Goal: Transaction & Acquisition: Book appointment/travel/reservation

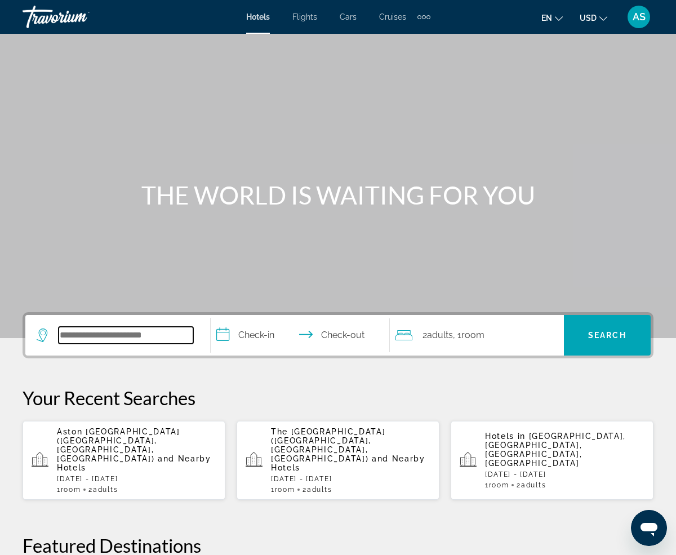
click at [90, 329] on input "Search hotel destination" at bounding box center [126, 335] width 135 height 17
click at [428, 17] on div "Extra navigation items" at bounding box center [428, 17] width 4 height 4
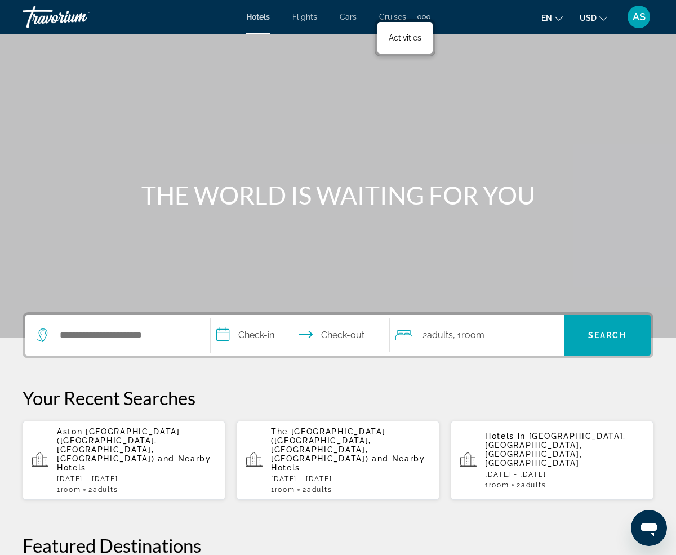
click at [439, 145] on div "Main content" at bounding box center [338, 169] width 676 height 338
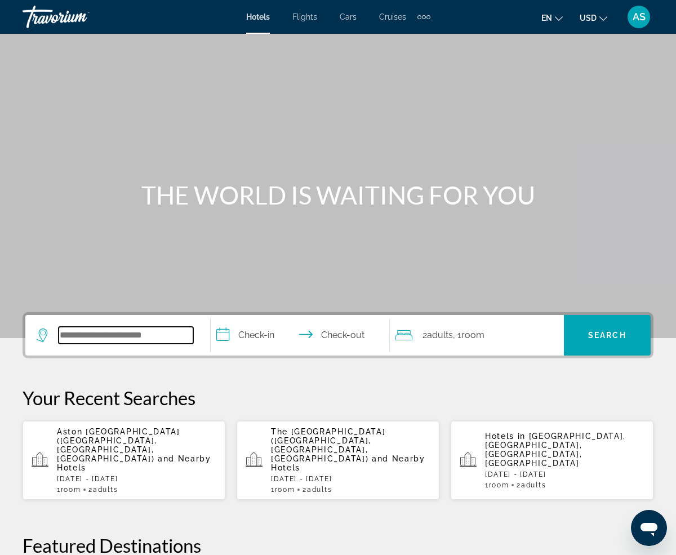
click at [102, 330] on input "Search hotel destination" at bounding box center [126, 335] width 135 height 17
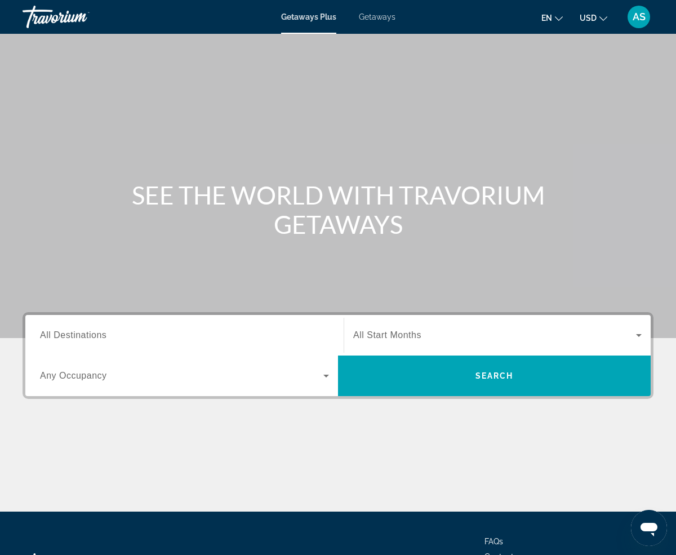
click at [378, 19] on span "Getaways" at bounding box center [377, 16] width 37 height 9
click at [297, 11] on div "Getaways Plus Getaways en English Español Français Italiano Português русский U…" at bounding box center [338, 16] width 676 height 29
click at [298, 19] on span "Getaways Plus" at bounding box center [308, 16] width 55 height 9
click at [370, 14] on span "Getaways" at bounding box center [377, 16] width 37 height 9
click at [306, 19] on span "Getaways Plus" at bounding box center [308, 16] width 55 height 9
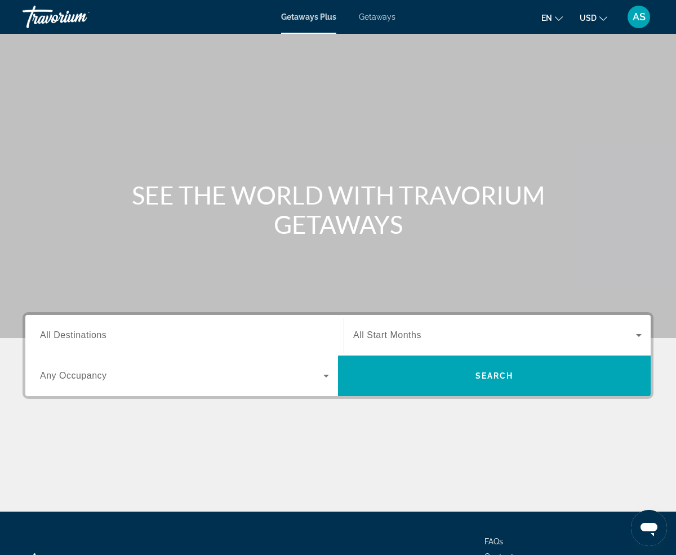
click at [297, 16] on span "Getaways Plus" at bounding box center [308, 16] width 55 height 9
click at [158, 339] on input "Destination All Destinations" at bounding box center [184, 336] width 289 height 14
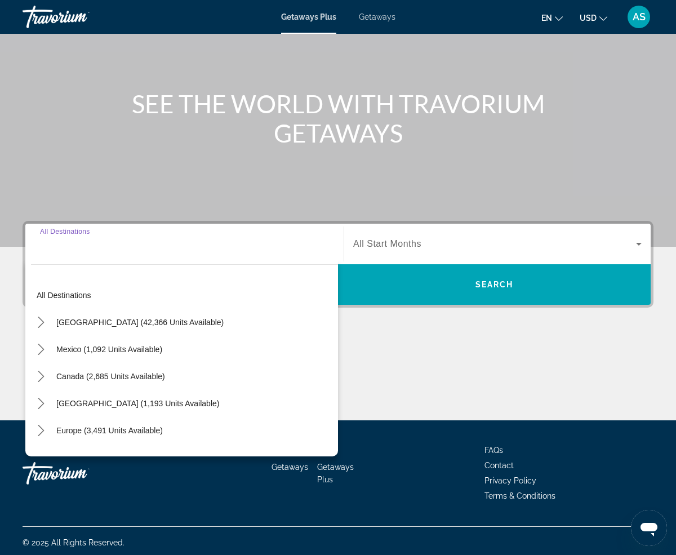
scroll to position [95, 0]
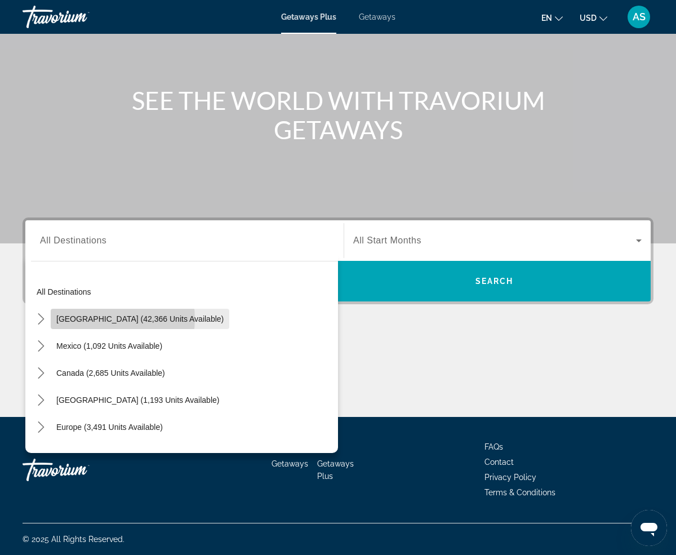
click at [107, 319] on span "[GEOGRAPHIC_DATA] (42,366 units available)" at bounding box center [139, 318] width 167 height 9
type input "**********"
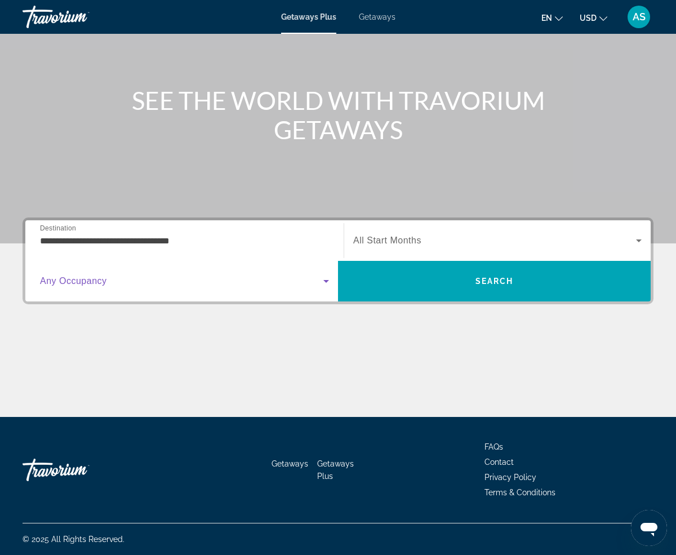
click at [324, 279] on icon "Search widget" at bounding box center [326, 281] width 14 height 14
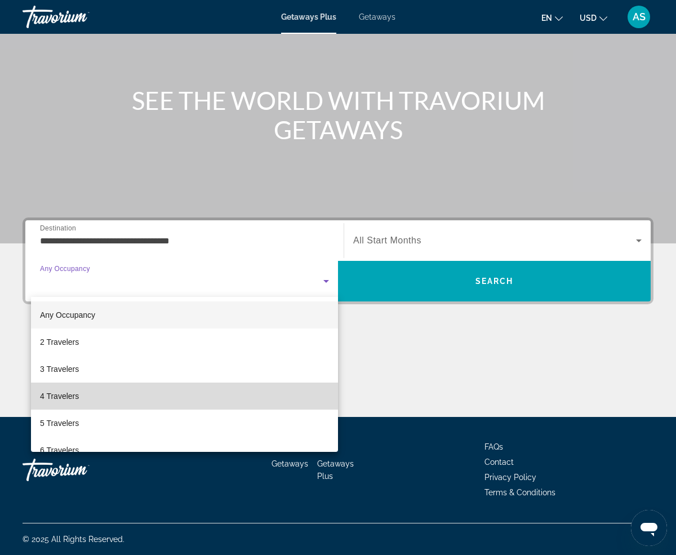
click at [92, 399] on mat-option "4 Travelers" at bounding box center [184, 395] width 307 height 27
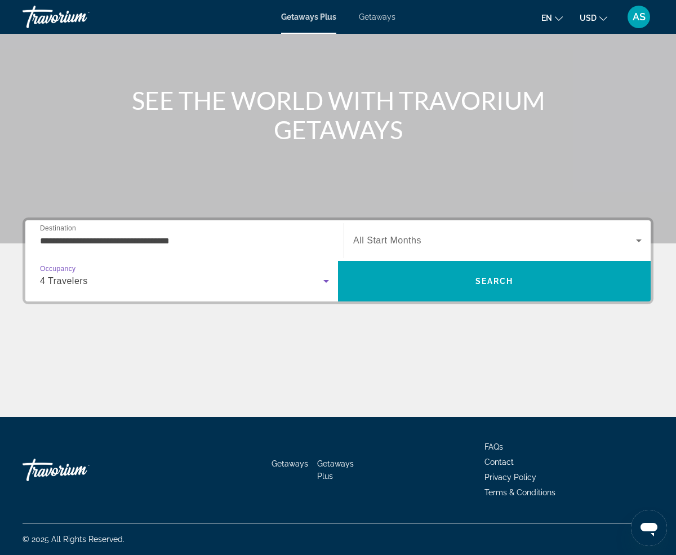
click at [325, 283] on icon "Search widget" at bounding box center [326, 281] width 14 height 14
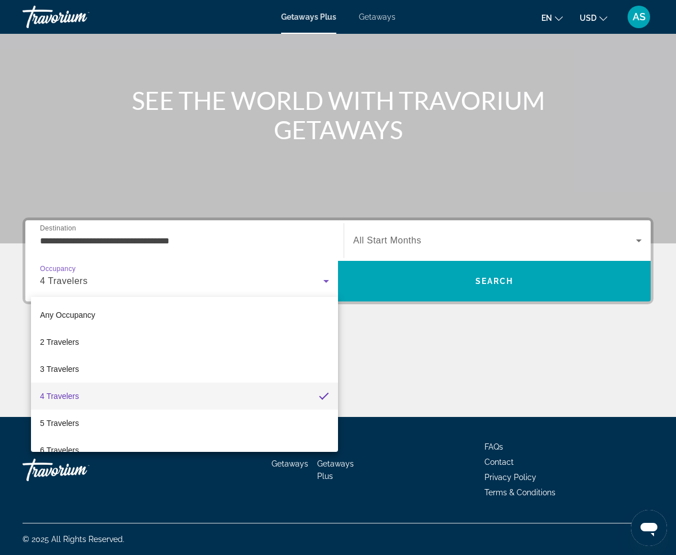
click at [399, 371] on div at bounding box center [338, 277] width 676 height 555
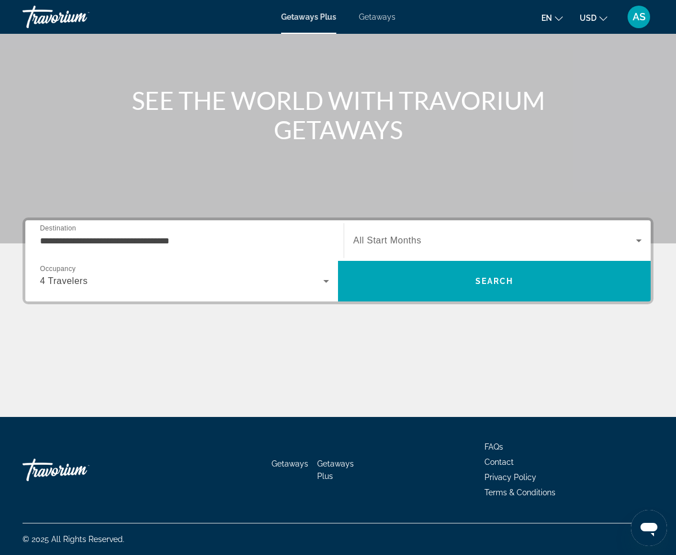
click at [513, 239] on span "Search widget" at bounding box center [494, 241] width 283 height 14
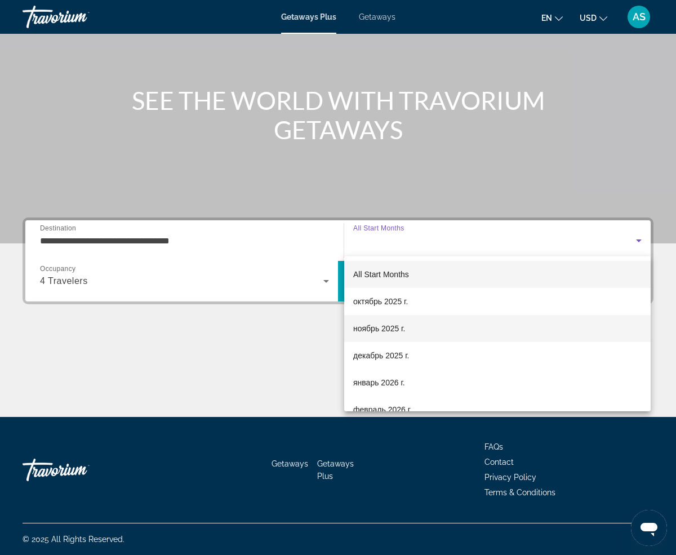
click at [403, 325] on span "ноябрь 2025 г." at bounding box center [379, 328] width 52 height 14
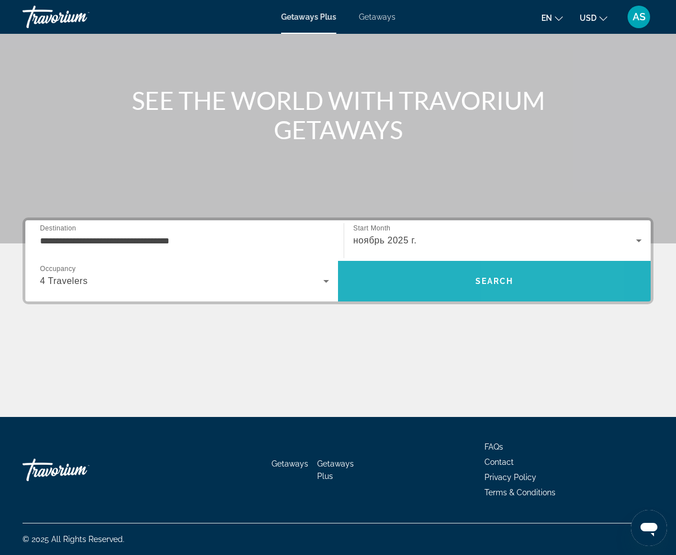
click at [510, 280] on span "Search" at bounding box center [494, 280] width 38 height 9
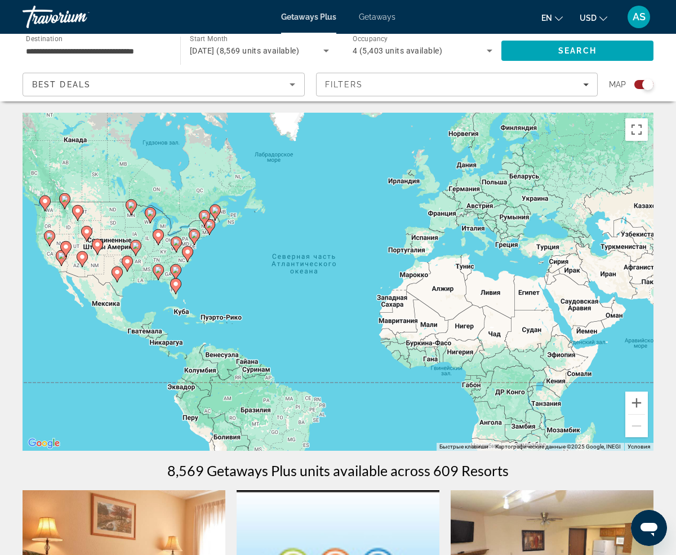
click at [634, 84] on div "Search widget" at bounding box center [643, 84] width 19 height 9
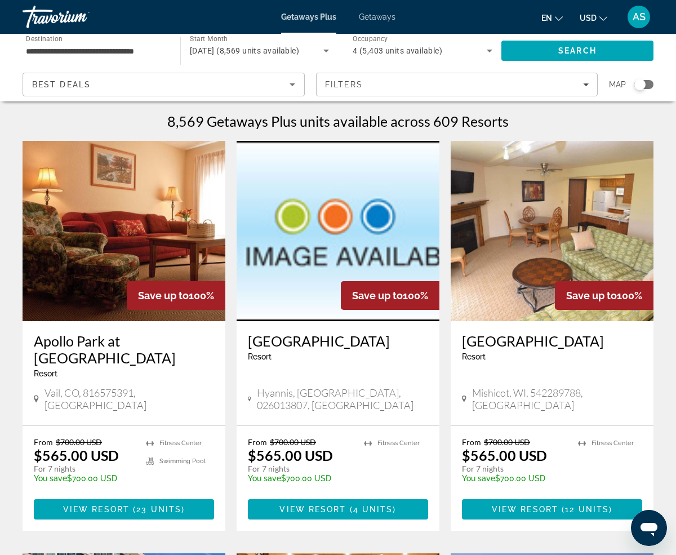
click at [653, 82] on app-map-search-filters "Best Deals Filters Map" at bounding box center [337, 85] width 653 height 34
click at [653, 84] on div "Search widget" at bounding box center [643, 84] width 19 height 9
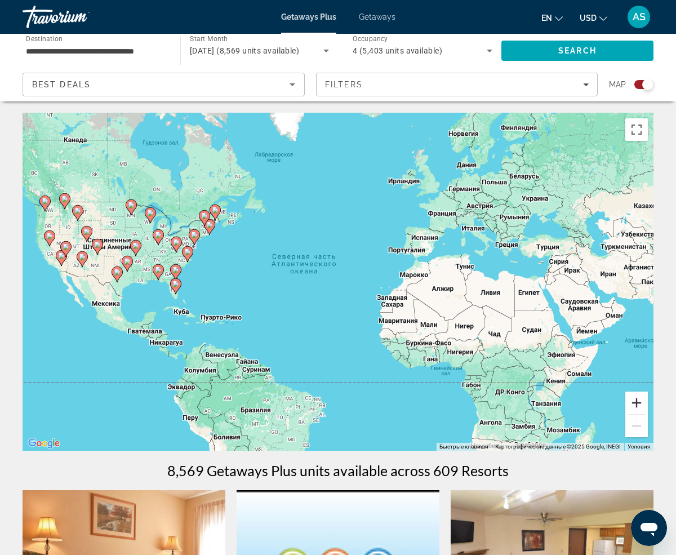
click at [637, 407] on button "Увеличить" at bounding box center [636, 402] width 23 height 23
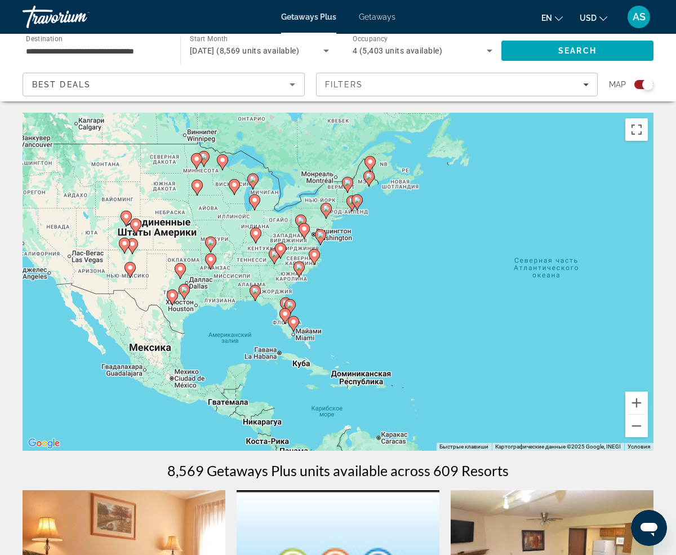
drag, startPoint x: 224, startPoint y: 302, endPoint x: 504, endPoint y: 324, distance: 281.2
click at [504, 324] on div "Чтобы активировать перетаскивание с помощью клавиатуры, нажмите Alt + Ввод. Пос…" at bounding box center [338, 282] width 631 height 338
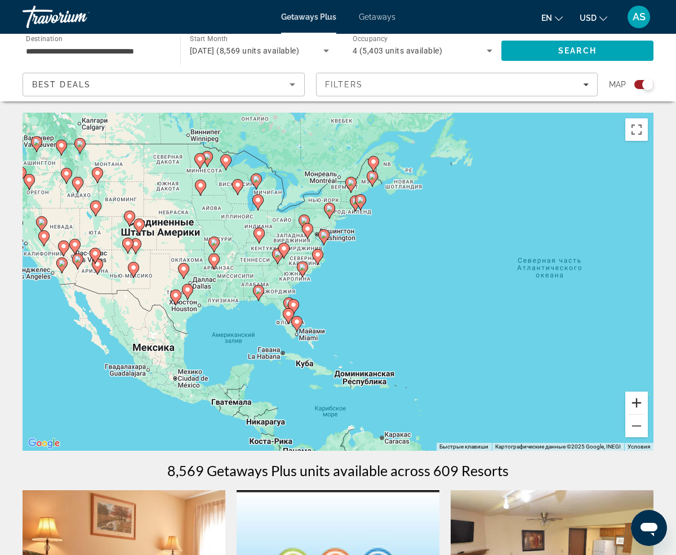
click at [637, 398] on button "Увеличить" at bounding box center [636, 402] width 23 height 23
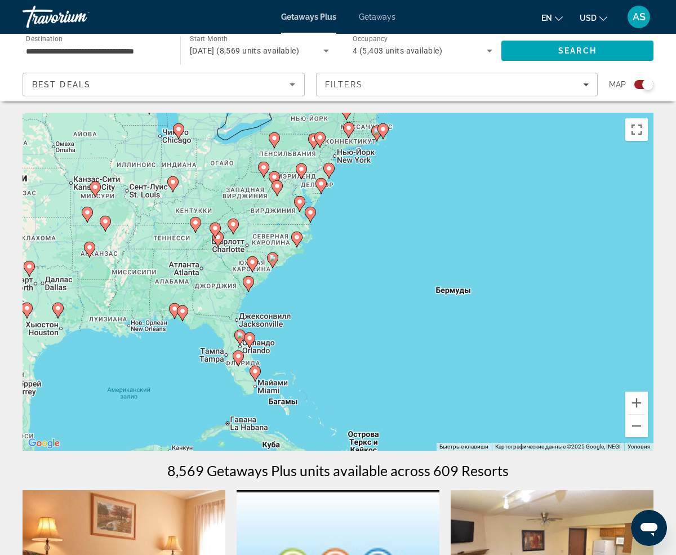
click at [239, 333] on image "Main content" at bounding box center [239, 335] width 7 height 7
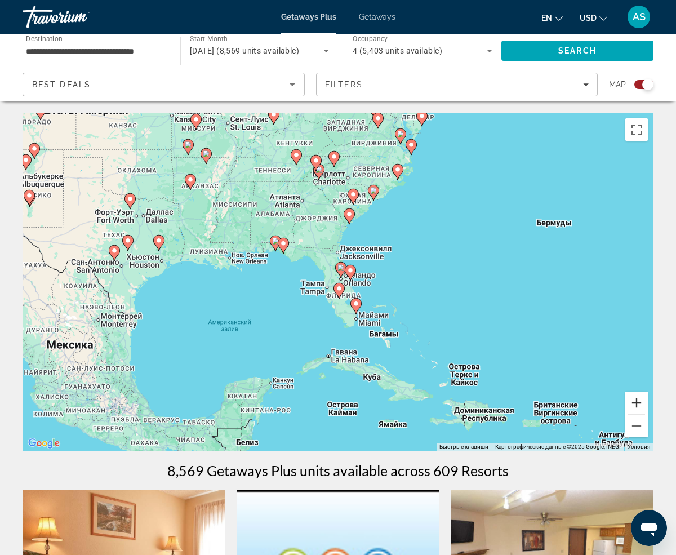
click at [634, 405] on button "Увеличить" at bounding box center [636, 402] width 23 height 23
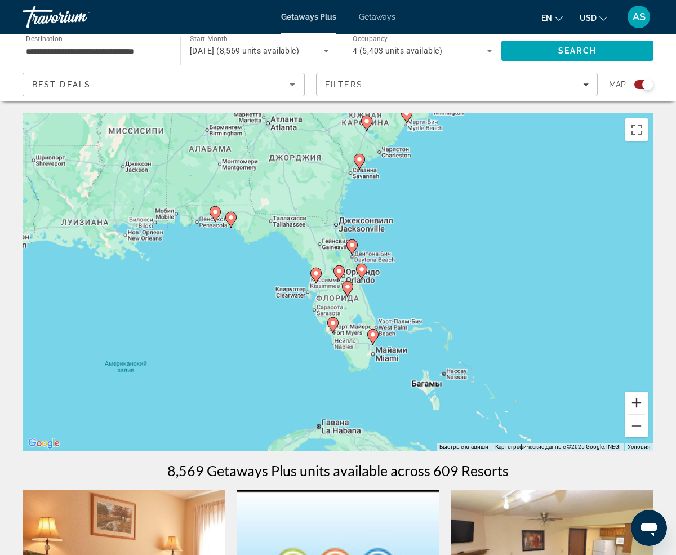
click at [634, 405] on button "Увеличить" at bounding box center [636, 402] width 23 height 23
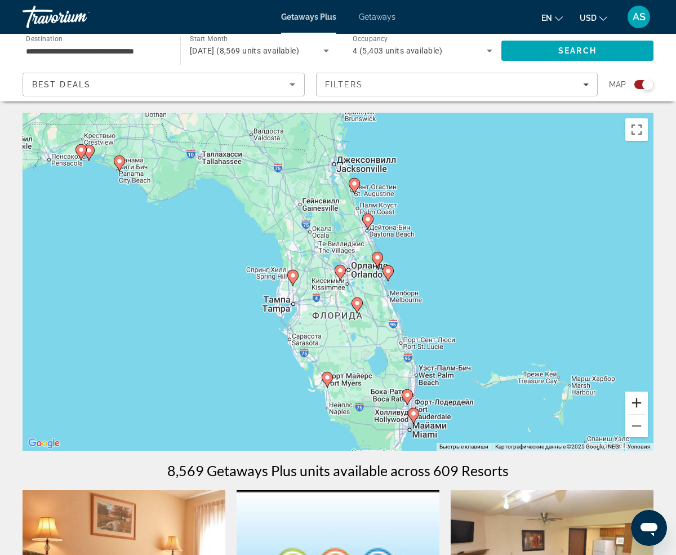
click at [632, 400] on button "Увеличить" at bounding box center [636, 402] width 23 height 23
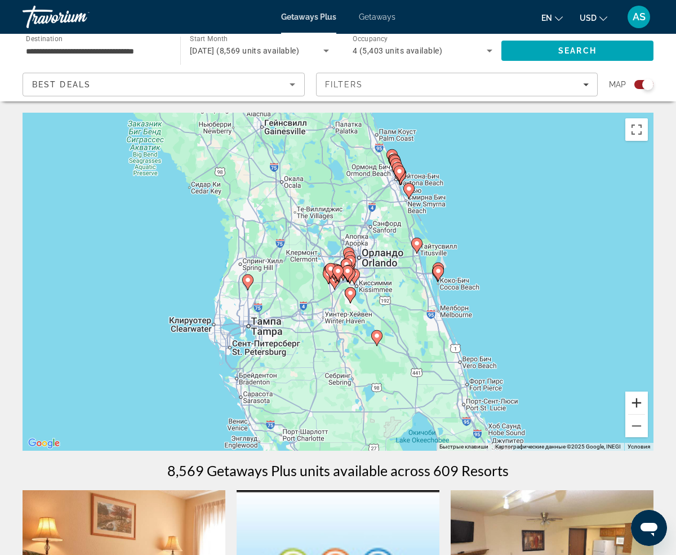
click at [632, 400] on button "Увеличить" at bounding box center [636, 402] width 23 height 23
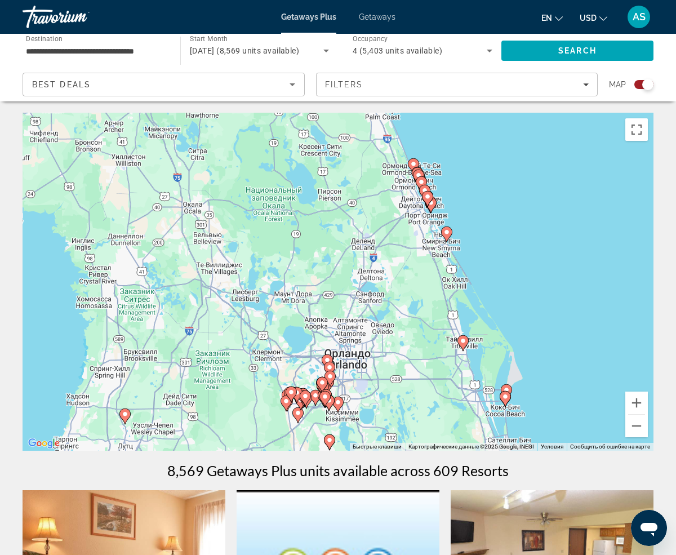
drag, startPoint x: 459, startPoint y: 159, endPoint x: 427, endPoint y: 287, distance: 131.9
click at [427, 287] on div "Для навигации используйте клавиши со стрелками. Чтобы активировать перетаскиван…" at bounding box center [338, 282] width 631 height 338
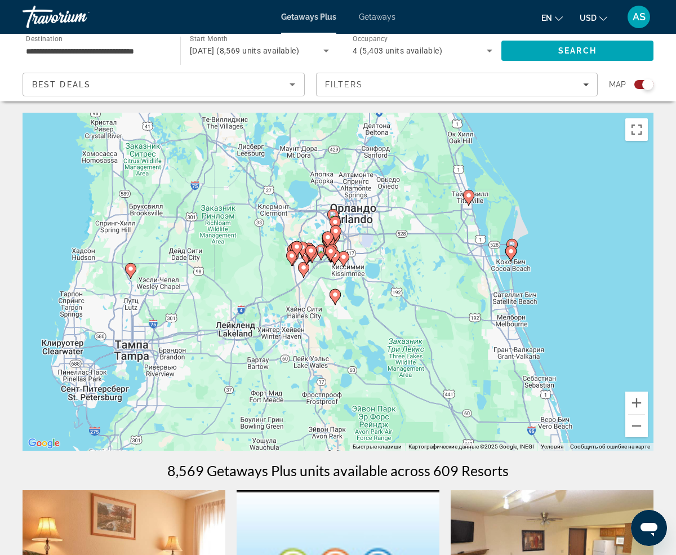
drag, startPoint x: 427, startPoint y: 287, endPoint x: 432, endPoint y: 140, distance: 147.1
click at [432, 140] on div "Для навигации используйте клавиши со стрелками. Чтобы активировать перетаскиван…" at bounding box center [338, 282] width 631 height 338
click at [511, 252] on image "Main content" at bounding box center [510, 250] width 7 height 7
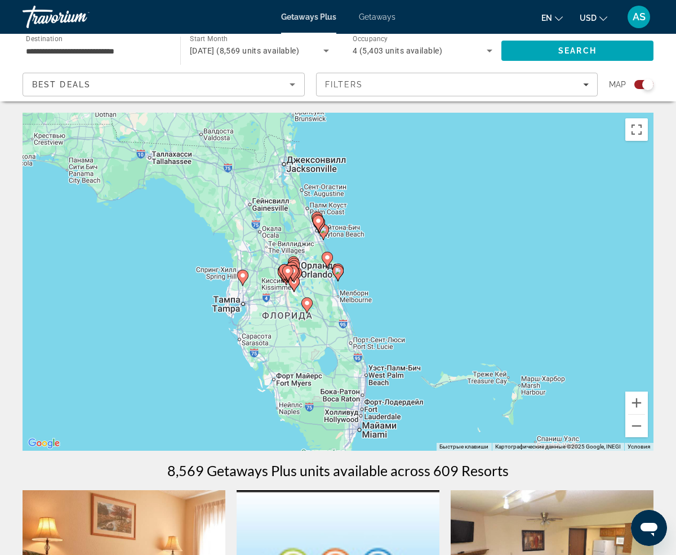
click at [538, 334] on div "Для навигации используйте клавиши со стрелками. Чтобы активировать перетаскиван…" at bounding box center [338, 282] width 631 height 338
click at [538, 334] on div "Чтобы активировать перетаскивание с помощью клавиатуры, нажмите Alt + Ввод. Пос…" at bounding box center [338, 282] width 631 height 338
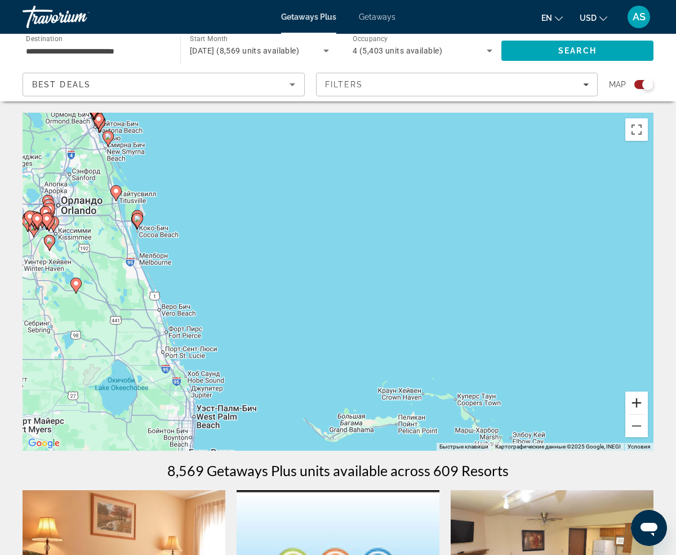
click at [631, 403] on button "Увеличить" at bounding box center [636, 402] width 23 height 23
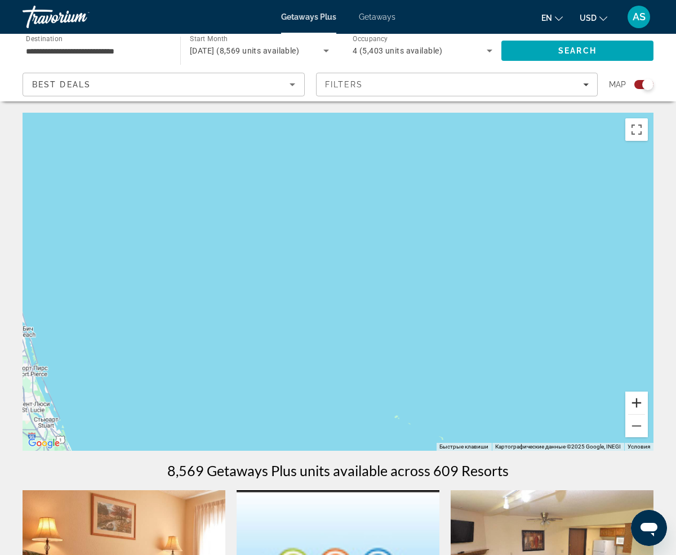
click at [631, 403] on button "Увеличить" at bounding box center [636, 402] width 23 height 23
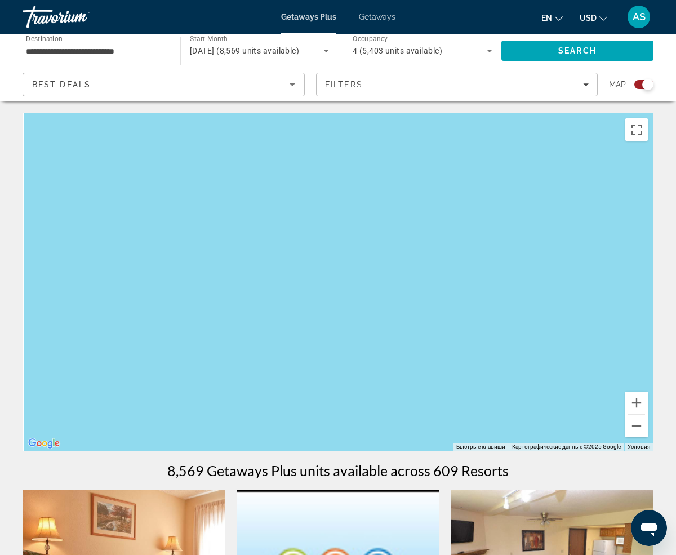
drag, startPoint x: 196, startPoint y: 278, endPoint x: 503, endPoint y: 336, distance: 312.7
click at [505, 336] on div "Main content" at bounding box center [338, 282] width 631 height 338
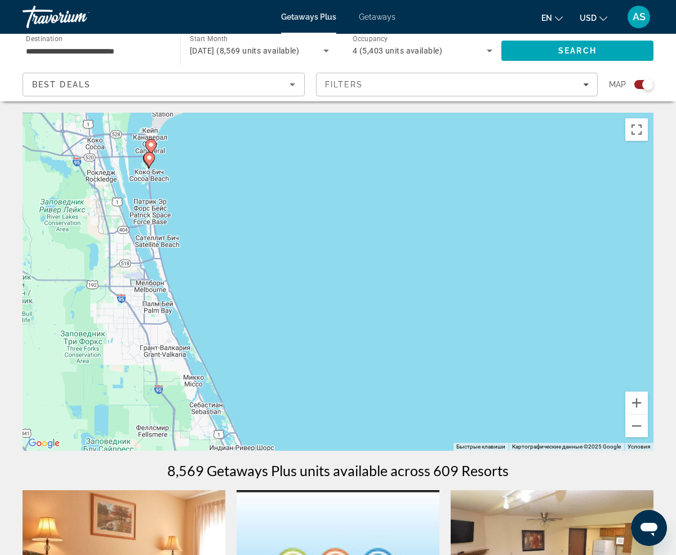
drag, startPoint x: 215, startPoint y: 287, endPoint x: 530, endPoint y: 330, distance: 318.7
click at [534, 334] on div "Чтобы активировать перетаскивание с помощью клавиатуры, нажмите Alt + Ввод. Пос…" at bounding box center [338, 282] width 631 height 338
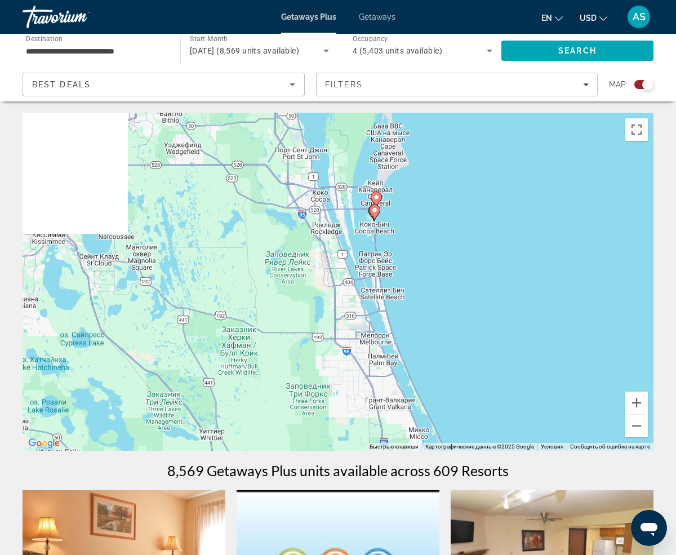
drag, startPoint x: 185, startPoint y: 258, endPoint x: 443, endPoint y: 332, distance: 268.7
click at [443, 332] on div "Чтобы активировать перетаскивание с помощью клавиатуры, нажмите Alt + Ввод. Пос…" at bounding box center [338, 282] width 631 height 338
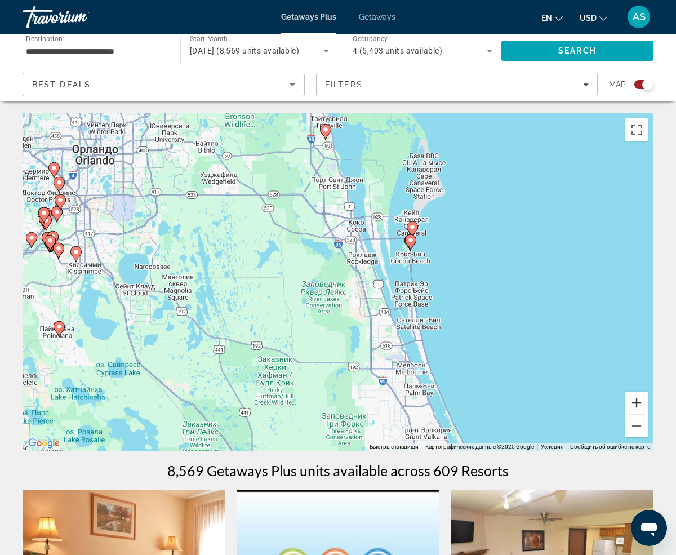
click at [638, 405] on button "Увеличить" at bounding box center [636, 402] width 23 height 23
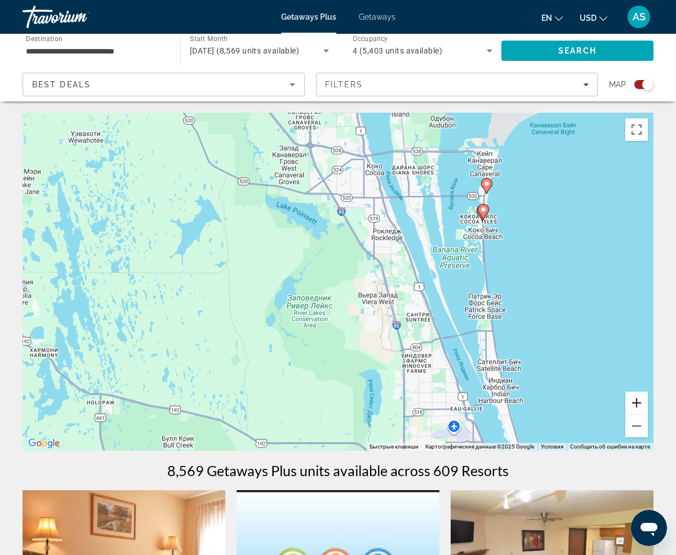
click at [638, 405] on button "Увеличить" at bounding box center [636, 402] width 23 height 23
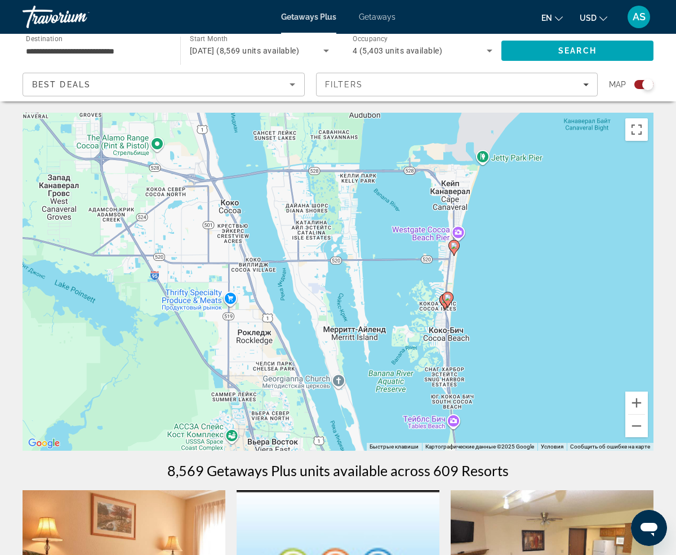
drag, startPoint x: 510, startPoint y: 202, endPoint x: 325, endPoint y: 347, distance: 234.9
click at [325, 347] on div "Чтобы активировать перетаскивание с помощью клавиатуры, нажмите Alt + Ввод. Пос…" at bounding box center [338, 282] width 631 height 338
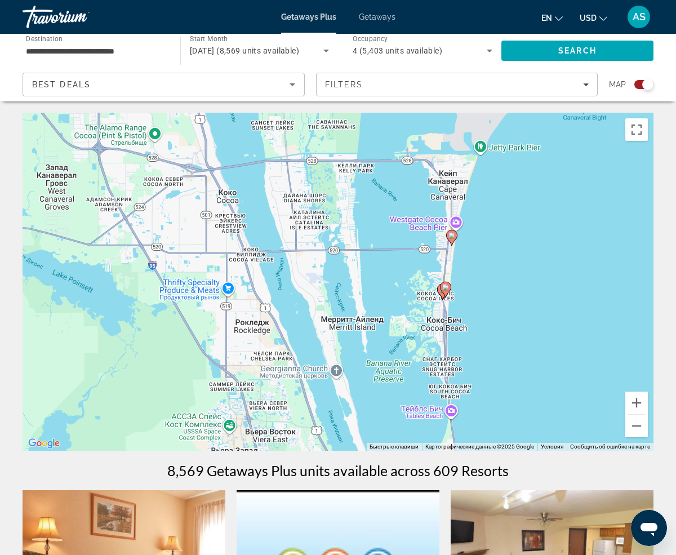
click at [453, 235] on image "Main content" at bounding box center [451, 235] width 7 height 7
type input "**********"
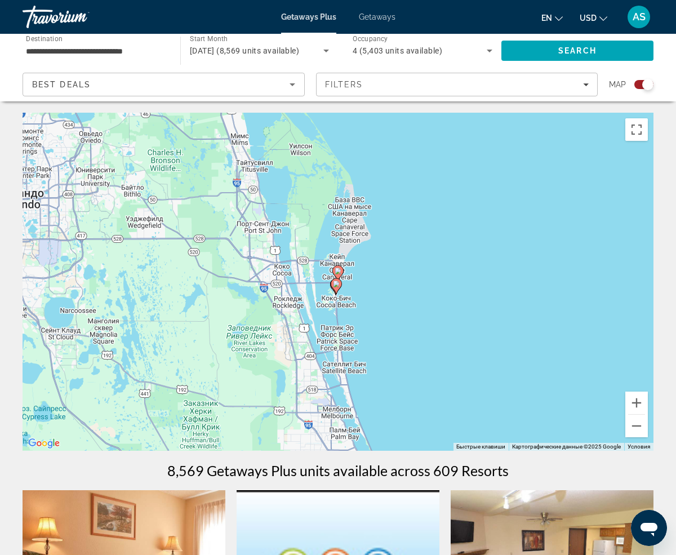
click at [337, 271] on image "Main content" at bounding box center [337, 270] width 7 height 7
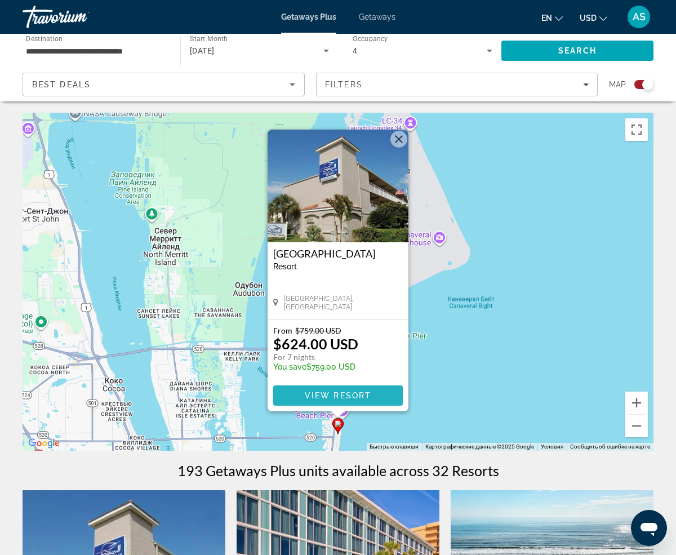
click at [336, 395] on span "View Resort" at bounding box center [338, 395] width 66 height 9
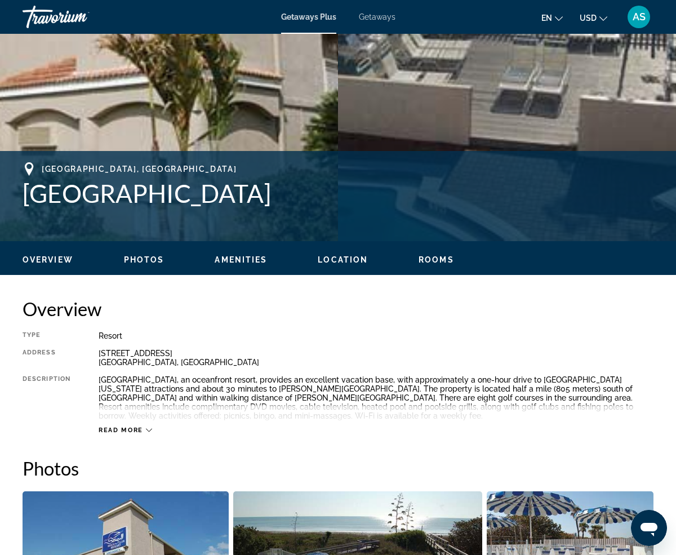
scroll to position [312, 0]
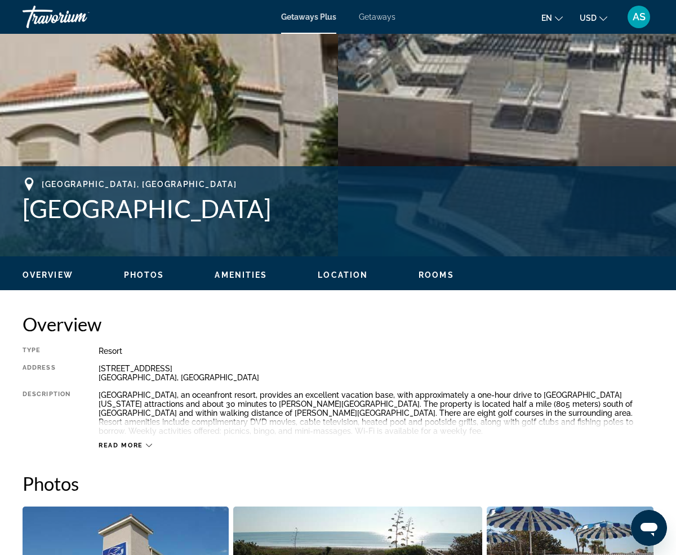
click at [151, 444] on icon "Main content" at bounding box center [149, 445] width 6 height 6
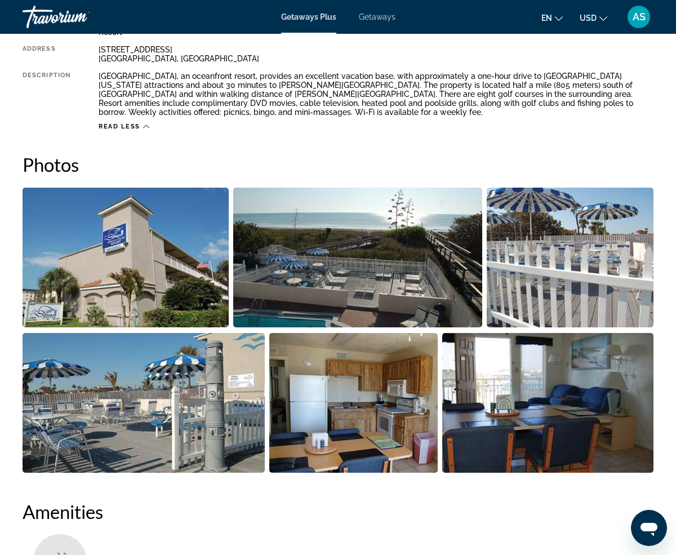
scroll to position [0, 0]
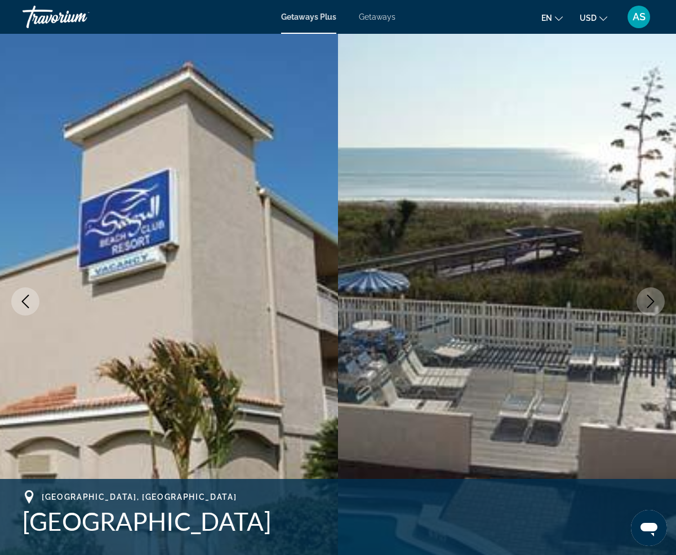
click at [655, 298] on icon "Next image" at bounding box center [651, 301] width 14 height 14
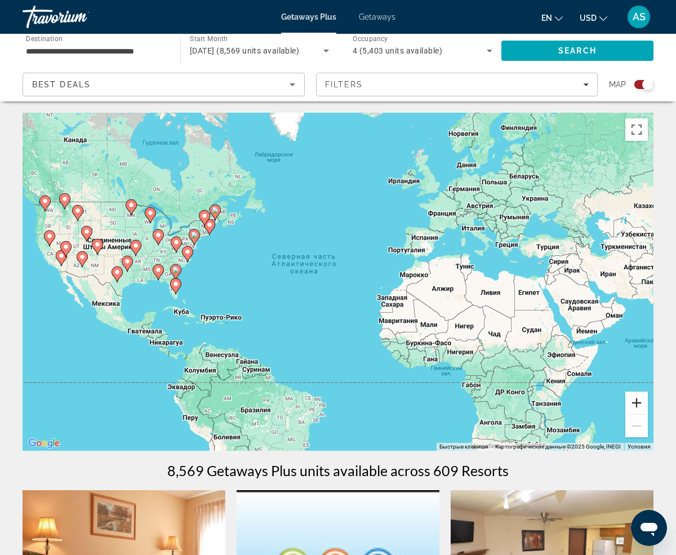
click at [637, 400] on button "Увеличить" at bounding box center [636, 402] width 23 height 23
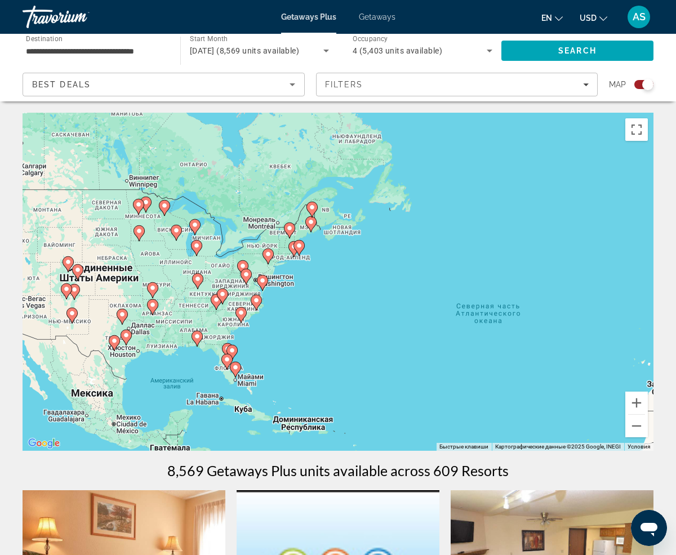
drag, startPoint x: 108, startPoint y: 279, endPoint x: 328, endPoint y: 347, distance: 230.3
click at [328, 347] on div "Чтобы активировать перетаскивание с помощью клавиатуры, нажмите Alt + Ввод. Пос…" at bounding box center [338, 282] width 631 height 338
click at [637, 406] on button "Увеличить" at bounding box center [636, 402] width 23 height 23
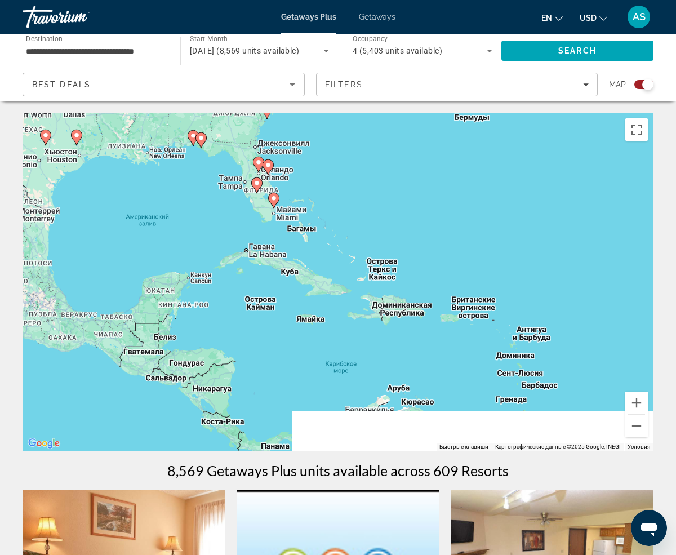
drag, startPoint x: 225, startPoint y: 418, endPoint x: 375, endPoint y: 131, distance: 323.8
click at [375, 131] on div "Чтобы активировать перетаскивание с помощью клавиатуры, нажмите Alt + Ввод. Пос…" at bounding box center [338, 282] width 631 height 338
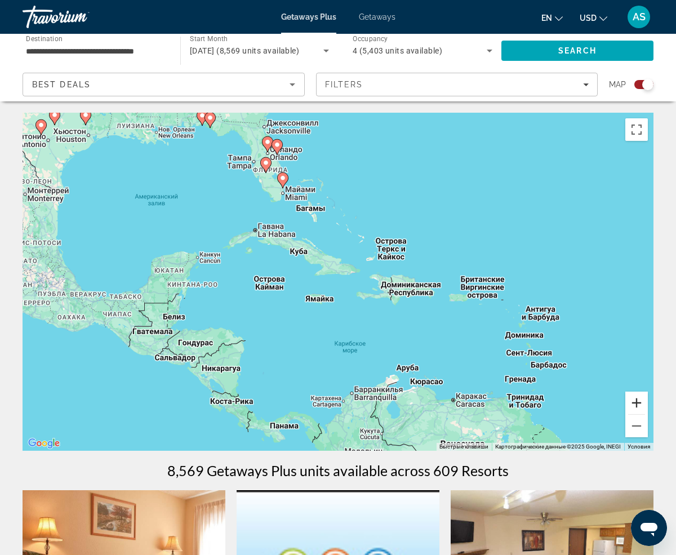
click at [638, 405] on button "Увеличить" at bounding box center [636, 402] width 23 height 23
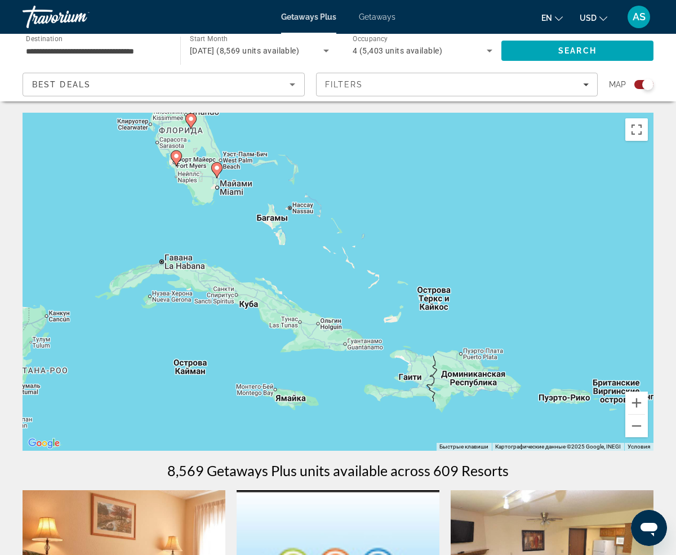
drag, startPoint x: 338, startPoint y: 198, endPoint x: 323, endPoint y: 310, distance: 113.1
click at [325, 310] on div "Чтобы активировать перетаскивание с помощью клавиатуры, нажмите Alt + Ввод. Пос…" at bounding box center [338, 282] width 631 height 338
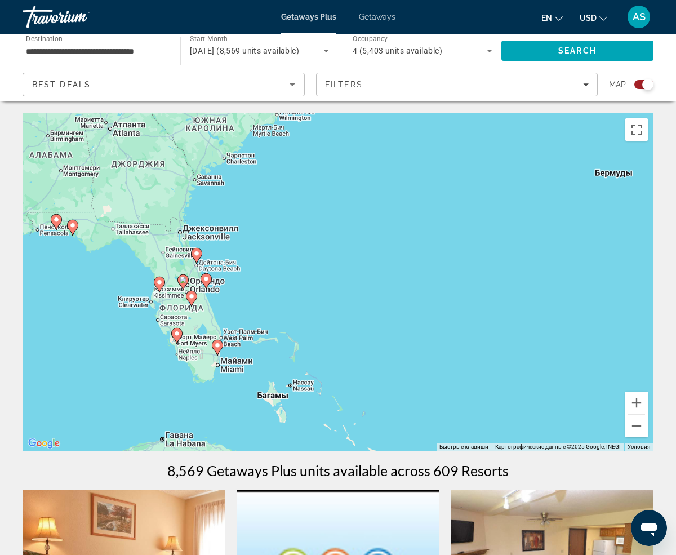
drag, startPoint x: 354, startPoint y: 247, endPoint x: 358, endPoint y: 400, distance: 152.6
click at [358, 400] on div "Чтобы активировать перетаскивание с помощью клавиатуры, нажмите Alt + Ввод. Пос…" at bounding box center [338, 282] width 631 height 338
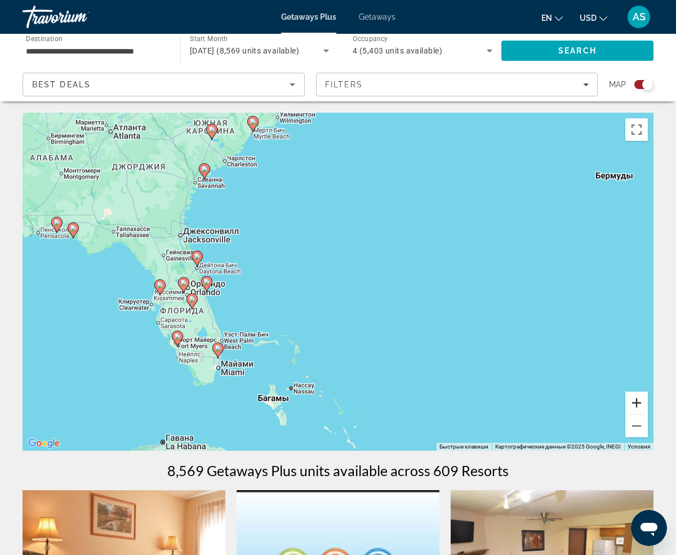
click at [634, 405] on button "Увеличить" at bounding box center [636, 402] width 23 height 23
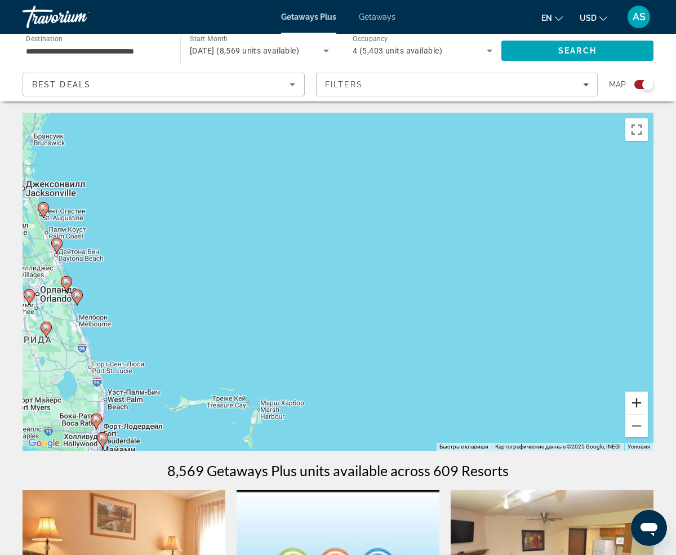
click at [634, 405] on button "Увеличить" at bounding box center [636, 402] width 23 height 23
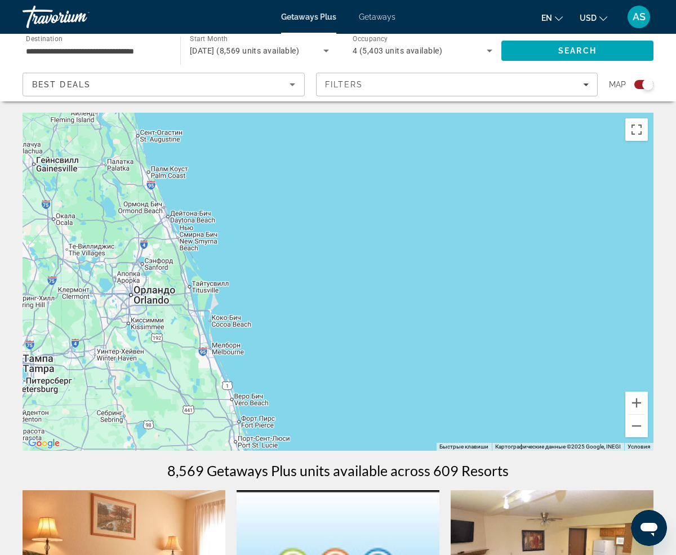
drag, startPoint x: 126, startPoint y: 292, endPoint x: 517, endPoint y: 280, distance: 391.4
click at [517, 280] on div "Main content" at bounding box center [338, 282] width 631 height 338
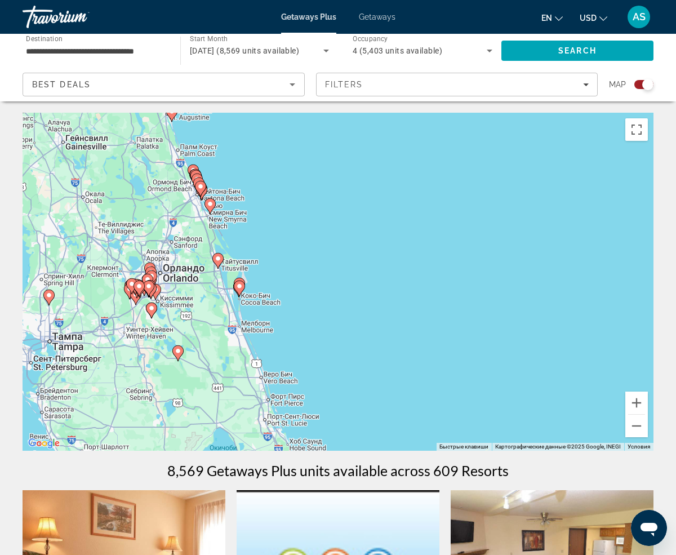
drag, startPoint x: 334, startPoint y: 388, endPoint x: 368, endPoint y: 366, distance: 40.8
click at [369, 366] on div "Чтобы активировать перетаскивание с помощью клавиатуры, нажмите Alt + Ввод. Пос…" at bounding box center [338, 282] width 631 height 338
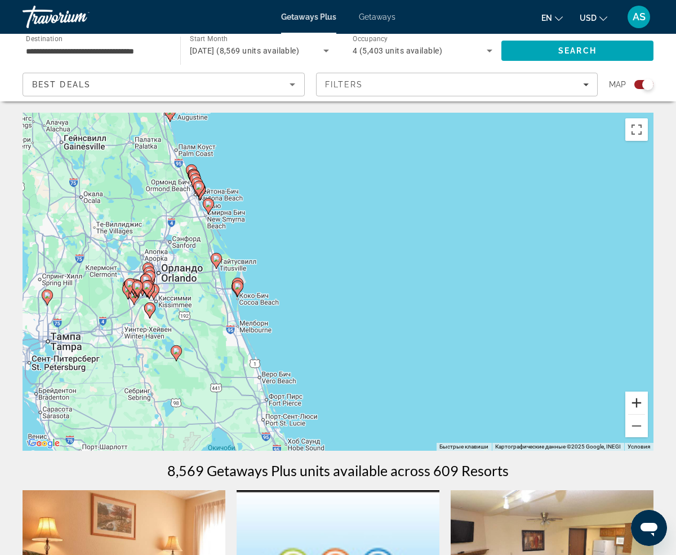
click at [637, 405] on button "Увеличить" at bounding box center [636, 402] width 23 height 23
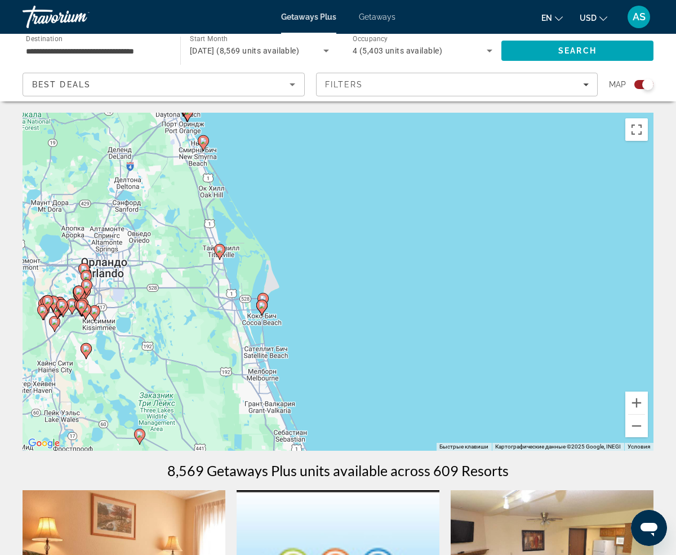
drag, startPoint x: 205, startPoint y: 278, endPoint x: 344, endPoint y: 278, distance: 138.5
click at [344, 278] on div "Чтобы активировать перетаскивание с помощью клавиатуры, нажмите Alt + Ввод. Пос…" at bounding box center [338, 282] width 631 height 338
click at [636, 402] on button "Увеличить" at bounding box center [636, 402] width 23 height 23
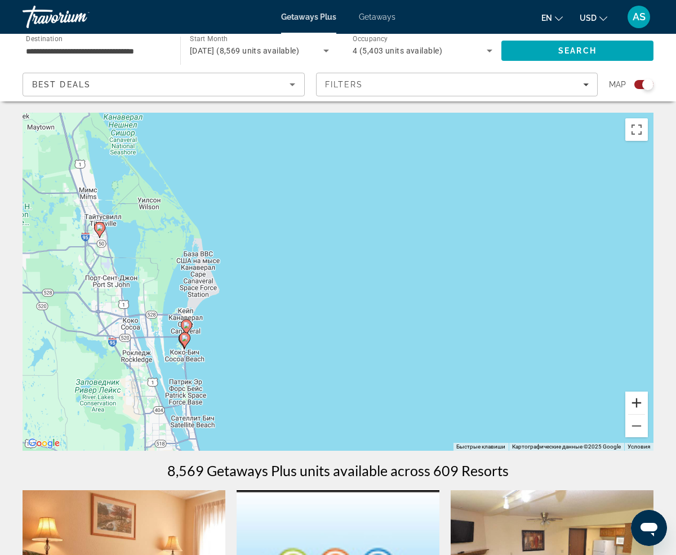
click at [636, 402] on button "Увеличить" at bounding box center [636, 402] width 23 height 23
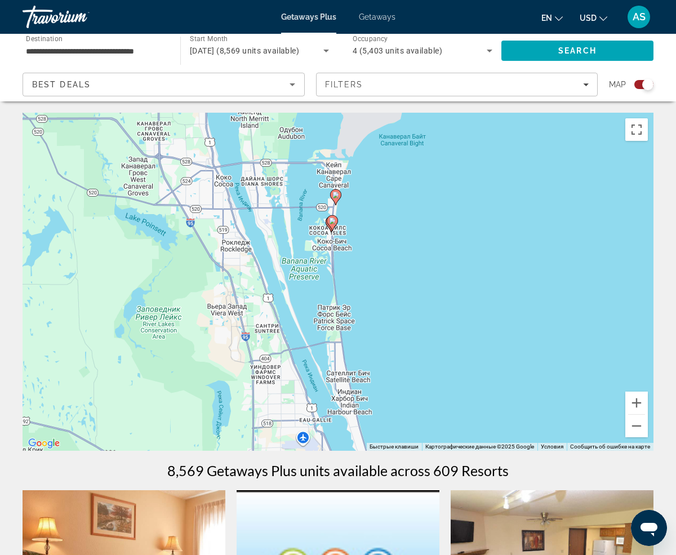
drag, startPoint x: 163, startPoint y: 414, endPoint x: 464, endPoint y: 230, distance: 353.3
click at [464, 230] on div "Чтобы активировать перетаскивание с помощью клавиатуры, нажмите Alt + Ввод. Пос…" at bounding box center [338, 282] width 631 height 338
click at [633, 405] on button "Увеличить" at bounding box center [636, 402] width 23 height 23
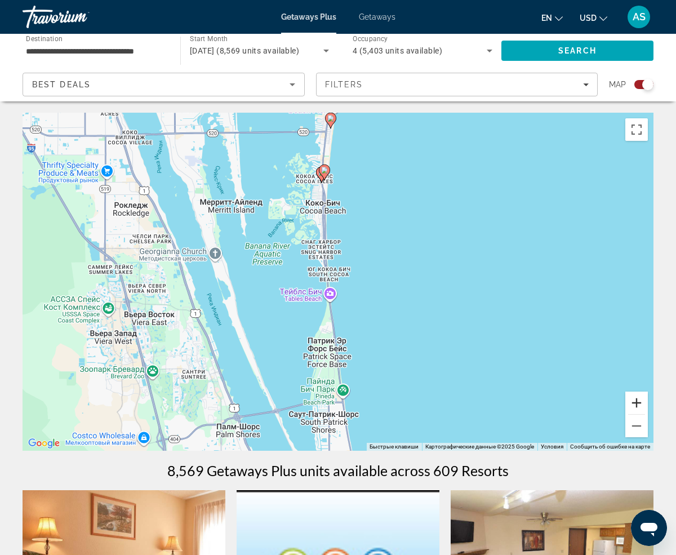
click at [633, 405] on button "Увеличить" at bounding box center [636, 402] width 23 height 23
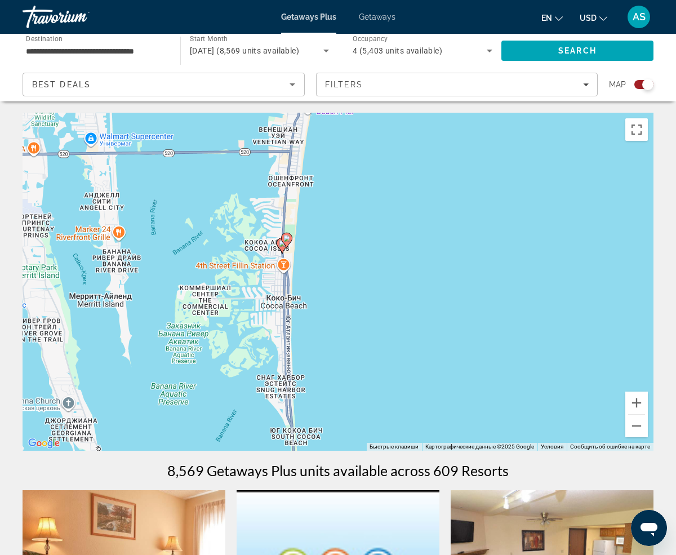
drag, startPoint x: 418, startPoint y: 211, endPoint x: 393, endPoint y: 386, distance: 176.3
click at [393, 386] on div "Чтобы активировать перетаскивание с помощью клавиатуры, нажмите Alt + Ввод. Пос…" at bounding box center [338, 282] width 631 height 338
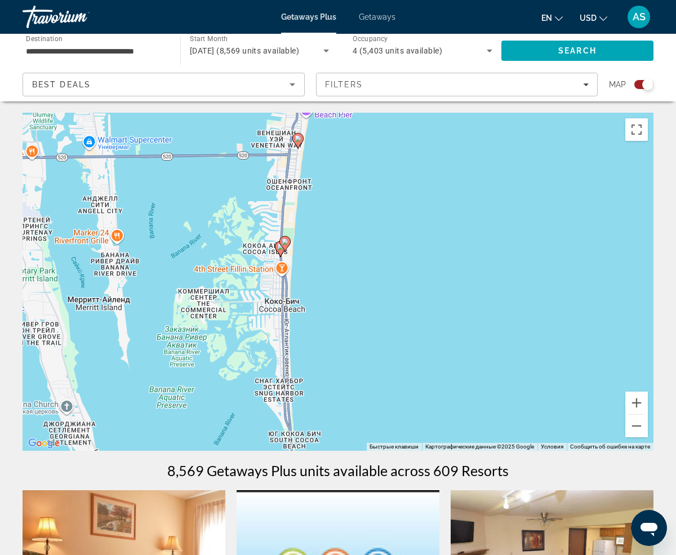
click at [284, 241] on image "Main content" at bounding box center [284, 241] width 7 height 7
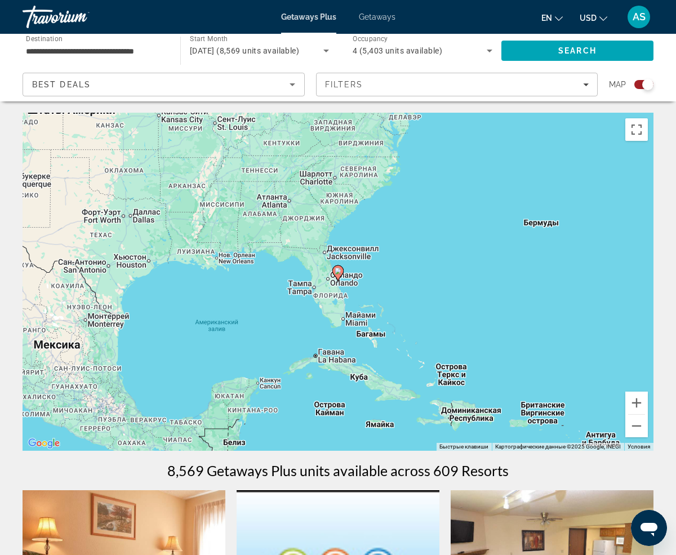
click at [339, 271] on image "Main content" at bounding box center [337, 270] width 7 height 7
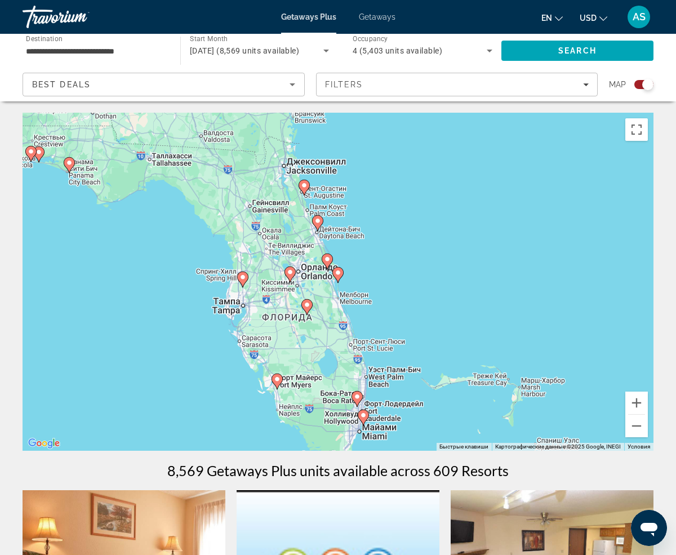
click at [363, 413] on image "Main content" at bounding box center [363, 415] width 7 height 7
type input "**********"
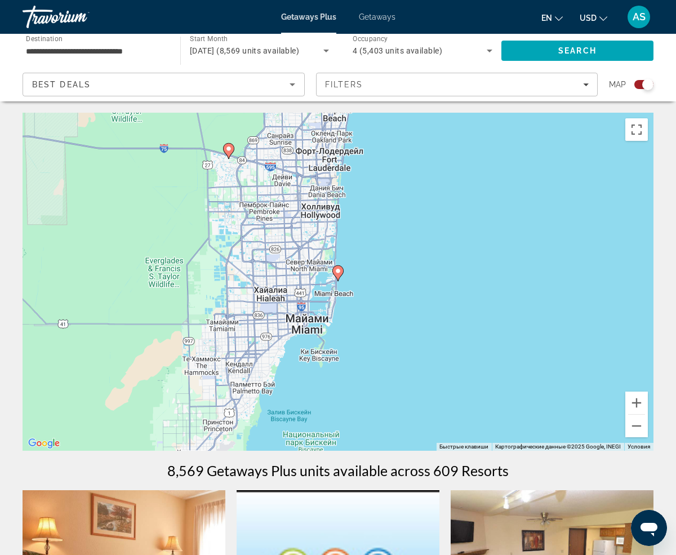
click at [338, 270] on image "Main content" at bounding box center [337, 270] width 7 height 7
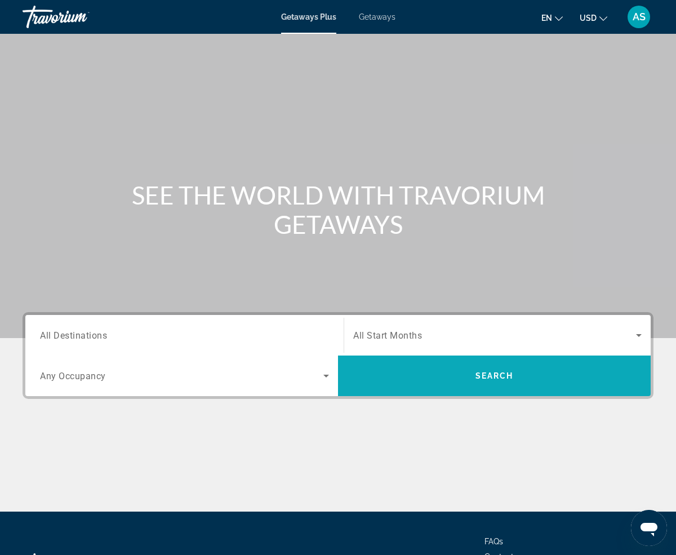
click at [538, 381] on span "Search" at bounding box center [494, 375] width 312 height 27
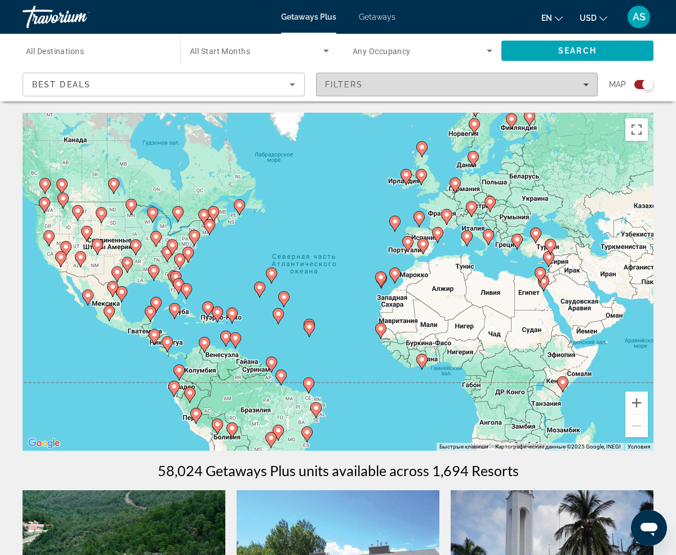
click at [584, 82] on icon "Filters" at bounding box center [586, 85] width 6 height 6
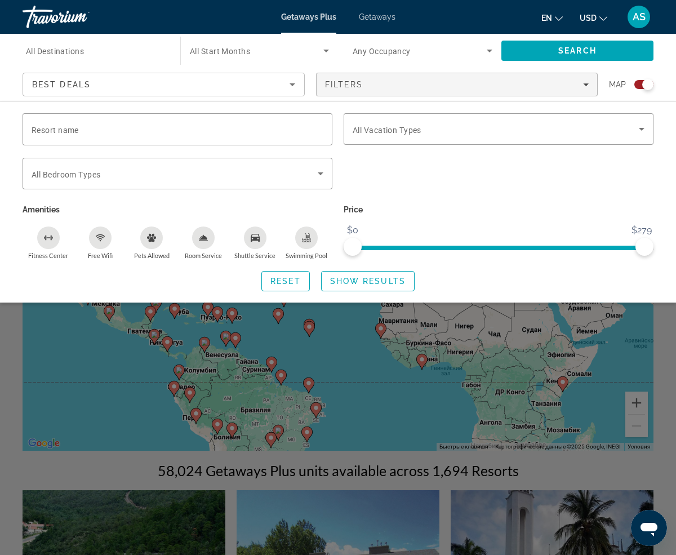
click at [298, 46] on span "Search widget" at bounding box center [256, 51] width 133 height 14
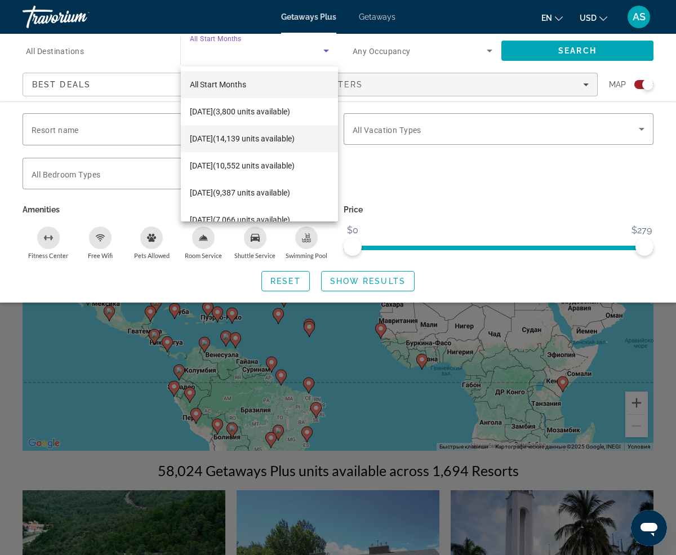
click at [278, 133] on span "[DATE] (14,139 units available)" at bounding box center [242, 139] width 105 height 14
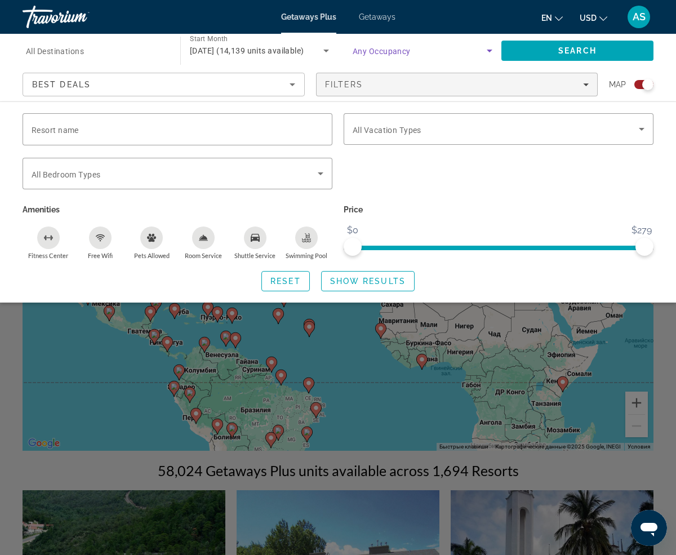
click at [486, 48] on icon "Search widget" at bounding box center [489, 51] width 14 height 14
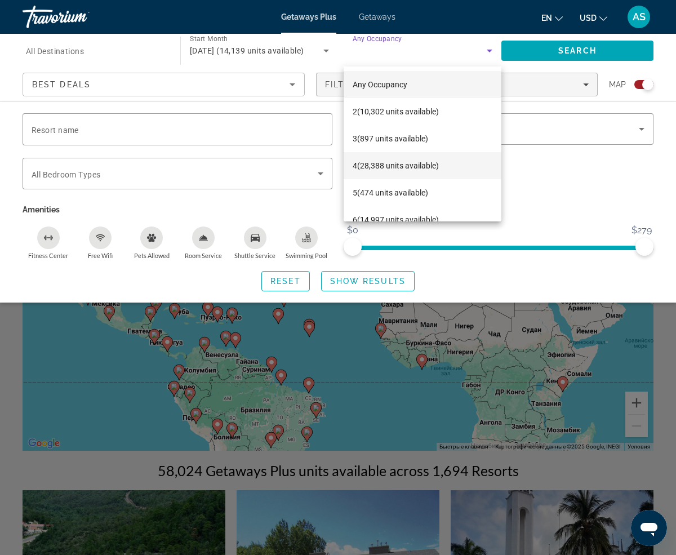
click at [412, 164] on span "4 (28,388 units available)" at bounding box center [395, 166] width 86 height 14
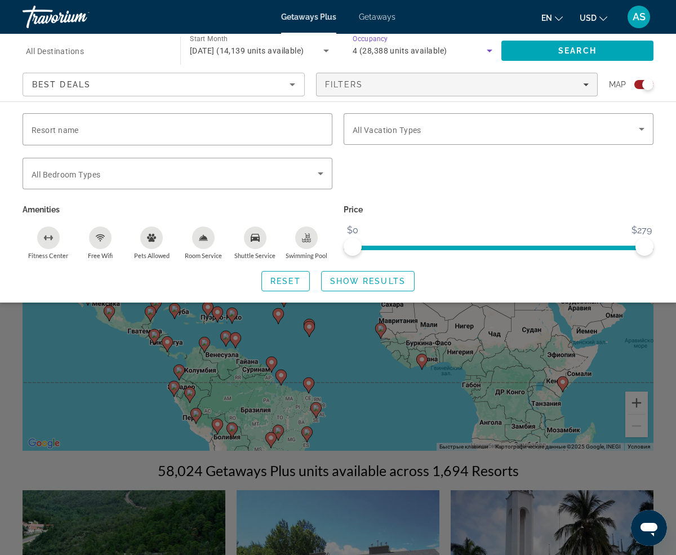
click at [487, 48] on icon "Search widget" at bounding box center [489, 51] width 14 height 14
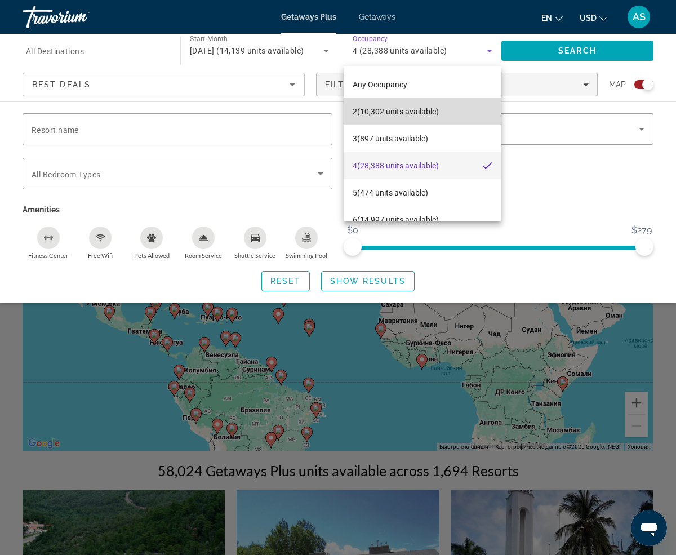
click at [398, 109] on span "2 (10,302 units available)" at bounding box center [395, 112] width 86 height 14
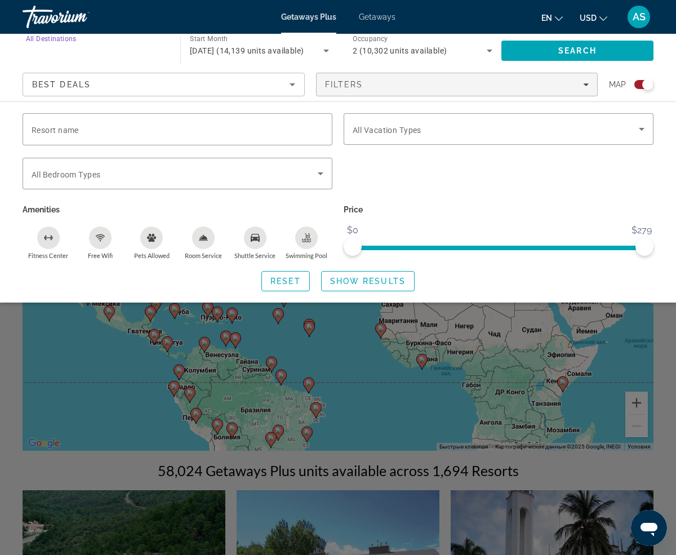
click at [101, 55] on input "Destination All Destinations" at bounding box center [96, 51] width 140 height 14
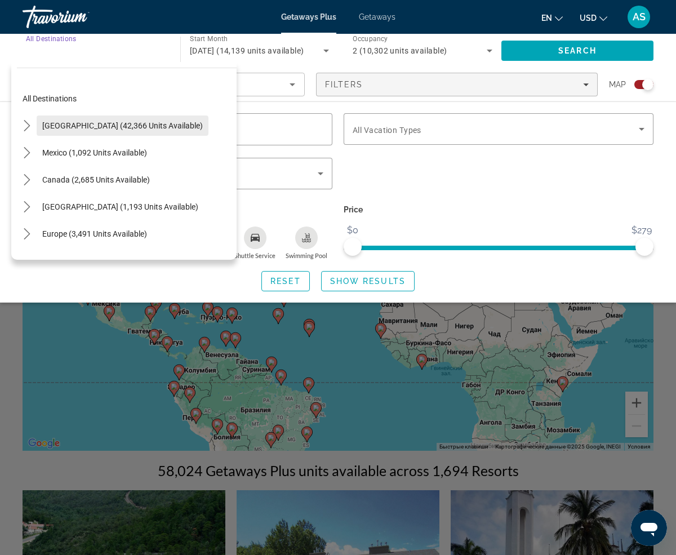
click at [101, 126] on span "[GEOGRAPHIC_DATA] (42,366 units available)" at bounding box center [122, 125] width 160 height 9
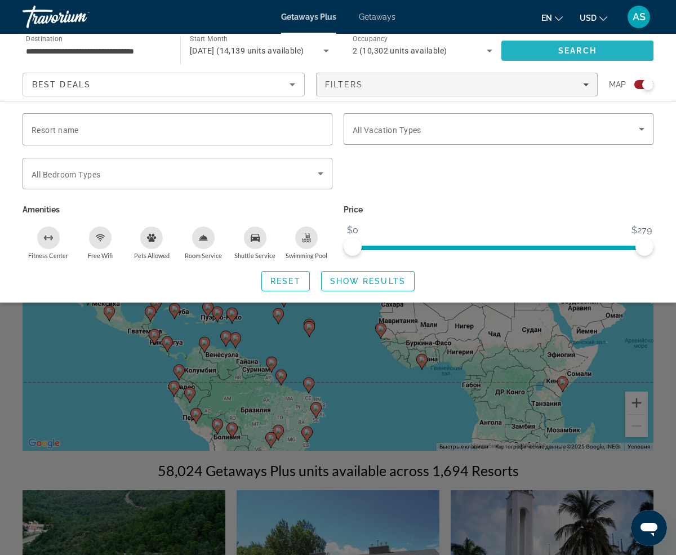
click at [614, 43] on span "Search" at bounding box center [577, 50] width 152 height 27
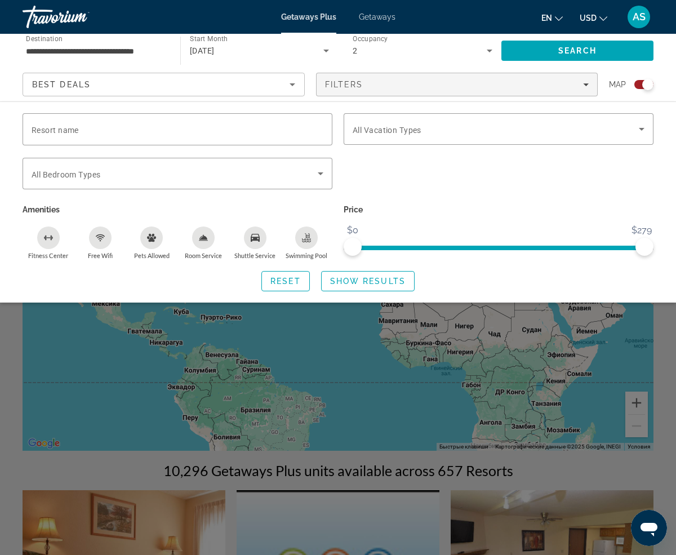
click at [413, 385] on div "Search widget" at bounding box center [338, 362] width 676 height 386
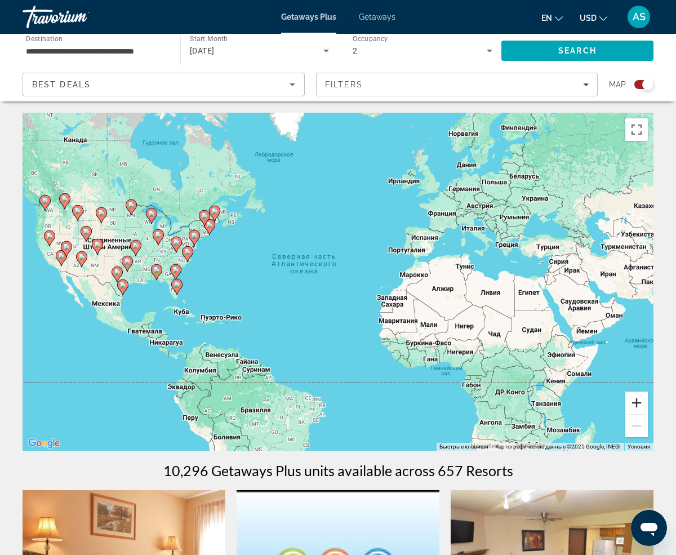
click at [635, 401] on button "Увеличить" at bounding box center [636, 402] width 23 height 23
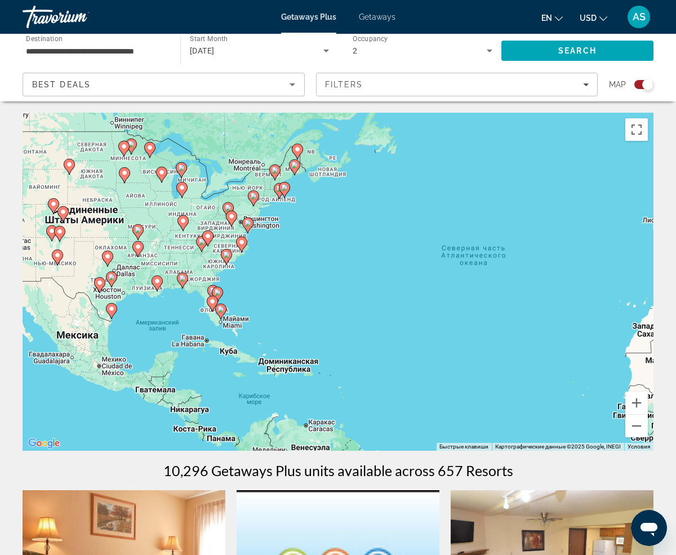
drag, startPoint x: 150, startPoint y: 348, endPoint x: 354, endPoint y: 358, distance: 204.0
click at [355, 358] on div "Чтобы активировать перетаскивание с помощью клавиатуры, нажмите Alt + Ввод. Пос…" at bounding box center [338, 282] width 631 height 338
click at [638, 404] on button "Увеличить" at bounding box center [636, 402] width 23 height 23
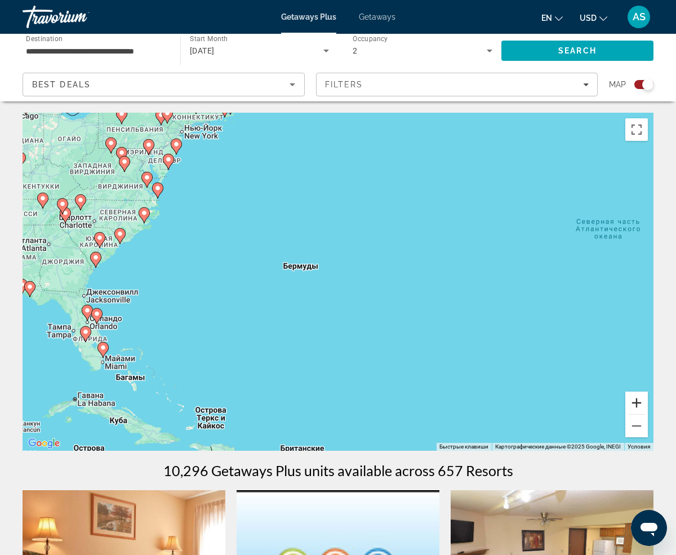
click at [638, 404] on button "Увеличить" at bounding box center [636, 402] width 23 height 23
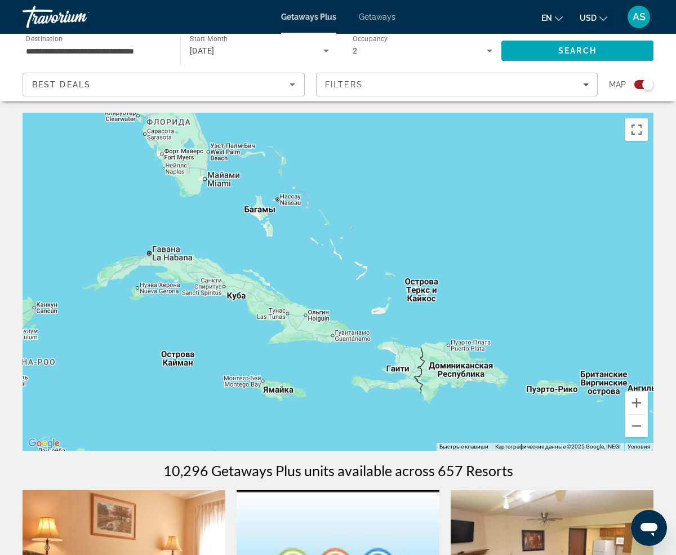
drag, startPoint x: 131, startPoint y: 412, endPoint x: 471, endPoint y: 149, distance: 429.7
click at [471, 149] on div "Чтобы активировать перетаскивание с помощью клавиатуры, нажмите Alt + Ввод. Пос…" at bounding box center [338, 282] width 631 height 338
click at [634, 400] on button "Увеличить" at bounding box center [636, 402] width 23 height 23
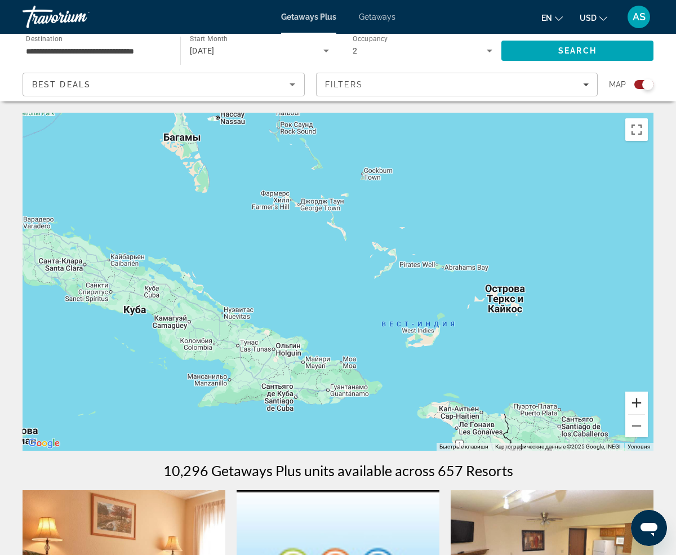
click at [634, 400] on button "Увеличить" at bounding box center [636, 402] width 23 height 23
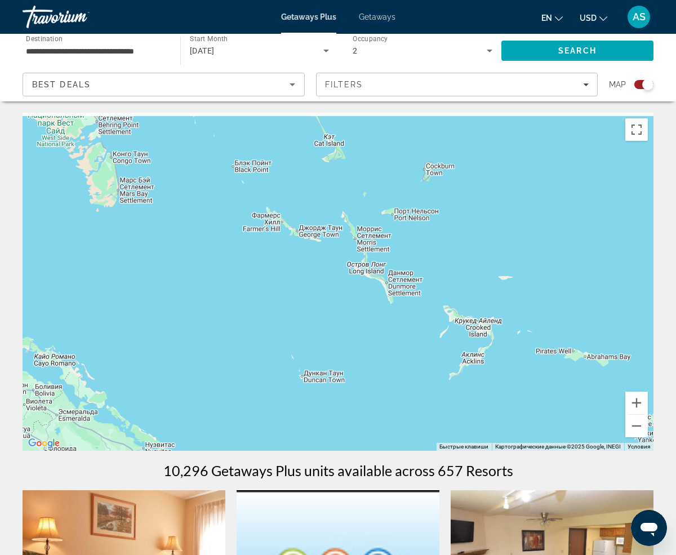
drag, startPoint x: 163, startPoint y: 221, endPoint x: 226, endPoint y: 380, distance: 170.8
click at [226, 380] on div "Main content" at bounding box center [338, 282] width 631 height 338
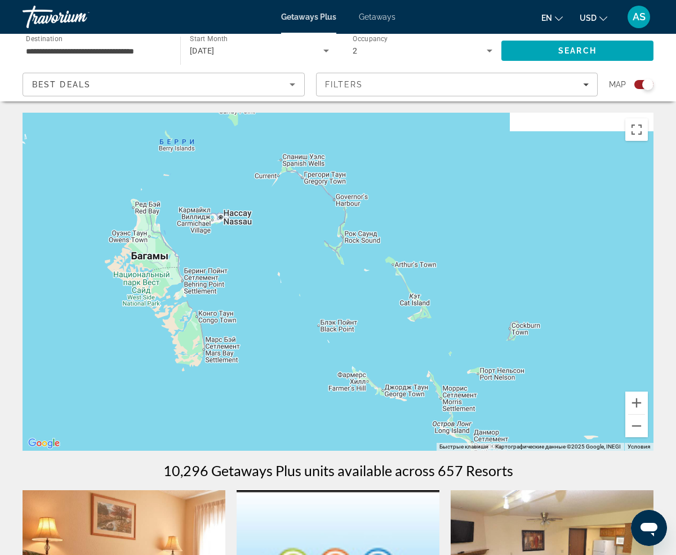
drag, startPoint x: 224, startPoint y: 248, endPoint x: 297, endPoint y: 386, distance: 155.9
click at [297, 386] on div "Main content" at bounding box center [338, 282] width 631 height 338
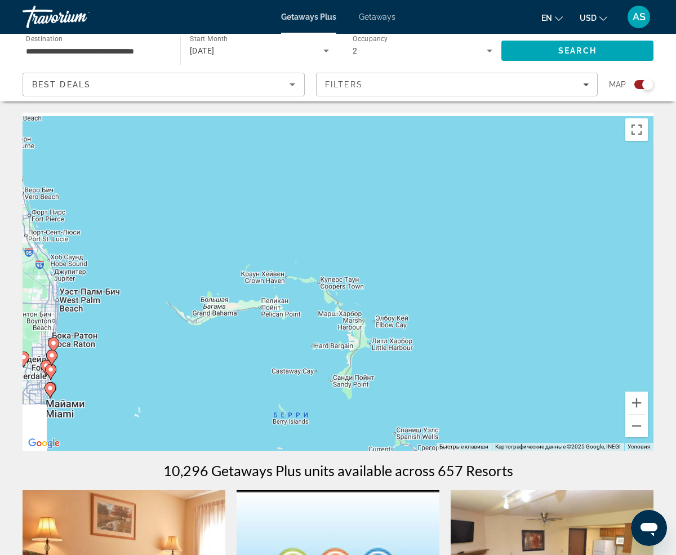
drag, startPoint x: 240, startPoint y: 286, endPoint x: 301, endPoint y: 449, distance: 173.9
click at [301, 448] on div "Чтобы активировать перетаскивание с помощью клавиатуры, нажмите Alt + Ввод. Пос…" at bounding box center [338, 282] width 631 height 338
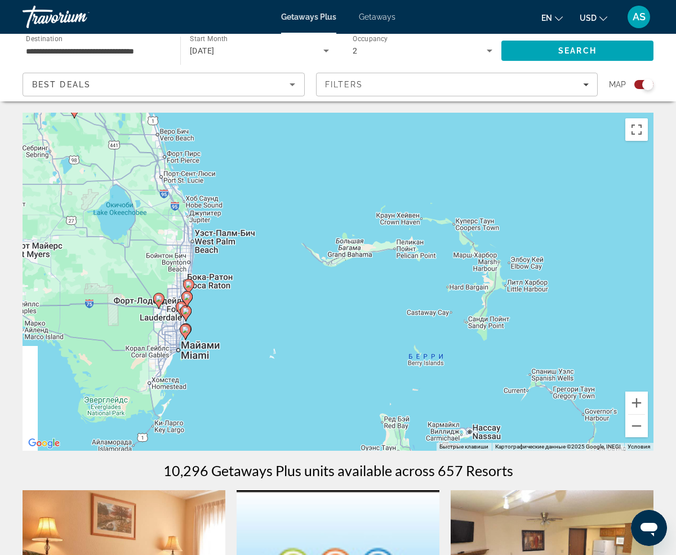
drag, startPoint x: 186, startPoint y: 422, endPoint x: 323, endPoint y: 343, distance: 158.2
click at [323, 343] on div "Чтобы активировать перетаскивание с помощью клавиатуры, нажмите Alt + Ввод. Пос…" at bounding box center [338, 282] width 631 height 338
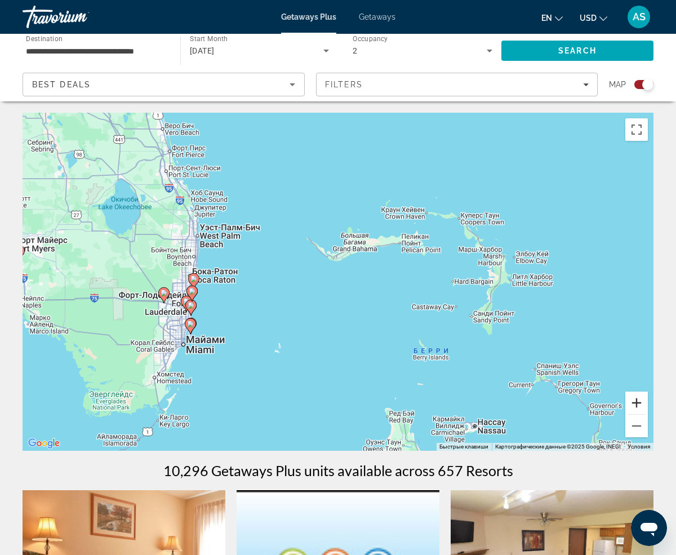
click at [635, 405] on button "Увеличить" at bounding box center [636, 402] width 23 height 23
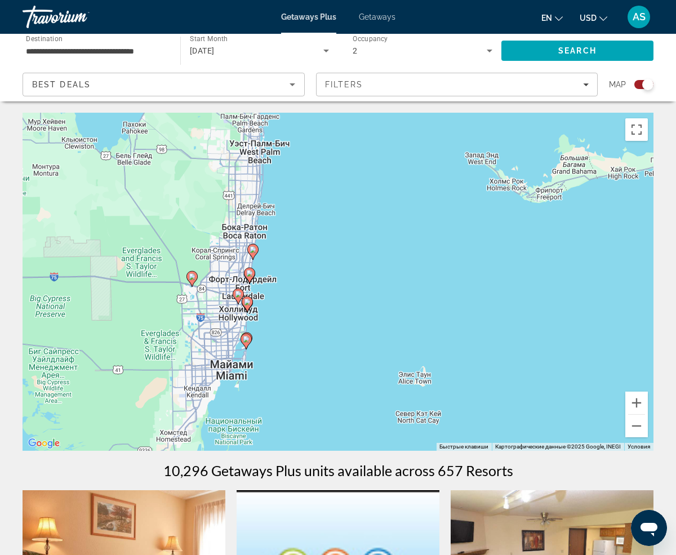
drag, startPoint x: 216, startPoint y: 349, endPoint x: 415, endPoint y: 311, distance: 202.4
click at [415, 311] on div "Чтобы активировать перетаскивание с помощью клавиатуры, нажмите Alt + Ввод. Пос…" at bounding box center [338, 282] width 631 height 338
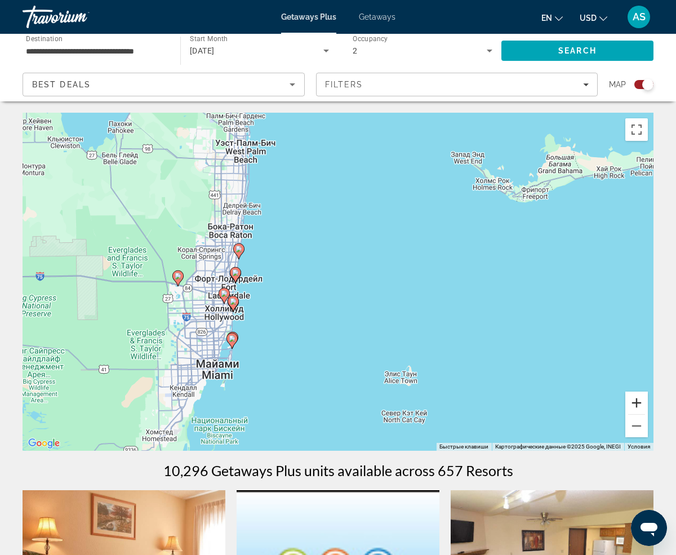
click at [634, 404] on button "Увеличить" at bounding box center [636, 402] width 23 height 23
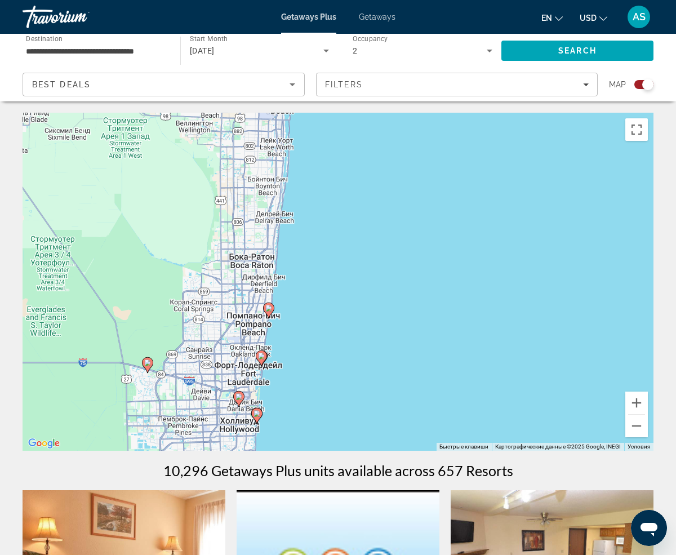
drag, startPoint x: 242, startPoint y: 371, endPoint x: 369, endPoint y: 457, distance: 153.7
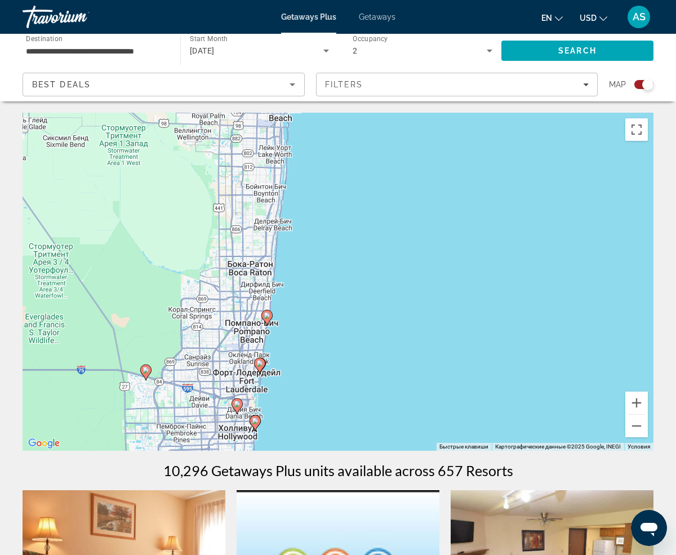
click at [359, 370] on div "Чтобы активировать перетаскивание с помощью клавиатуры, нажмите Alt + Ввод. Пос…" at bounding box center [338, 282] width 631 height 338
click at [253, 306] on div "Чтобы активировать перетаскивание с помощью клавиатуры, нажмите Alt + Ввод. Пос…" at bounding box center [338, 282] width 631 height 338
click at [640, 424] on button "Уменьшить" at bounding box center [636, 425] width 23 height 23
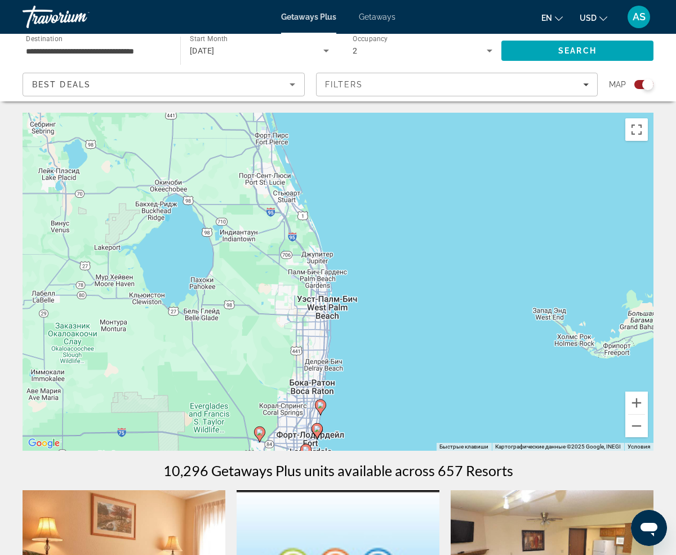
drag, startPoint x: 328, startPoint y: 171, endPoint x: 345, endPoint y: 283, distance: 113.9
click at [345, 283] on div "Чтобы активировать перетаскивание с помощью клавиатуры, нажмите Alt + Ввод. Пос…" at bounding box center [338, 282] width 631 height 338
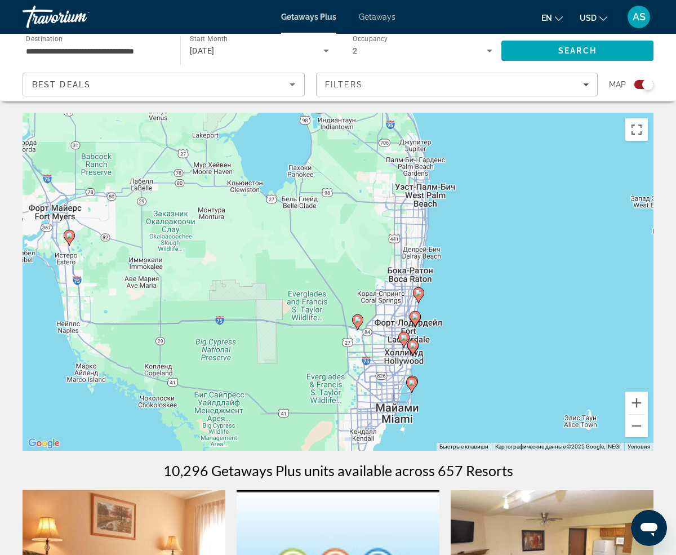
drag, startPoint x: 378, startPoint y: 249, endPoint x: 479, endPoint y: 138, distance: 149.9
click at [479, 138] on div "Чтобы активировать перетаскивание с помощью клавиатуры, нажмите Alt + Ввод. Пос…" at bounding box center [338, 282] width 631 height 338
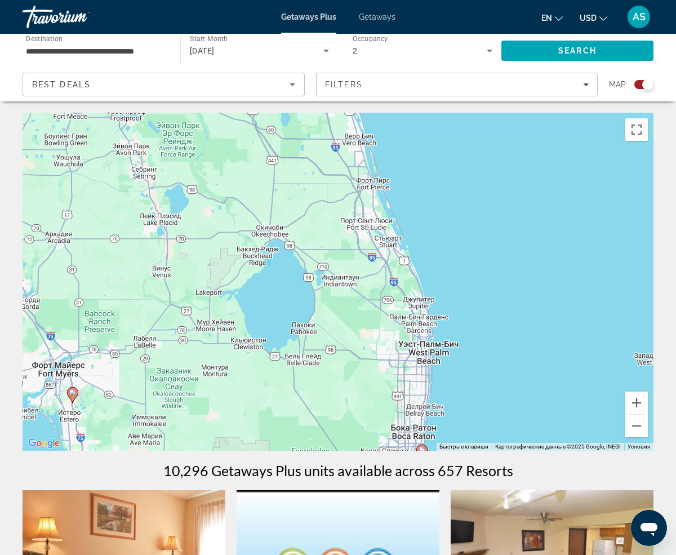
drag, startPoint x: 502, startPoint y: 258, endPoint x: 504, endPoint y: 417, distance: 158.8
click at [504, 418] on div "Чтобы активировать перетаскивание с помощью клавиатуры, нажмите Alt + Ввод. Пос…" at bounding box center [338, 282] width 631 height 338
click at [519, 292] on div "Чтобы активировать перетаскивание с помощью клавиатуры, нажмите Alt + Ввод. Пос…" at bounding box center [338, 282] width 631 height 338
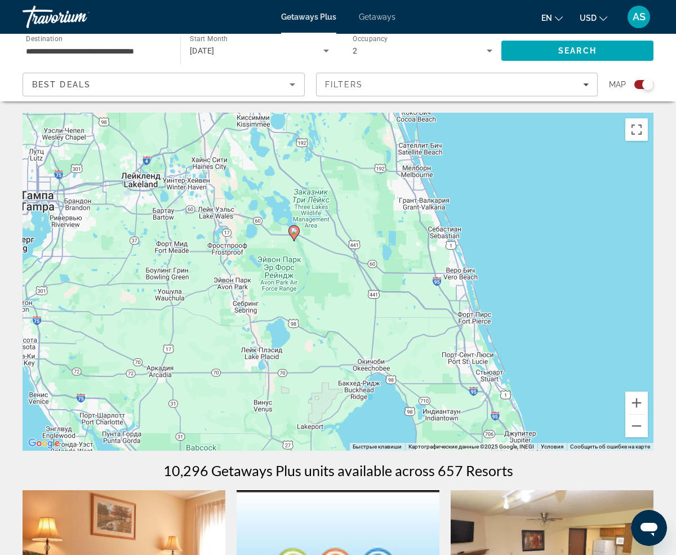
drag, startPoint x: 452, startPoint y: 251, endPoint x: 558, endPoint y: 390, distance: 174.7
click at [558, 390] on div "Чтобы активировать перетаскивание с помощью клавиатуры, нажмите Alt + Ввод. Пос…" at bounding box center [338, 282] width 631 height 338
click at [634, 427] on button "Уменьшить" at bounding box center [636, 425] width 23 height 23
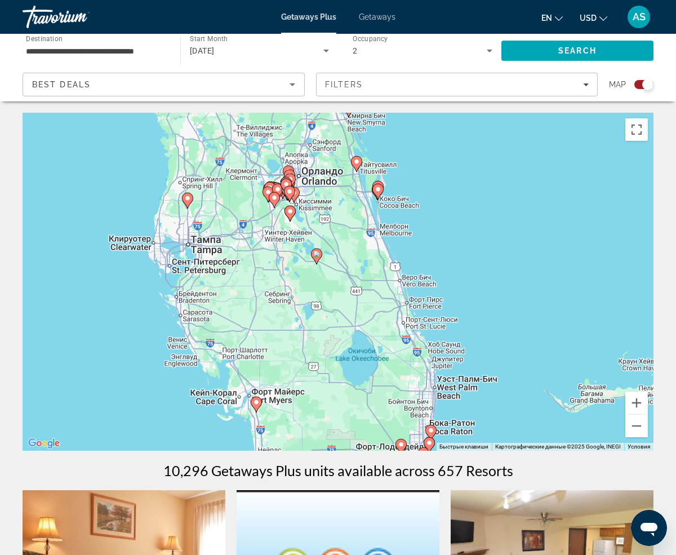
drag, startPoint x: 419, startPoint y: 164, endPoint x: 420, endPoint y: 170, distance: 5.7
click at [454, 307] on div "Чтобы активировать перетаскивание с помощью клавиатуры, нажмите Alt + Ввод. Пос…" at bounding box center [338, 282] width 631 height 338
click at [378, 190] on image "Main content" at bounding box center [377, 189] width 7 height 7
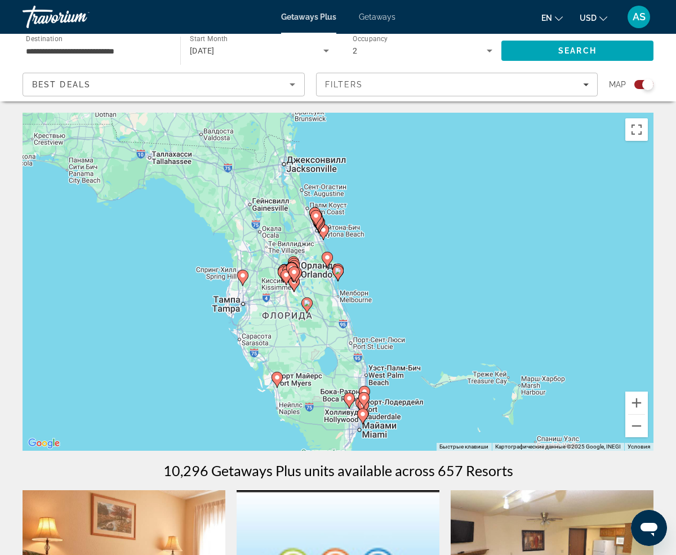
click at [336, 271] on image "Main content" at bounding box center [337, 270] width 7 height 7
type input "**********"
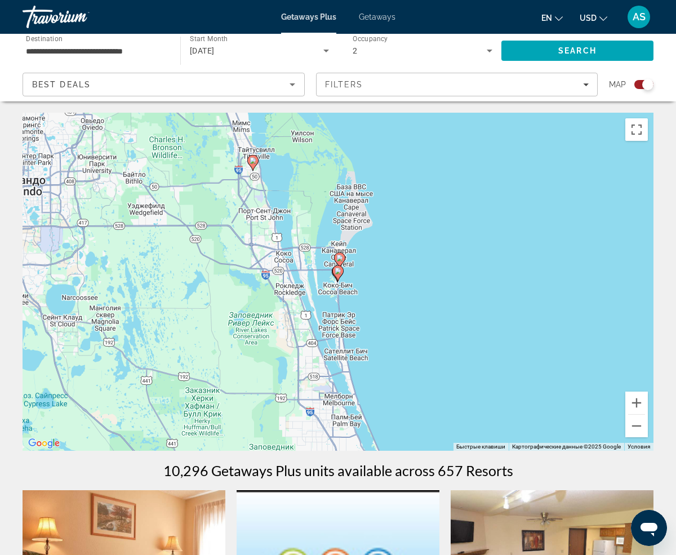
click at [338, 270] on image "Main content" at bounding box center [337, 270] width 7 height 7
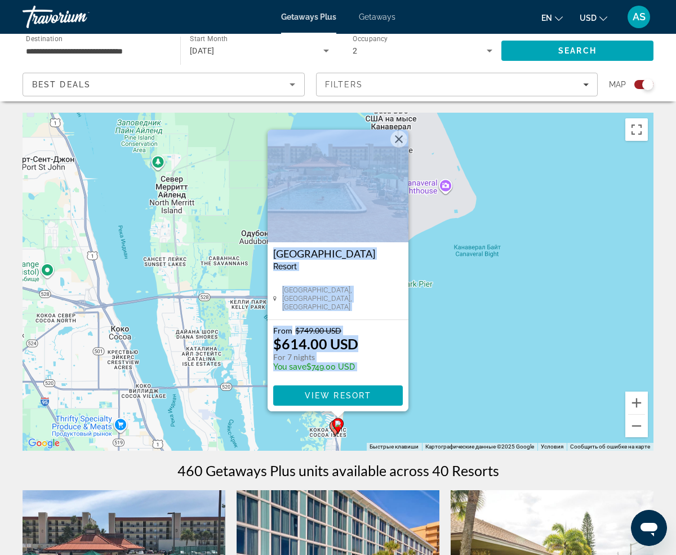
click at [396, 141] on button "Закрыть" at bounding box center [398, 139] width 17 height 17
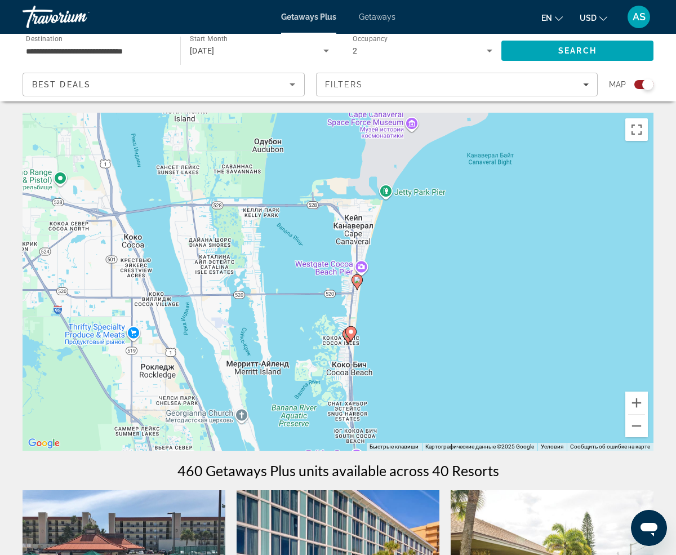
drag, startPoint x: 388, startPoint y: 403, endPoint x: 401, endPoint y: 310, distance: 93.8
click at [401, 310] on div "Чтобы активировать перетаскивание с помощью клавиатуры, нажмите Alt + Ввод. Пос…" at bounding box center [338, 282] width 631 height 338
click at [636, 404] on button "Увеличить" at bounding box center [636, 402] width 23 height 23
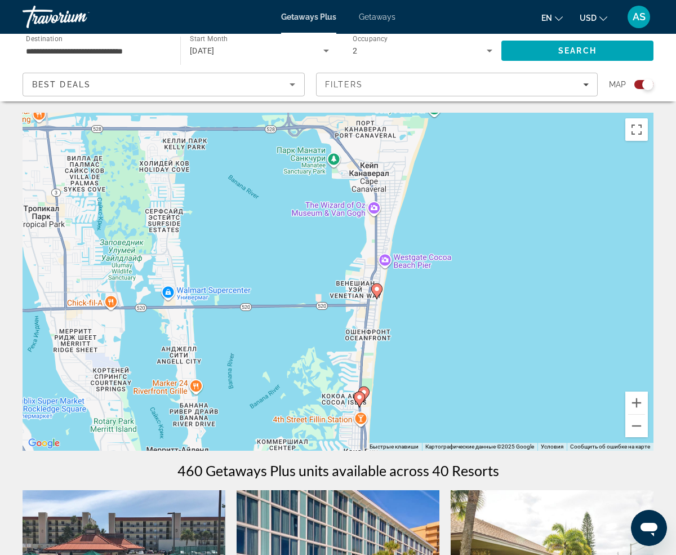
click at [358, 398] on image "Main content" at bounding box center [359, 397] width 7 height 7
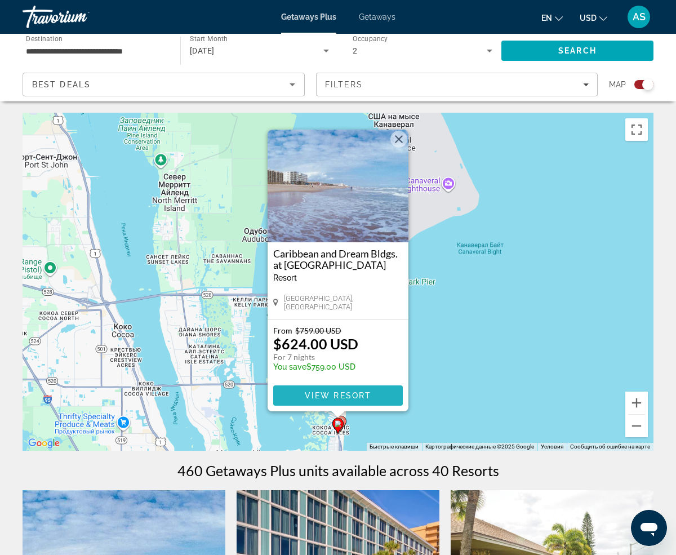
click at [367, 394] on span "View Resort" at bounding box center [338, 395] width 66 height 9
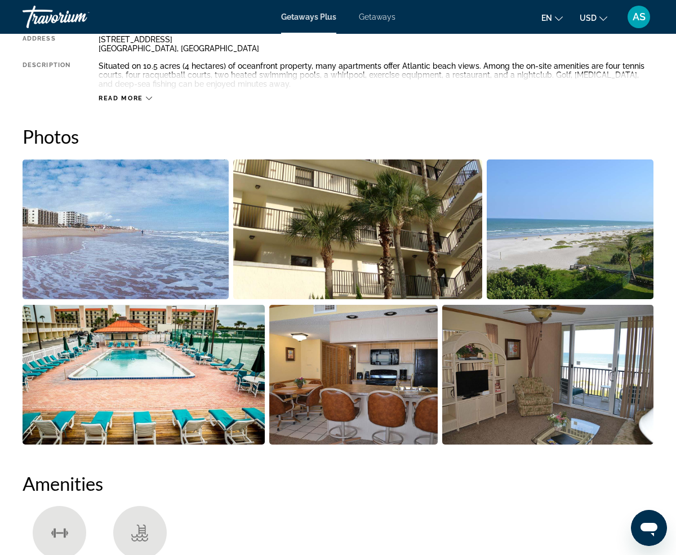
scroll to position [574, 0]
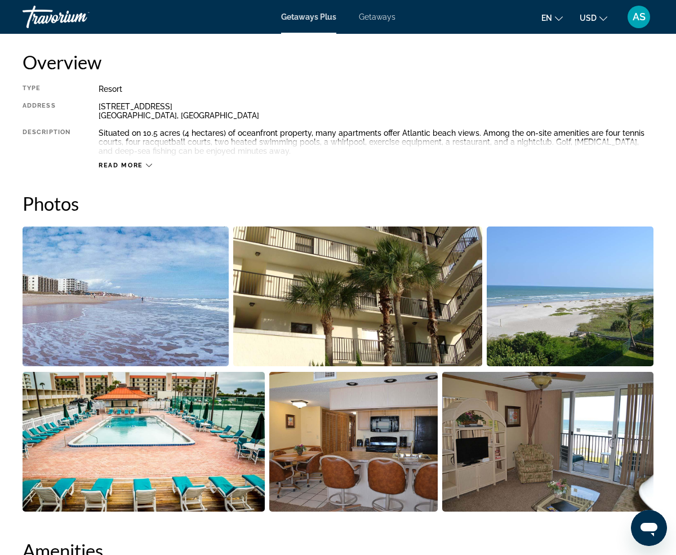
click at [370, 15] on span "Getaways" at bounding box center [377, 16] width 37 height 9
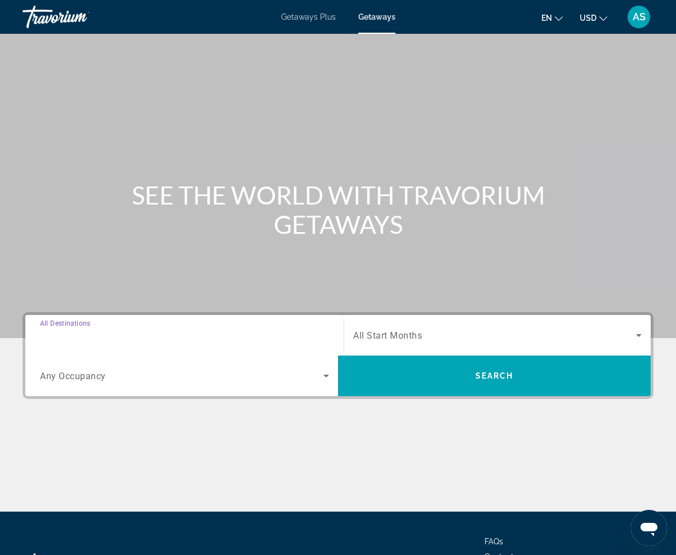
click at [182, 337] on input "Destination All Destinations" at bounding box center [184, 336] width 289 height 14
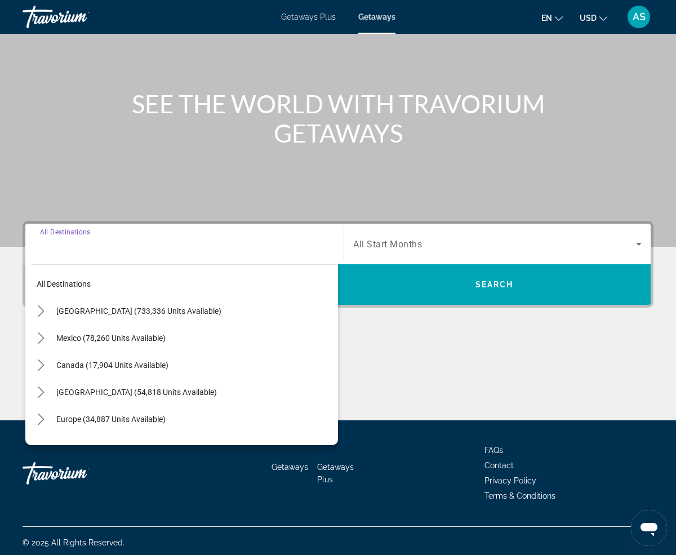
scroll to position [95, 0]
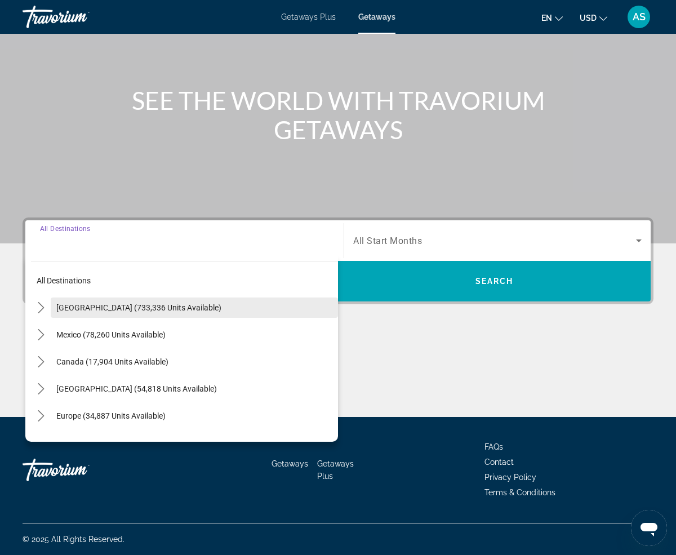
click at [161, 307] on span "[GEOGRAPHIC_DATA] (733,336 units available)" at bounding box center [138, 307] width 165 height 9
type input "**********"
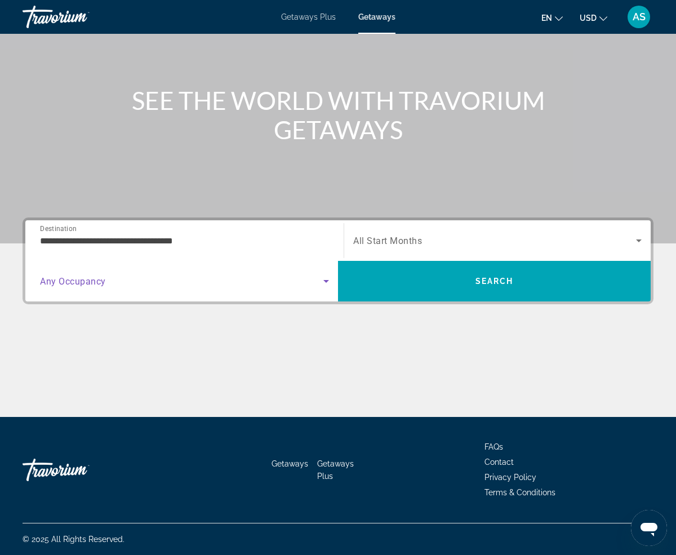
click at [323, 284] on icon "Search widget" at bounding box center [326, 281] width 14 height 14
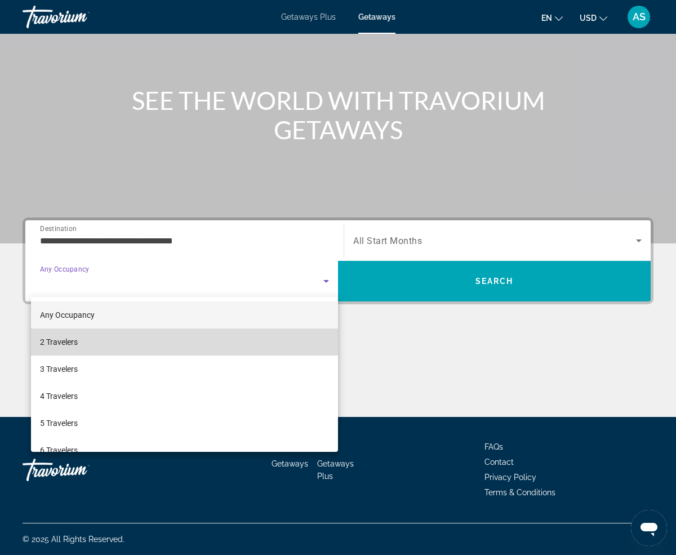
click at [267, 342] on mat-option "2 Travelers" at bounding box center [184, 341] width 307 height 27
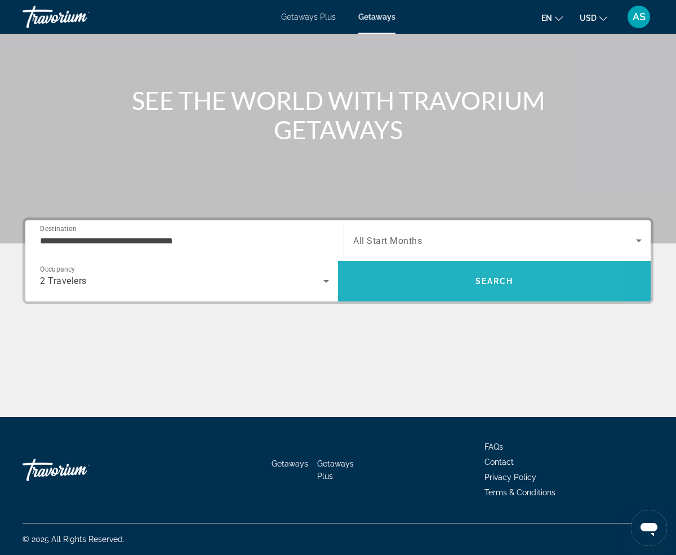
click at [521, 281] on span "Search" at bounding box center [494, 280] width 312 height 27
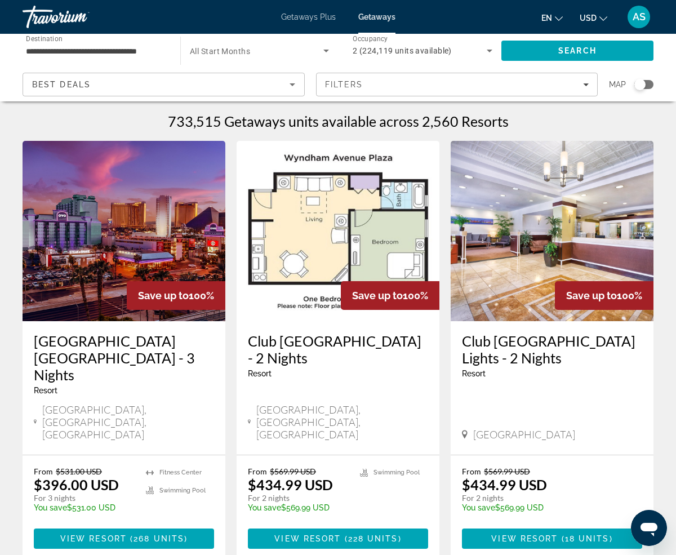
click at [653, 85] on app-map-search-filters "Best Deals Filters Map" at bounding box center [337, 85] width 653 height 34
click at [652, 84] on div "Search widget" at bounding box center [643, 84] width 19 height 9
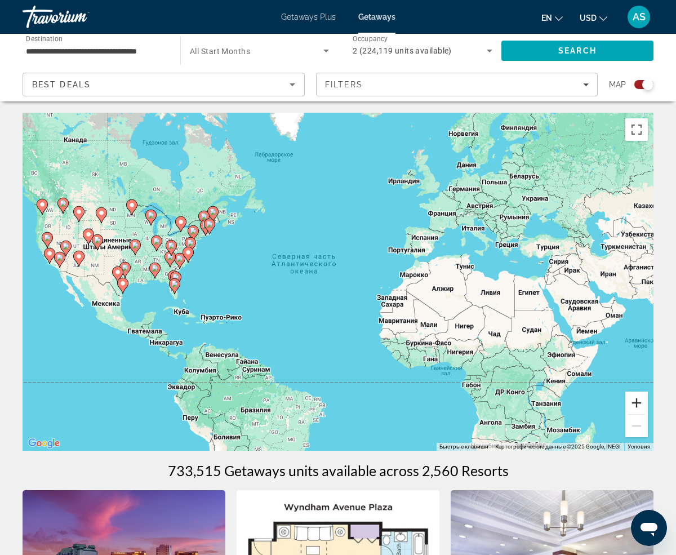
click at [634, 405] on button "Увеличить" at bounding box center [636, 402] width 23 height 23
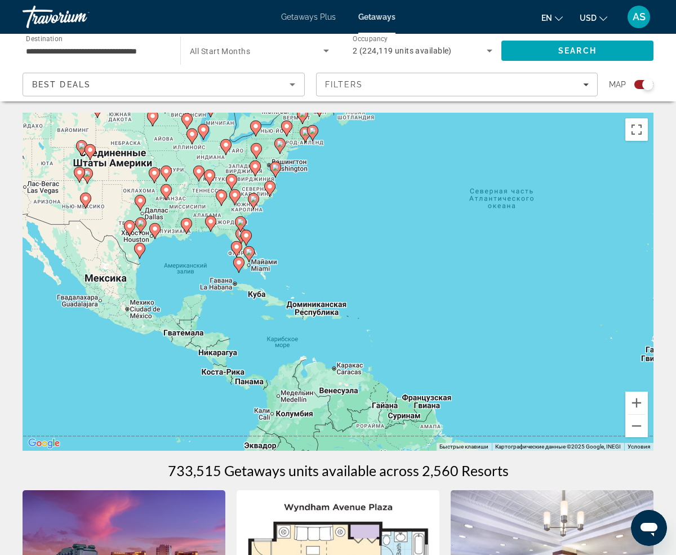
drag, startPoint x: 167, startPoint y: 359, endPoint x: 401, endPoint y: 310, distance: 238.7
click at [401, 310] on div "Чтобы активировать перетаскивание с помощью клавиатуры, нажмите Alt + Ввод. Пос…" at bounding box center [338, 282] width 631 height 338
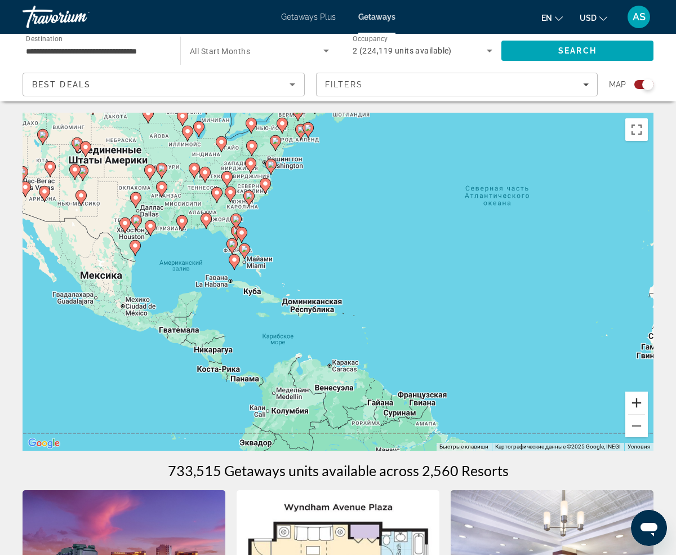
click at [638, 404] on button "Увеличить" at bounding box center [636, 402] width 23 height 23
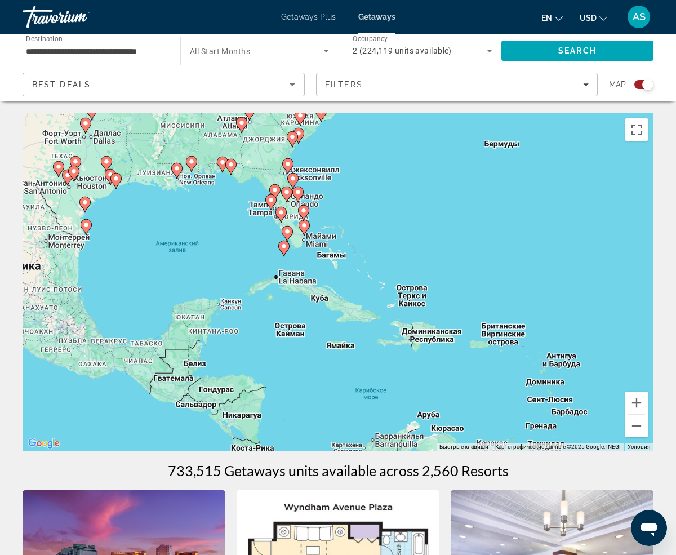
drag, startPoint x: 275, startPoint y: 254, endPoint x: 431, endPoint y: 251, distance: 155.4
click at [431, 251] on div "Чтобы активировать перетаскивание с помощью клавиатуры, нажмите Alt + Ввод. Пос…" at bounding box center [338, 282] width 631 height 338
click at [638, 405] on button "Увеличить" at bounding box center [636, 402] width 23 height 23
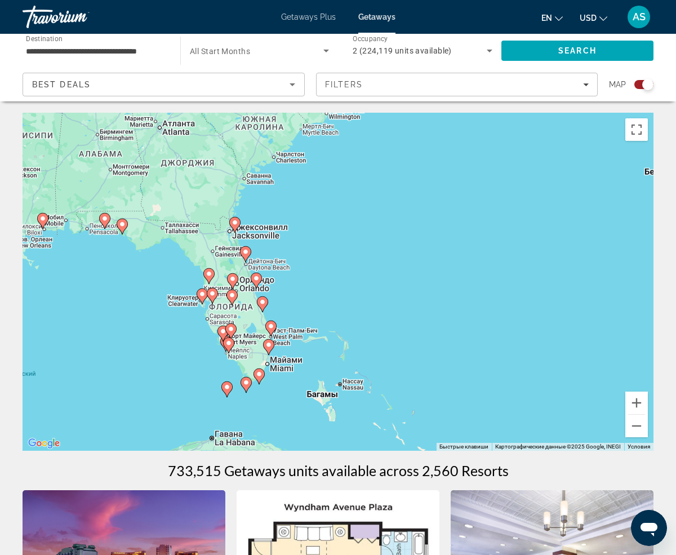
drag, startPoint x: 469, startPoint y: 168, endPoint x: 463, endPoint y: 336, distance: 167.9
click at [466, 336] on div "Чтобы активировать перетаскивание с помощью клавиатуры, нажмите Alt + Ввод. Пос…" at bounding box center [338, 282] width 631 height 338
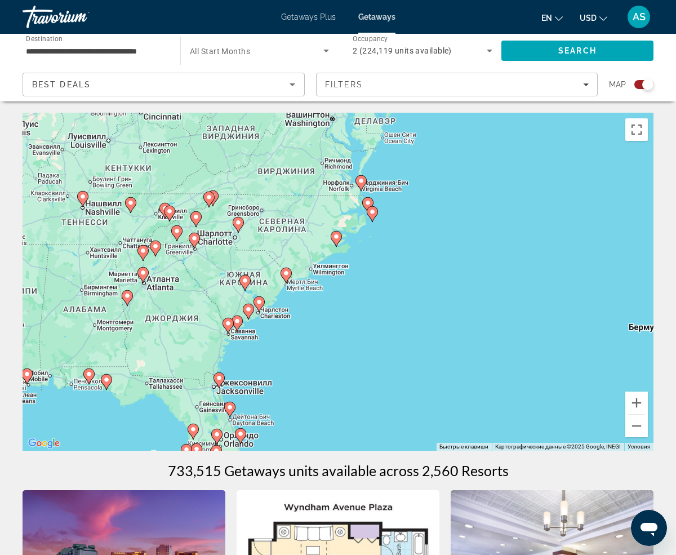
drag, startPoint x: 404, startPoint y: 229, endPoint x: 389, endPoint y: 375, distance: 147.2
click at [390, 377] on div "Чтобы активировать перетаскивание с помощью клавиатуры, нажмите Alt + Ввод. Пос…" at bounding box center [338, 282] width 631 height 338
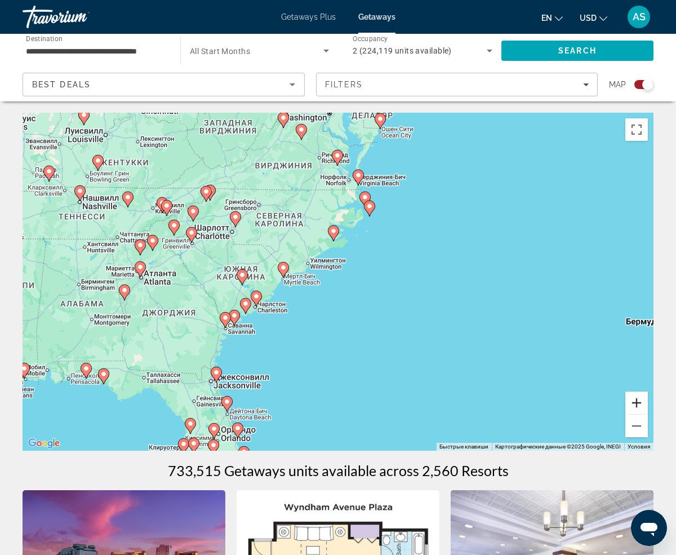
click at [636, 400] on button "Увеличить" at bounding box center [636, 402] width 23 height 23
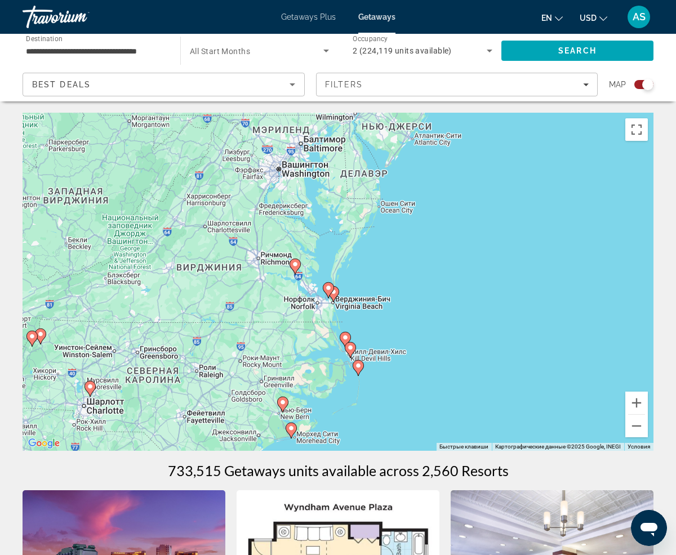
drag, startPoint x: 445, startPoint y: 176, endPoint x: 403, endPoint y: 401, distance: 228.6
click at [403, 401] on div "Чтобы активировать перетаскивание с помощью клавиатуры, нажмите Alt + Ввод. Пос…" at bounding box center [338, 282] width 631 height 338
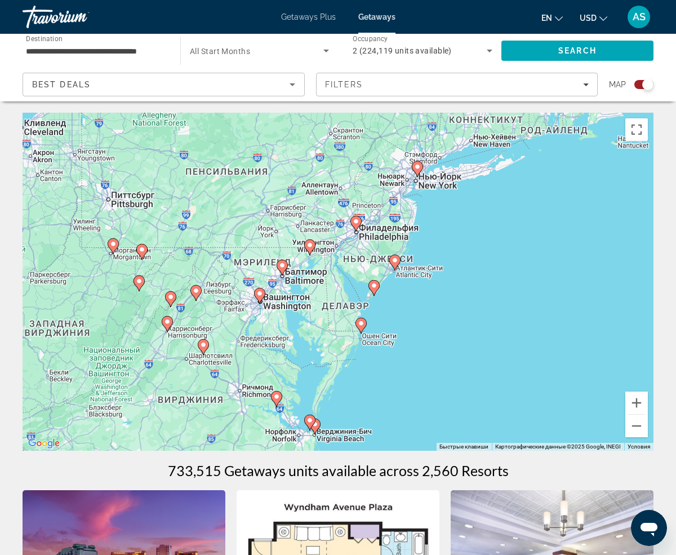
drag, startPoint x: 458, startPoint y: 295, endPoint x: 439, endPoint y: 432, distance: 138.6
click at [439, 432] on div "Чтобы активировать перетаскивание с помощью клавиатуры, нажмите Alt + Ввод. Пос…" at bounding box center [338, 282] width 631 height 338
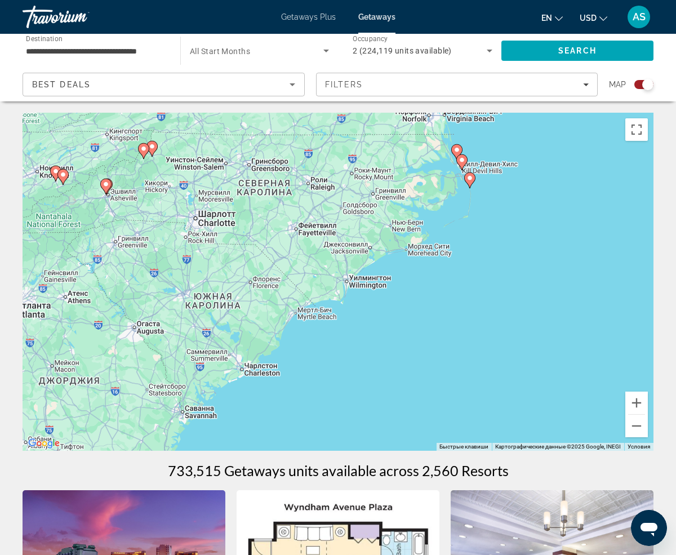
drag, startPoint x: 462, startPoint y: 359, endPoint x: 593, endPoint y: 34, distance: 350.6
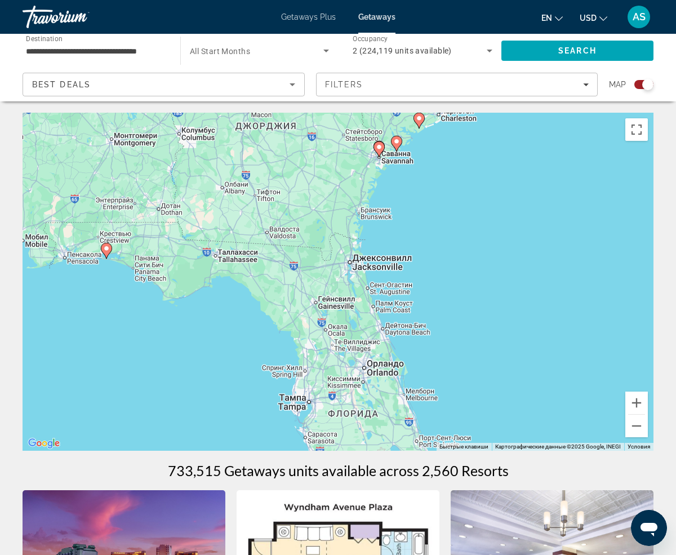
drag, startPoint x: 349, startPoint y: 408, endPoint x: 546, endPoint y: 152, distance: 322.4
click at [546, 152] on div "Чтобы активировать перетаскивание с помощью клавиатуры, нажмите Alt + Ввод. Пос…" at bounding box center [338, 282] width 631 height 338
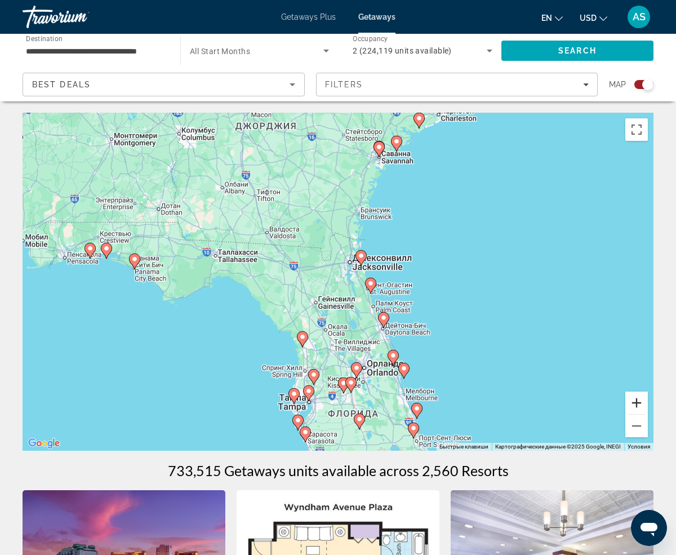
click at [641, 405] on button "Увеличить" at bounding box center [636, 402] width 23 height 23
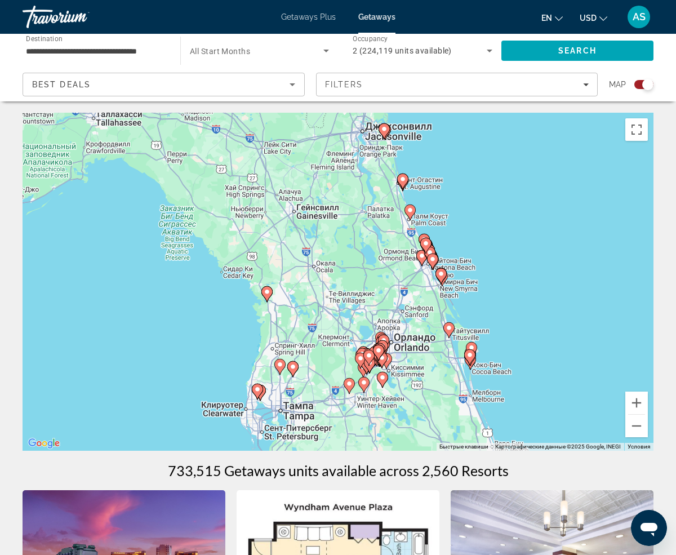
drag, startPoint x: 539, startPoint y: 381, endPoint x: 539, endPoint y: 253, distance: 127.8
click at [539, 253] on div "Чтобы активировать перетаскивание с помощью клавиатуры, нажмите Alt + Ввод. Пос…" at bounding box center [338, 282] width 631 height 338
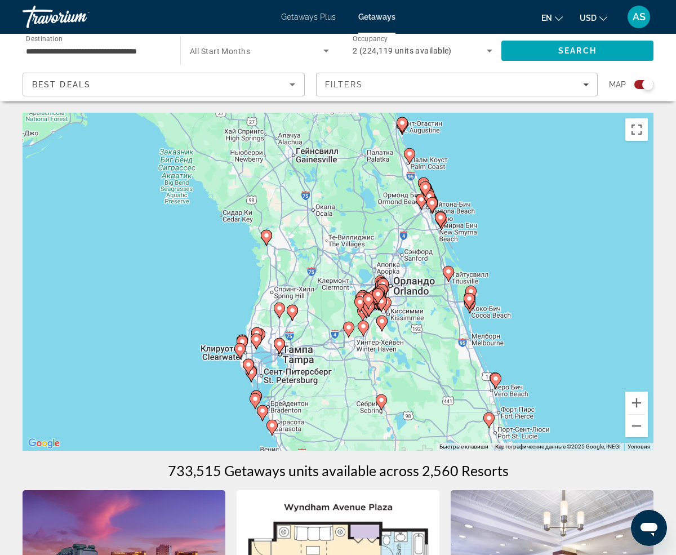
drag, startPoint x: 564, startPoint y: 358, endPoint x: 563, endPoint y: 314, distance: 44.5
click at [563, 314] on div "Чтобы активировать перетаскивание с помощью клавиатуры, нажмите Alt + Ввод. Пос…" at bounding box center [338, 282] width 631 height 338
click at [640, 404] on button "Увеличить" at bounding box center [636, 402] width 23 height 23
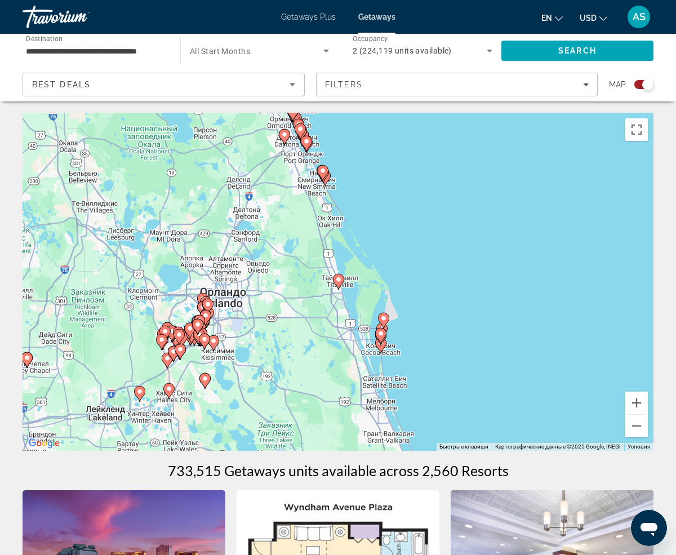
drag, startPoint x: 624, startPoint y: 260, endPoint x: 403, endPoint y: 268, distance: 221.4
click at [403, 268] on div "Чтобы активировать перетаскивание с помощью клавиатуры, нажмите Alt + Ввод. Пос…" at bounding box center [338, 282] width 631 height 338
click at [636, 403] on button "Увеличить" at bounding box center [636, 402] width 23 height 23
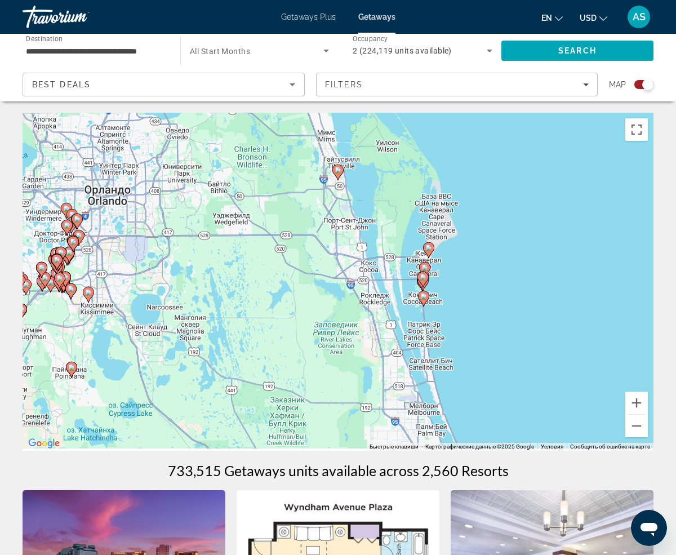
drag, startPoint x: 526, startPoint y: 376, endPoint x: 522, endPoint y: 244, distance: 131.2
click at [522, 244] on div "Чтобы активировать перетаскивание с помощью клавиатуры, нажмите Alt + Ввод. Пос…" at bounding box center [338, 282] width 631 height 338
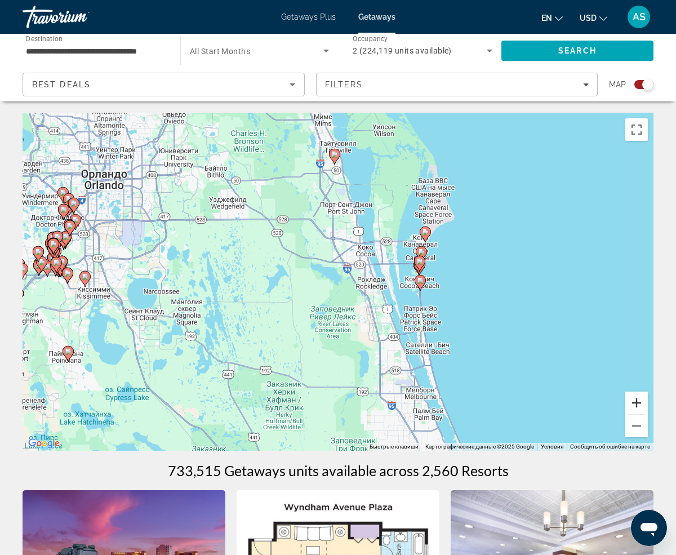
click at [636, 400] on button "Увеличить" at bounding box center [636, 402] width 23 height 23
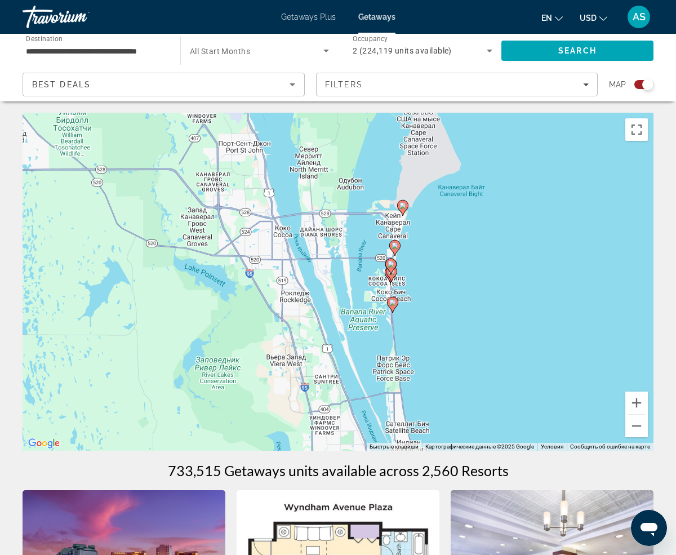
drag, startPoint x: 577, startPoint y: 300, endPoint x: 461, endPoint y: 311, distance: 116.6
click at [461, 311] on div "Чтобы активировать перетаскивание с помощью клавиатуры, нажмите Alt + Ввод. Пос…" at bounding box center [338, 282] width 631 height 338
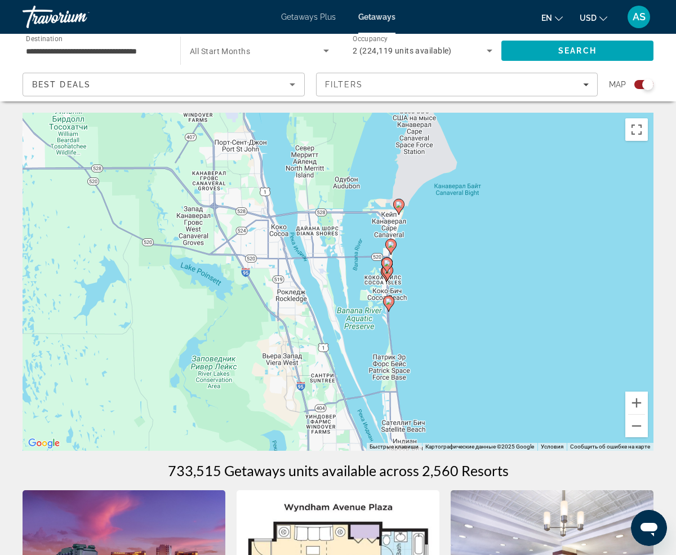
click at [399, 204] on image "Main content" at bounding box center [398, 204] width 7 height 7
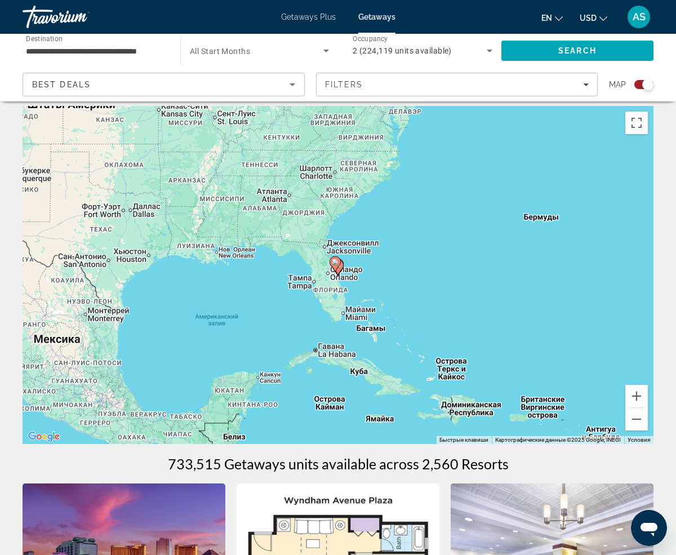
scroll to position [8, 0]
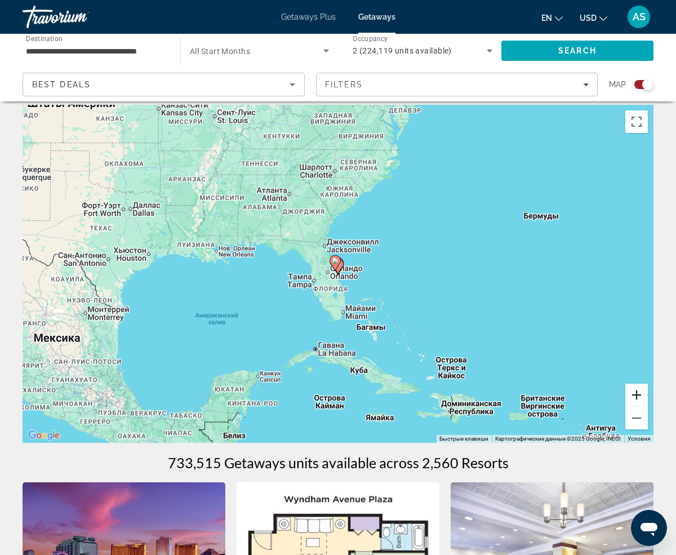
click at [634, 394] on button "Увеличить" at bounding box center [636, 394] width 23 height 23
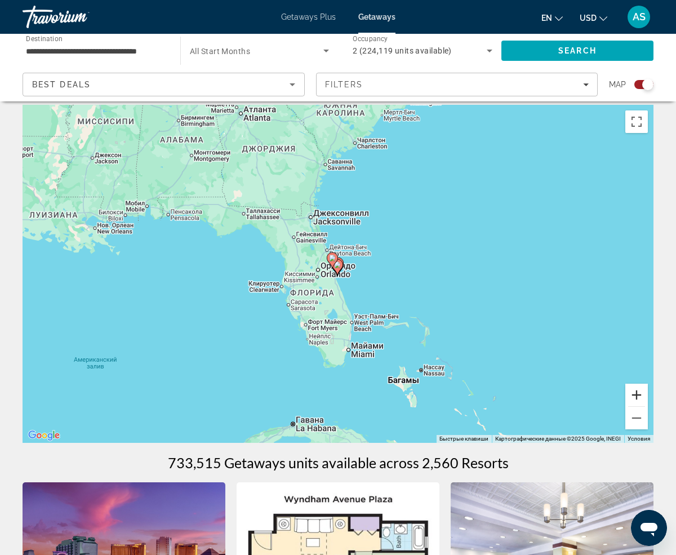
click at [634, 394] on button "Увеличить" at bounding box center [636, 394] width 23 height 23
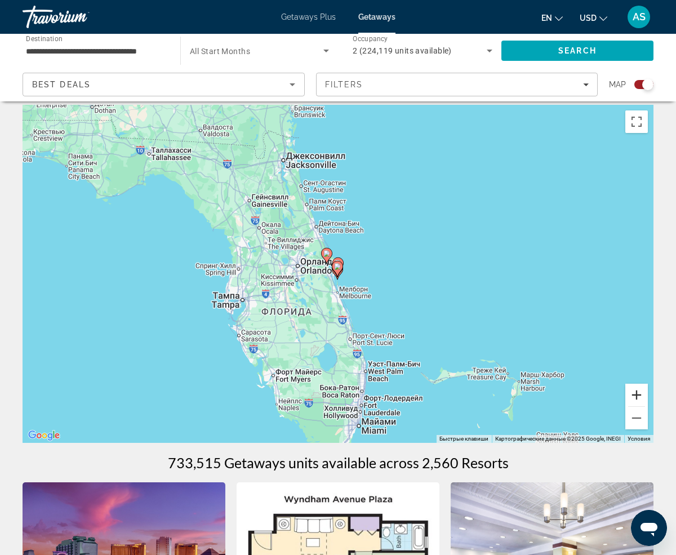
click at [634, 394] on button "Увеличить" at bounding box center [636, 394] width 23 height 23
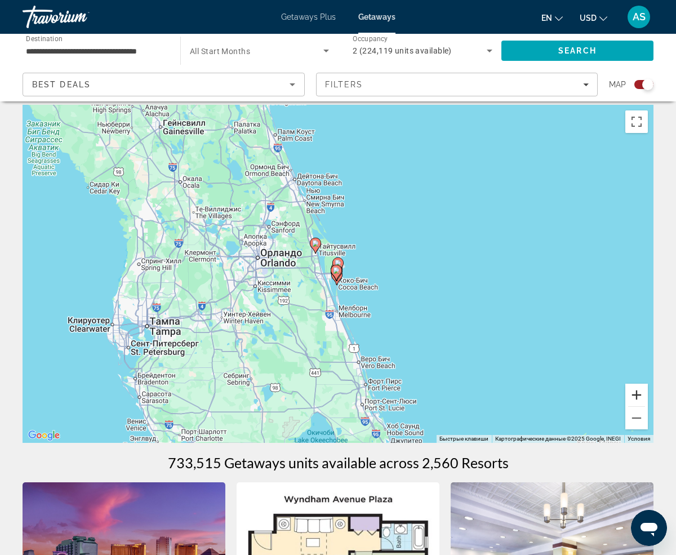
click at [634, 394] on button "Увеличить" at bounding box center [636, 394] width 23 height 23
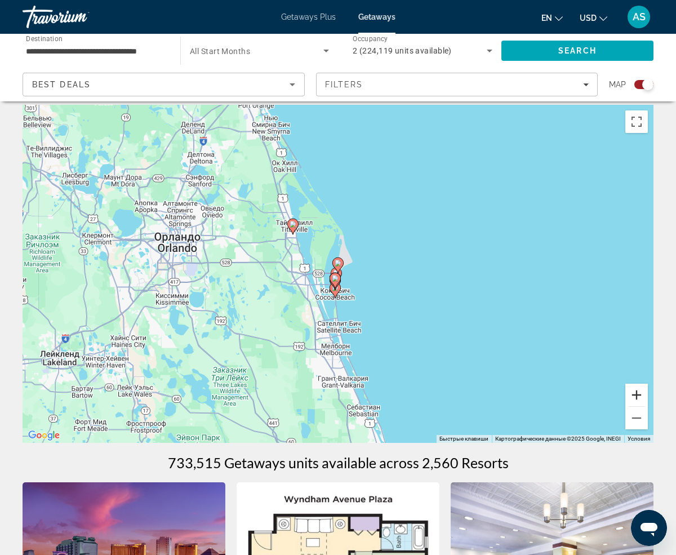
click at [636, 397] on button "Увеличить" at bounding box center [636, 394] width 23 height 23
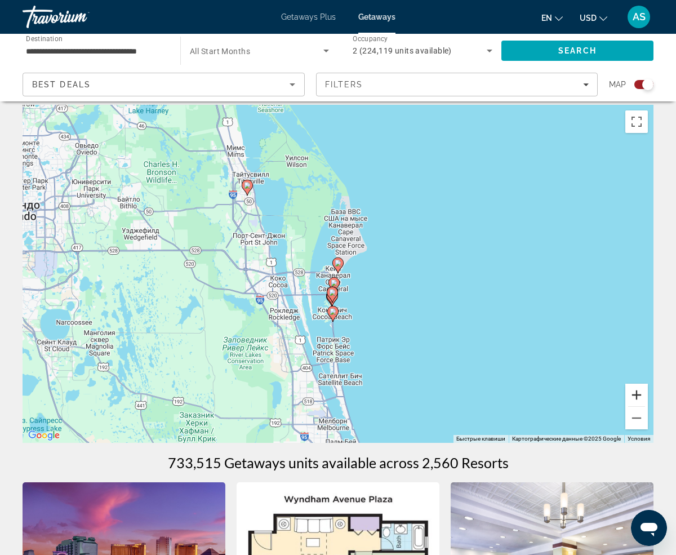
click at [636, 397] on button "Увеличить" at bounding box center [636, 394] width 23 height 23
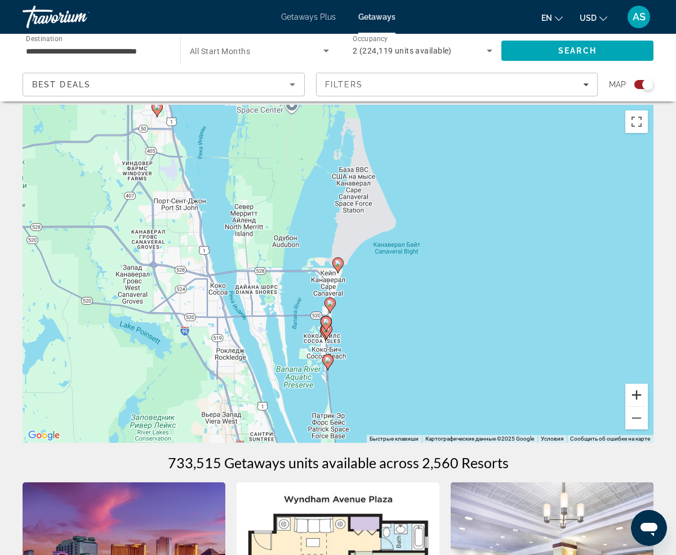
click at [636, 397] on button "Увеличить" at bounding box center [636, 394] width 23 height 23
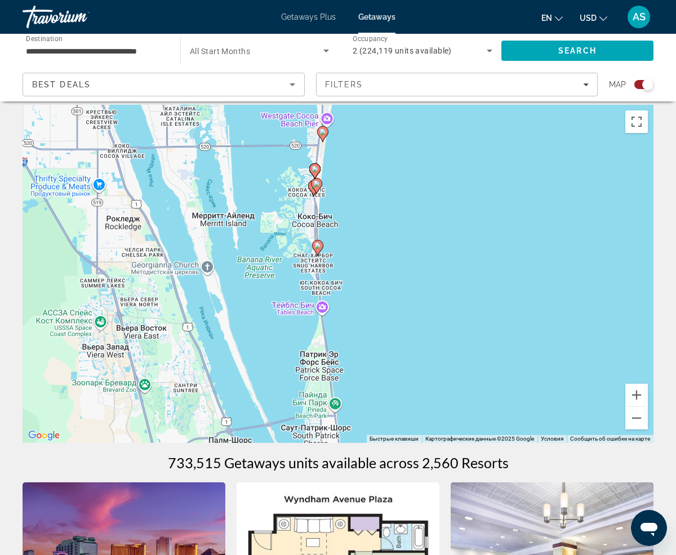
drag, startPoint x: 429, startPoint y: 367, endPoint x: 430, endPoint y: 151, distance: 215.6
click at [430, 151] on div "Чтобы активировать перетаскивание с помощью клавиатуры, нажмите Alt + Ввод. Пос…" at bounding box center [338, 274] width 631 height 338
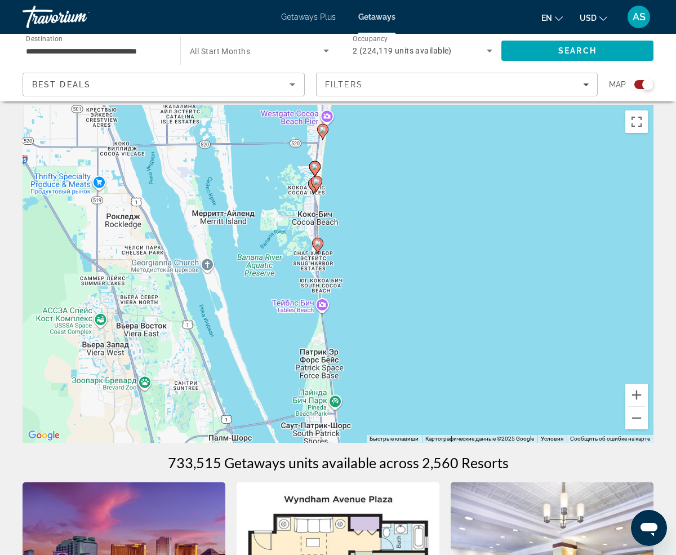
click at [316, 182] on image "Main content" at bounding box center [316, 181] width 7 height 7
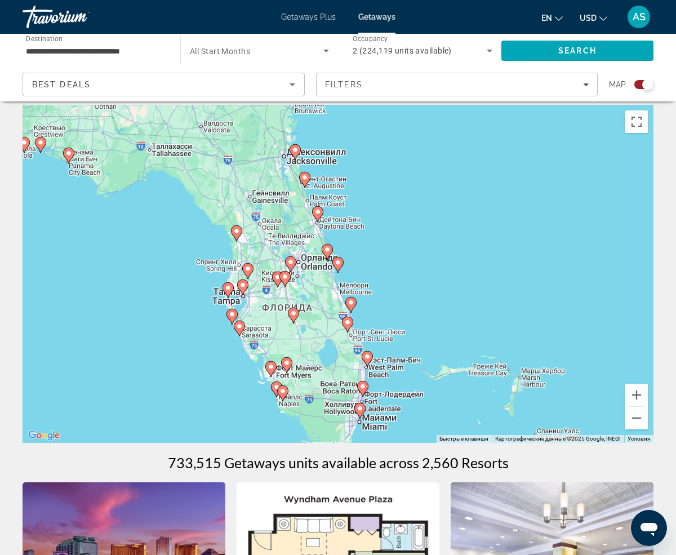
click at [337, 260] on image "Main content" at bounding box center [337, 262] width 7 height 7
type input "**********"
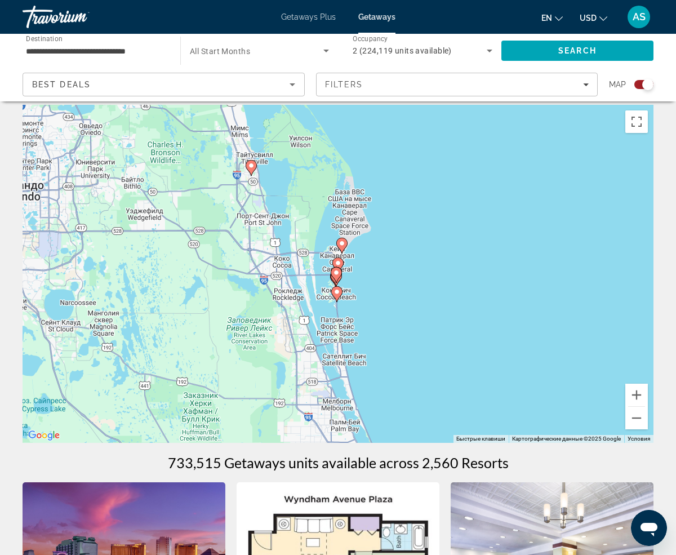
click at [336, 274] on image "Main content" at bounding box center [336, 272] width 7 height 7
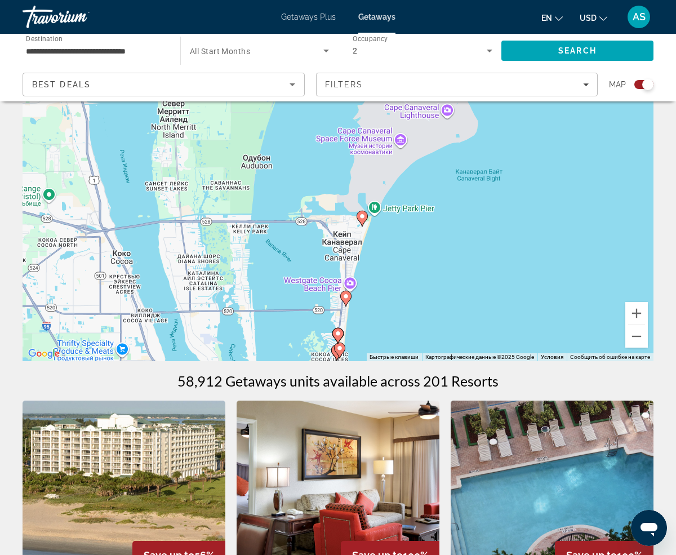
scroll to position [90, 0]
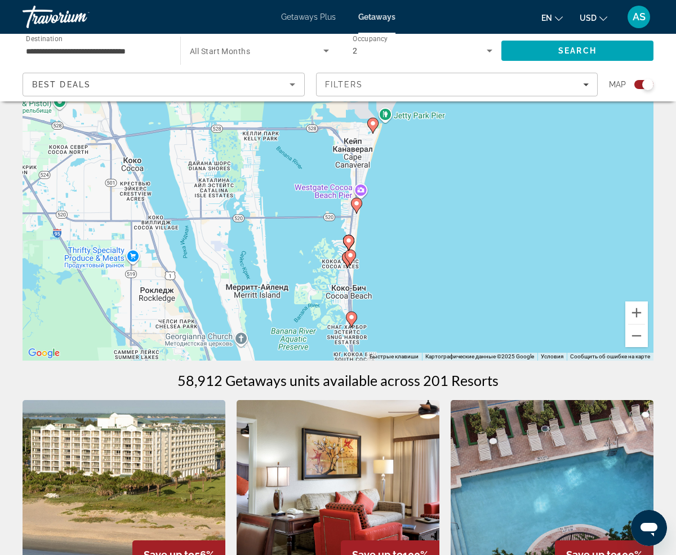
drag, startPoint x: 385, startPoint y: 302, endPoint x: 396, endPoint y: 200, distance: 101.9
click at [396, 200] on div "Чтобы активировать перетаскивание с помощью клавиатуры, нажмите Alt + Ввод. Пос…" at bounding box center [338, 192] width 631 height 338
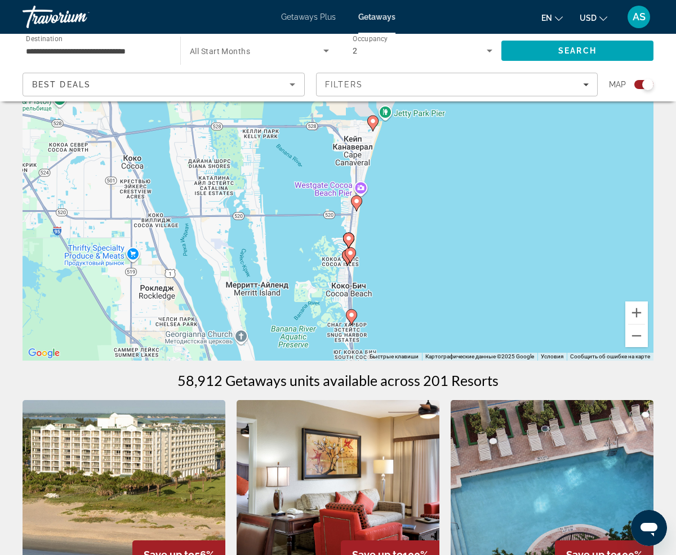
click at [350, 253] on image "Main content" at bounding box center [350, 252] width 7 height 7
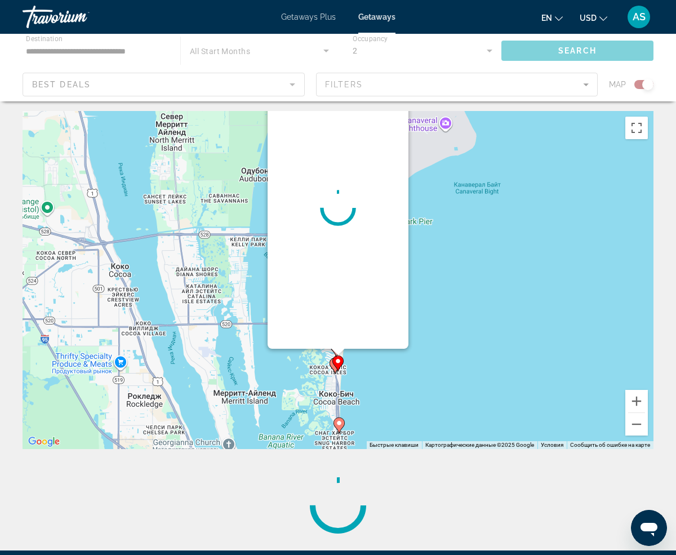
scroll to position [0, 0]
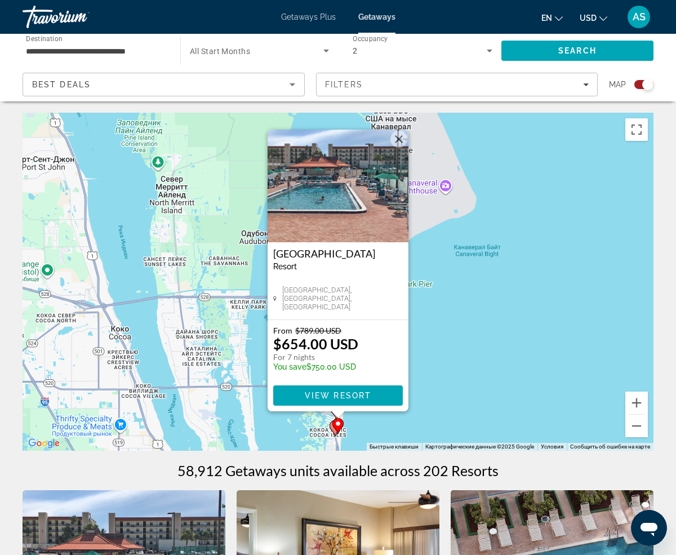
click at [396, 136] on button "Закрыть" at bounding box center [398, 139] width 17 height 17
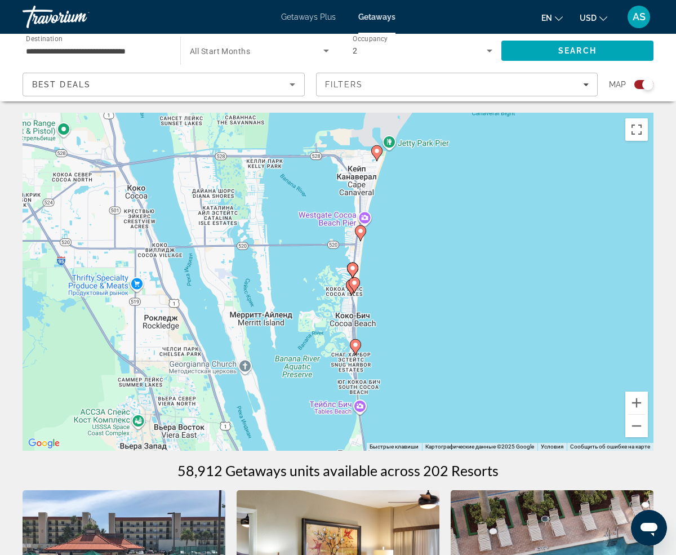
drag, startPoint x: 445, startPoint y: 404, endPoint x: 461, endPoint y: 256, distance: 149.5
click at [461, 256] on div "Чтобы активировать перетаскивание с помощью клавиатуры, нажмите Alt + Ввод. Пос…" at bounding box center [338, 282] width 631 height 338
click at [634, 401] on button "Увеличить" at bounding box center [636, 402] width 23 height 23
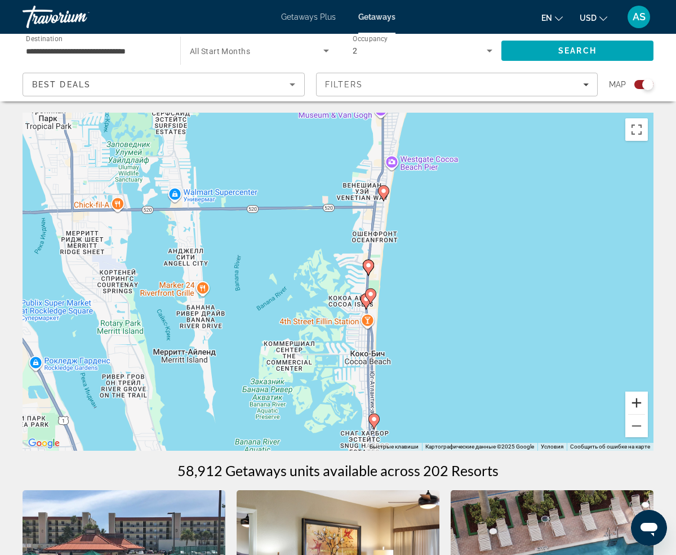
click at [634, 401] on button "Увеличить" at bounding box center [636, 402] width 23 height 23
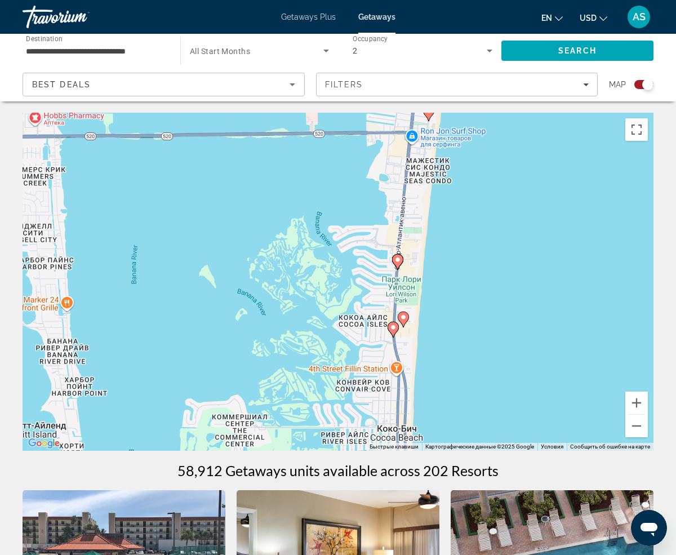
click at [397, 258] on image "Main content" at bounding box center [397, 259] width 7 height 7
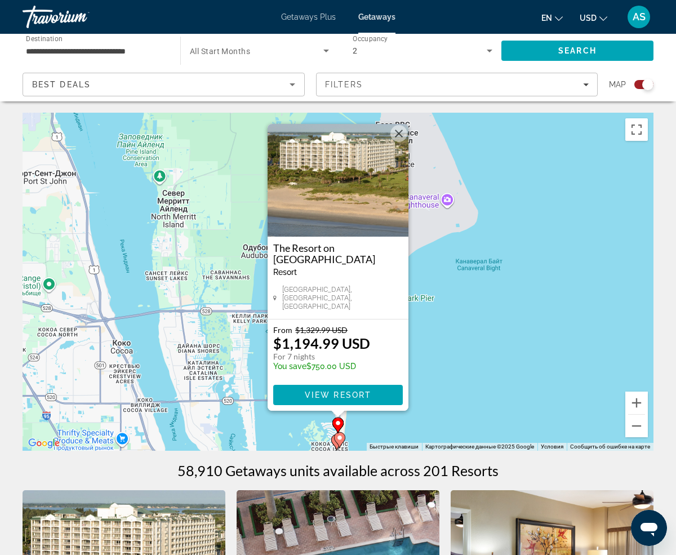
click at [477, 338] on div "Чтобы активировать перетаскивание с помощью клавиатуры, нажмите Alt + Ввод. Пос…" at bounding box center [338, 282] width 631 height 338
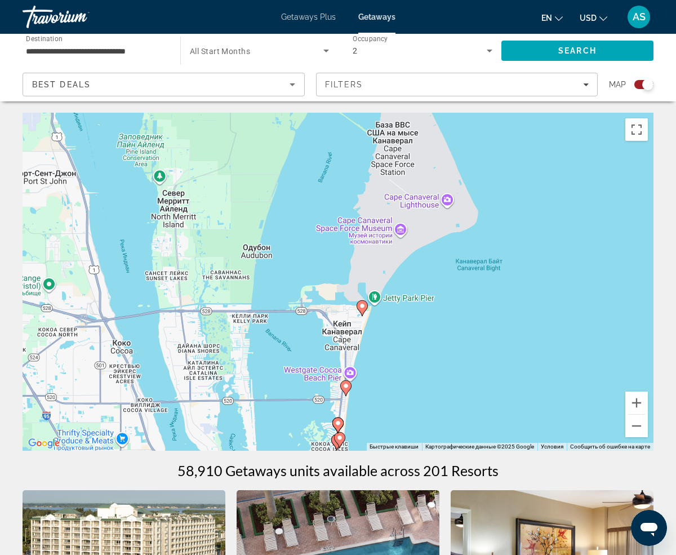
scroll to position [1, 0]
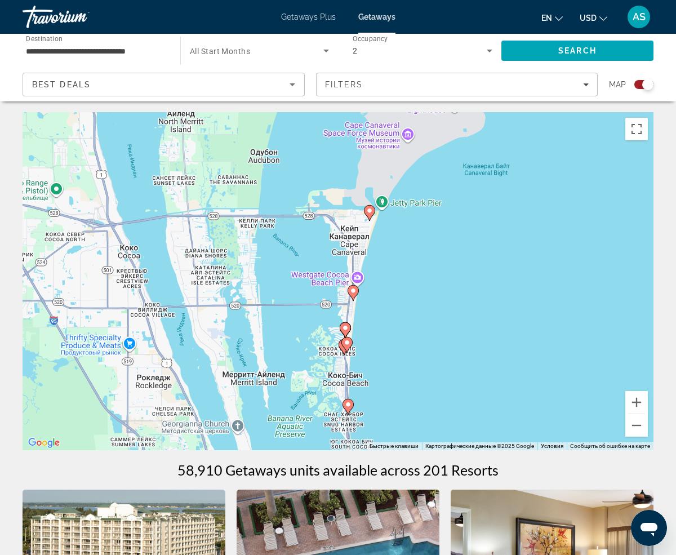
drag, startPoint x: 410, startPoint y: 371, endPoint x: 419, endPoint y: 251, distance: 120.3
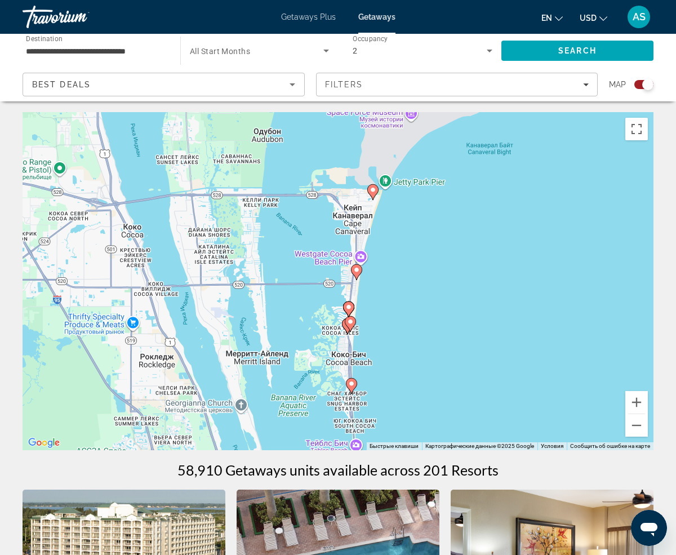
click at [356, 270] on image "Main content" at bounding box center [356, 269] width 7 height 7
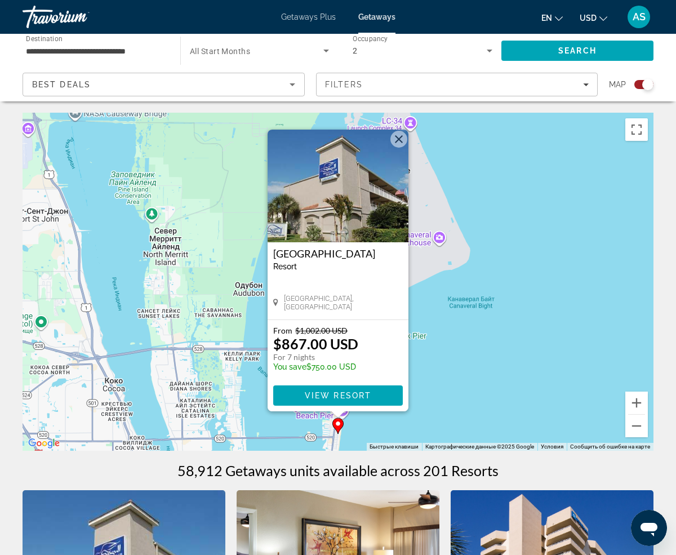
click at [482, 383] on div "Чтобы активировать перетаскивание с помощью клавиатуры, нажмите Alt + Ввод. Пос…" at bounding box center [338, 282] width 631 height 338
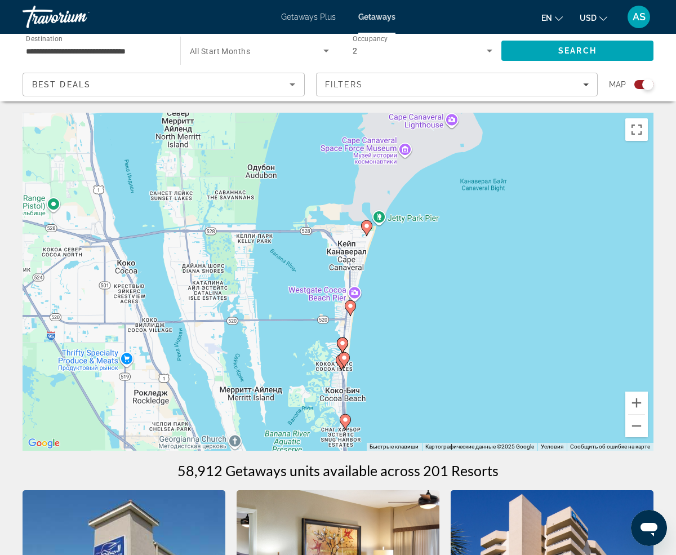
drag, startPoint x: 466, startPoint y: 382, endPoint x: 484, endPoint y: 238, distance: 145.8
click at [484, 238] on div "Чтобы активировать перетаскивание с помощью клавиатуры, нажмите Alt + Ввод. Пос…" at bounding box center [338, 282] width 631 height 338
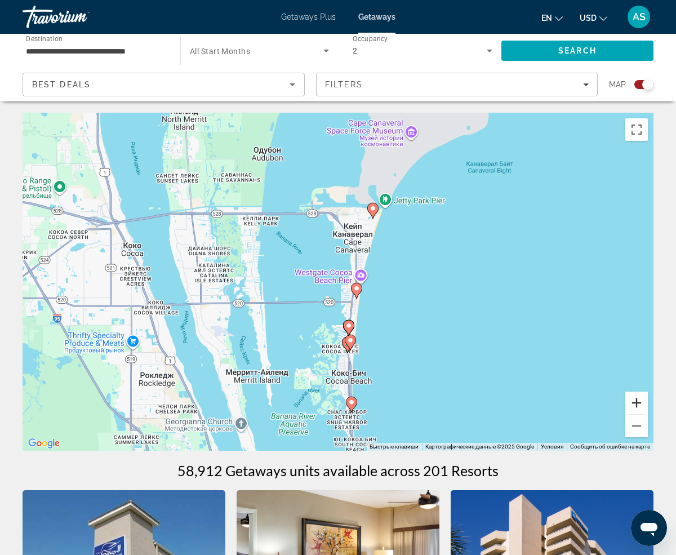
click at [639, 404] on button "Увеличить" at bounding box center [636, 402] width 23 height 23
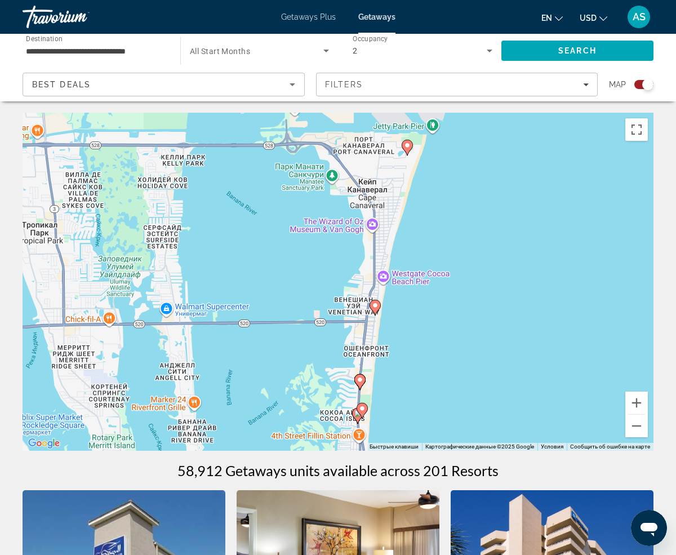
click at [362, 409] on image "Main content" at bounding box center [362, 408] width 7 height 7
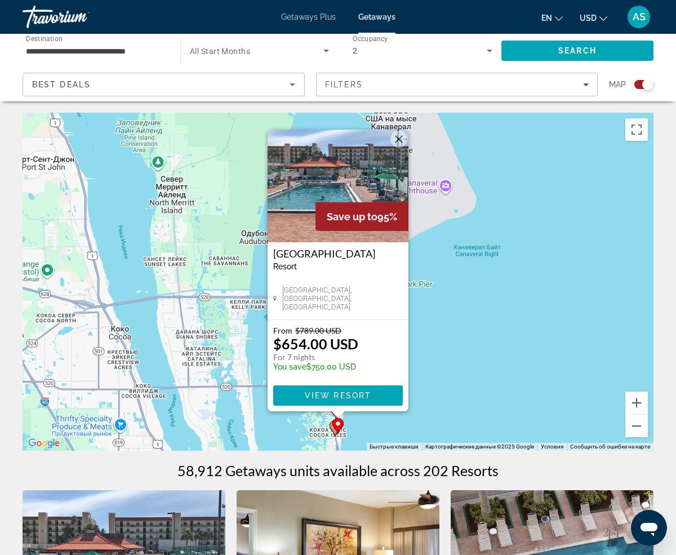
click at [454, 396] on div "Чтобы активировать перетаскивание с помощью клавиатуры, нажмите Alt + Ввод. Пос…" at bounding box center [338, 282] width 631 height 338
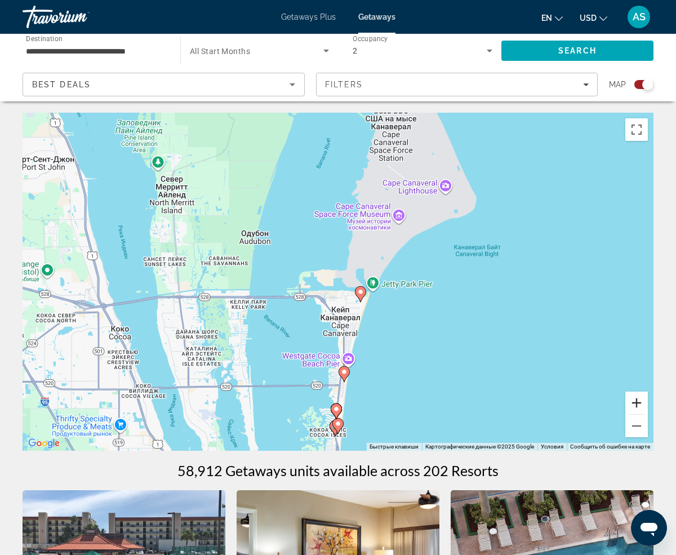
click at [640, 404] on button "Увеличить" at bounding box center [636, 402] width 23 height 23
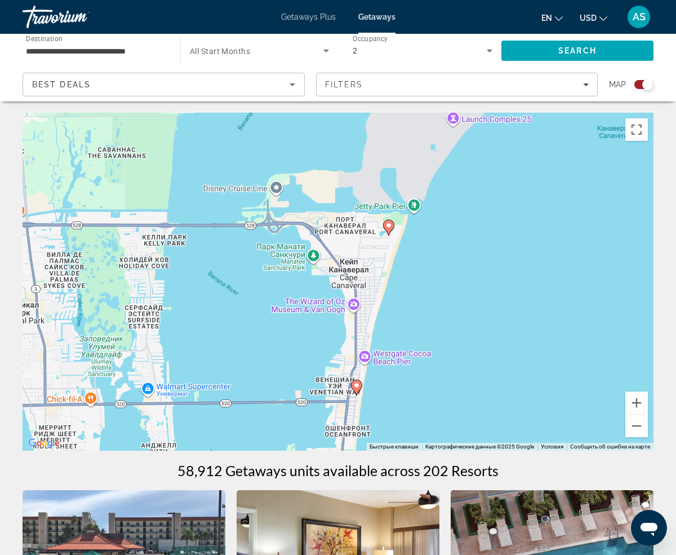
drag, startPoint x: 516, startPoint y: 387, endPoint x: 538, endPoint y: 137, distance: 250.9
click at [538, 138] on div "Чтобы активировать перетаскивание с помощью клавиатуры, нажмите Alt + Ввод. Пос…" at bounding box center [338, 282] width 631 height 338
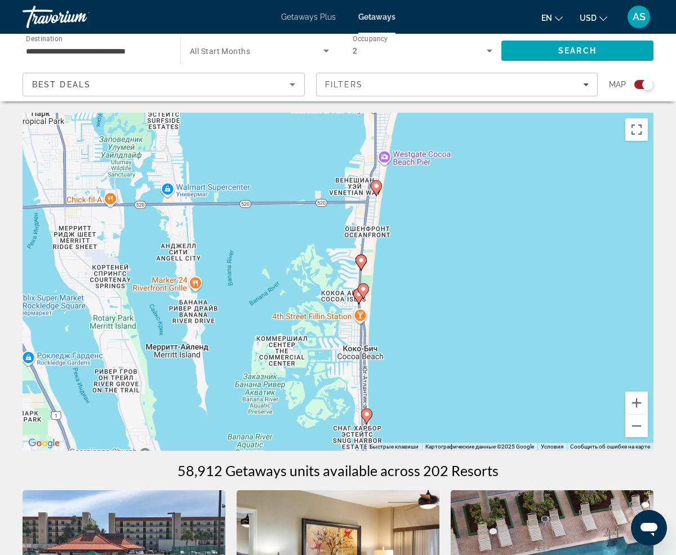
click at [357, 295] on image "Main content" at bounding box center [358, 294] width 7 height 7
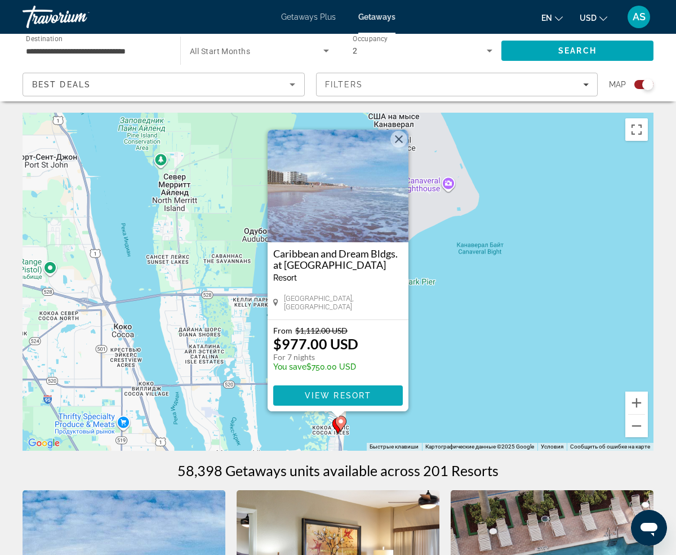
click at [362, 396] on span "View Resort" at bounding box center [338, 395] width 66 height 9
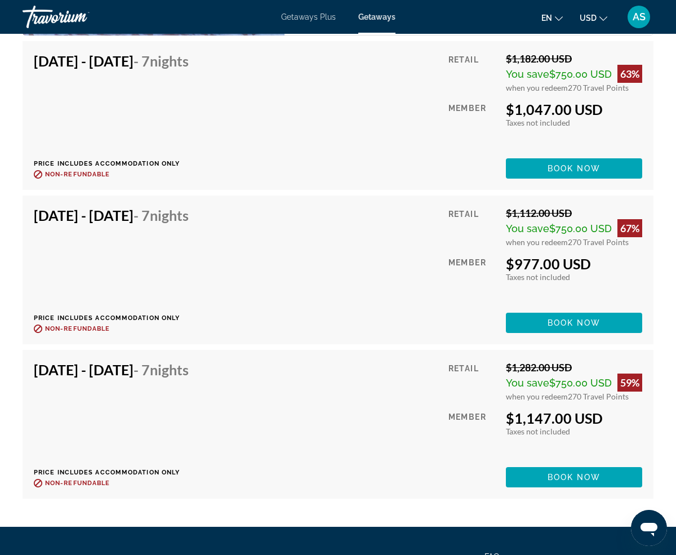
scroll to position [2173, 0]
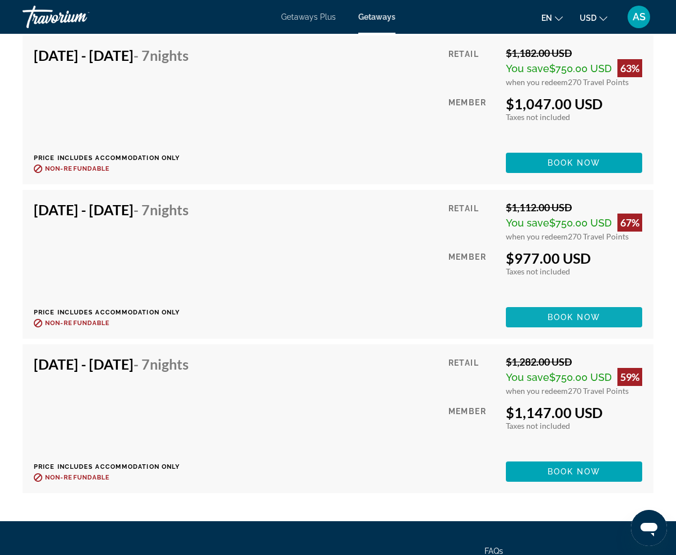
click at [591, 316] on span "Book now" at bounding box center [573, 316] width 53 height 9
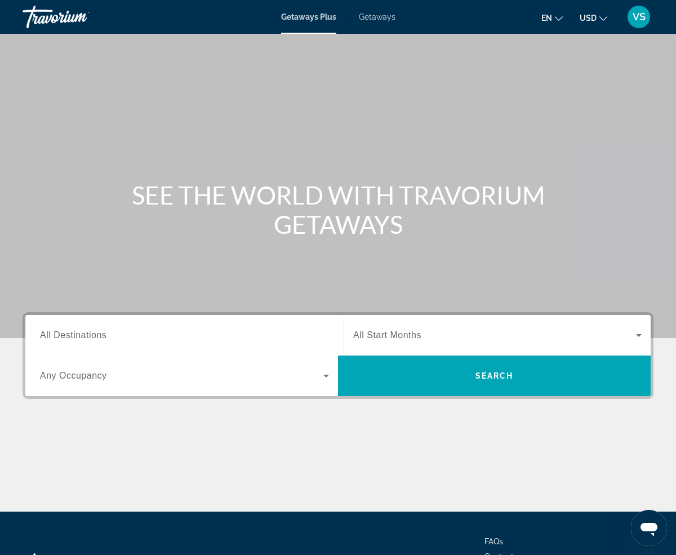
click at [383, 17] on span "Getaways" at bounding box center [377, 16] width 37 height 9
click at [165, 327] on div "Search widget" at bounding box center [184, 335] width 289 height 32
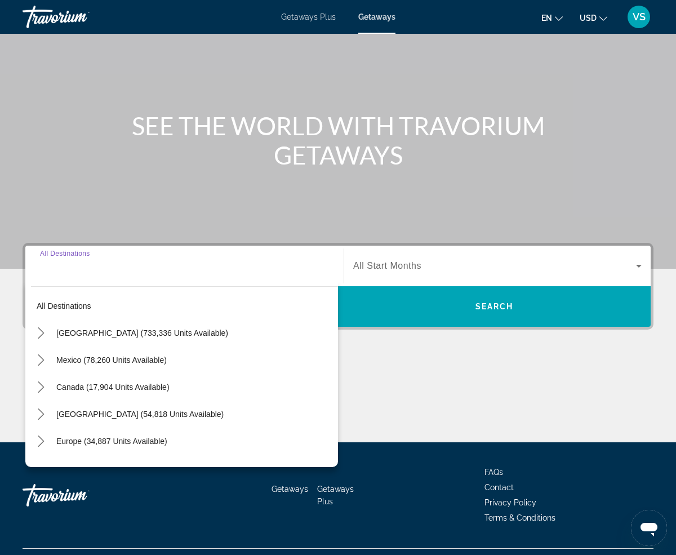
scroll to position [95, 0]
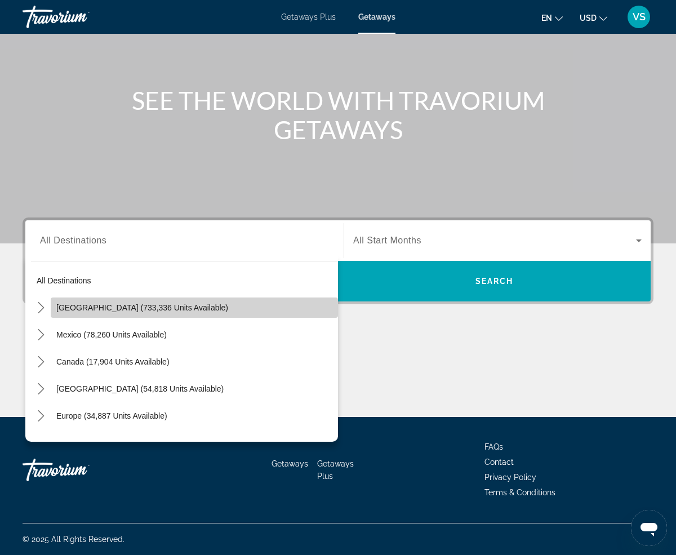
click at [160, 306] on span "[GEOGRAPHIC_DATA] (733,336 units available)" at bounding box center [142, 307] width 172 height 9
type input "**********"
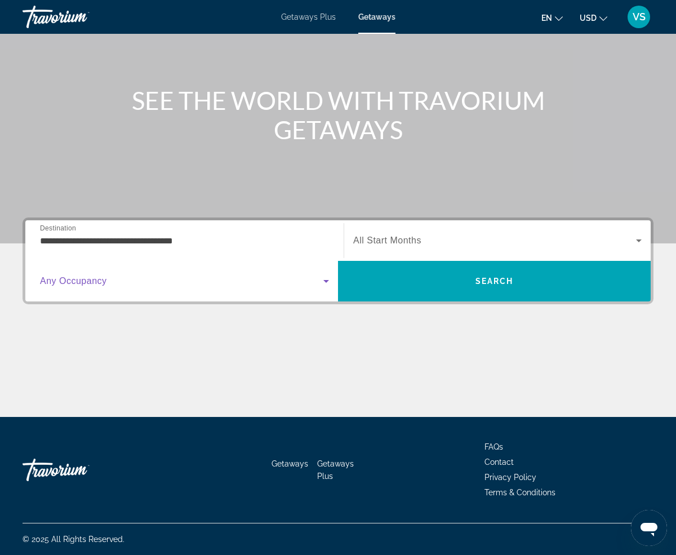
click at [208, 279] on span "Search widget" at bounding box center [181, 281] width 283 height 14
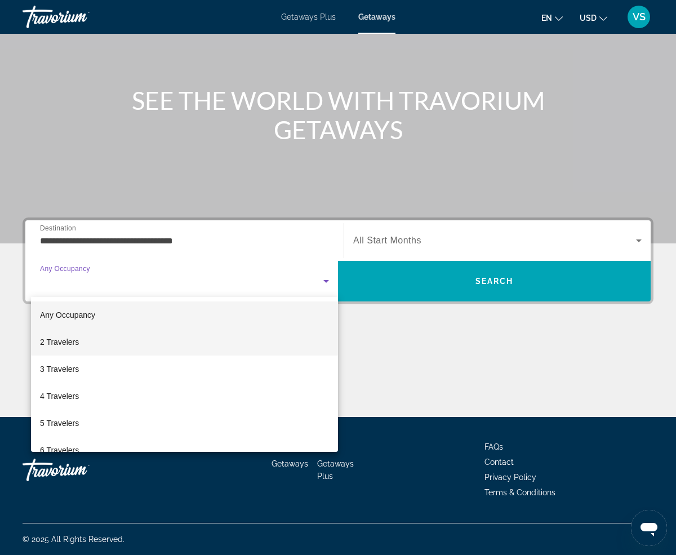
click at [179, 344] on mat-option "2 Travelers" at bounding box center [184, 341] width 307 height 27
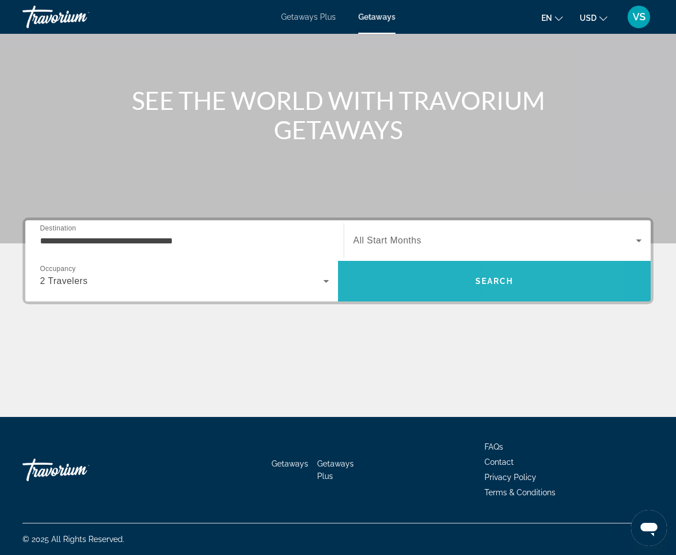
click at [511, 279] on span "Search" at bounding box center [494, 280] width 38 height 9
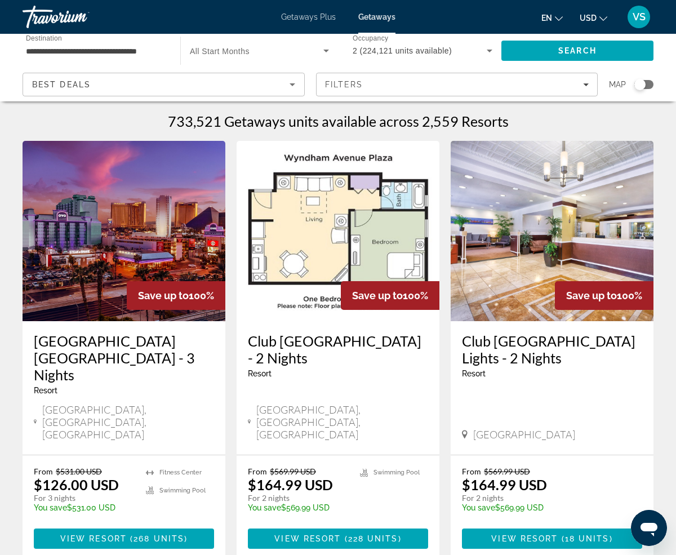
click at [651, 84] on div "Search widget" at bounding box center [643, 84] width 19 height 9
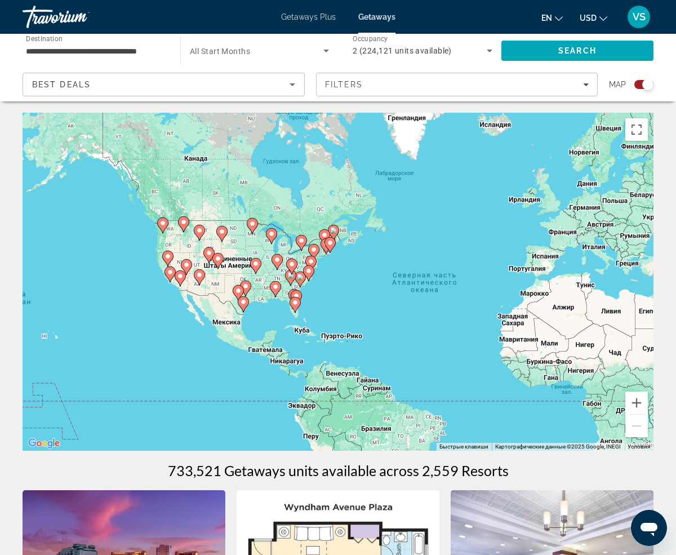
drag, startPoint x: 229, startPoint y: 279, endPoint x: 355, endPoint y: 297, distance: 126.9
click at [355, 297] on div "Чтобы активировать перетаскивание с помощью клавиатуры, нажмите Alt + Ввод. Пос…" at bounding box center [338, 282] width 631 height 338
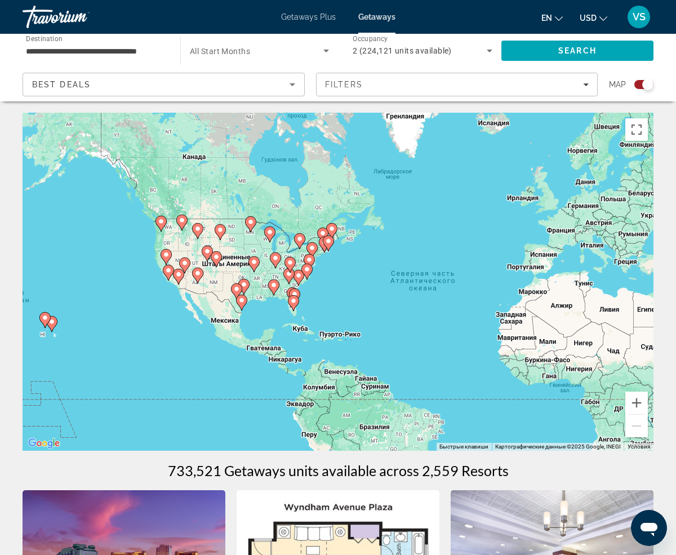
click at [355, 297] on div "Чтобы активировать перетаскивание с помощью клавиатуры, нажмите Alt + Ввод. Пос…" at bounding box center [338, 282] width 631 height 338
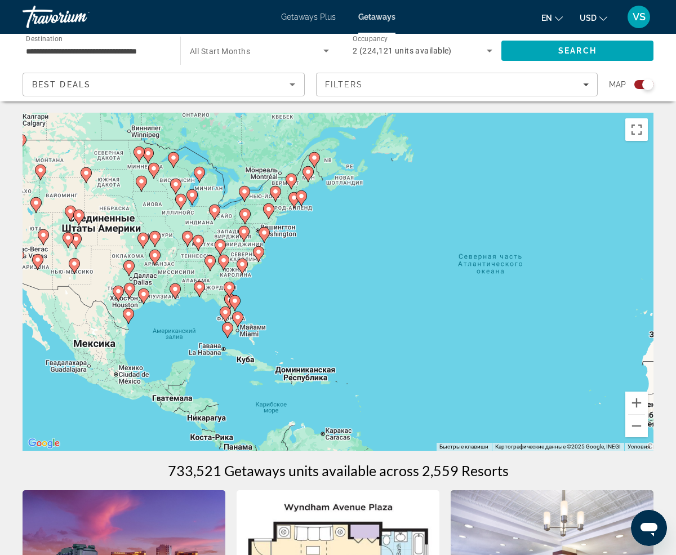
click at [359, 298] on div "Чтобы активировать перетаскивание с помощью клавиатуры, нажмите Alt + Ввод. Пос…" at bounding box center [338, 282] width 631 height 338
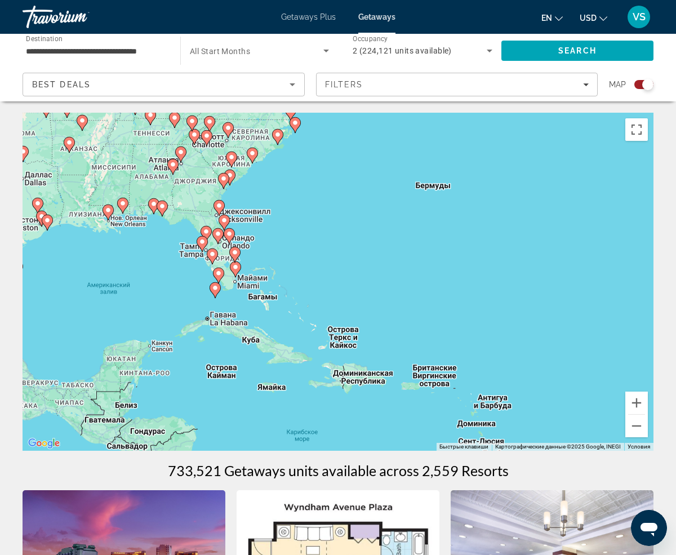
drag, startPoint x: 204, startPoint y: 312, endPoint x: 324, endPoint y: 229, distance: 146.5
click at [324, 229] on div "Чтобы активировать перетаскивание с помощью клавиатуры, нажмите Alt + Ввод. Пос…" at bounding box center [338, 282] width 631 height 338
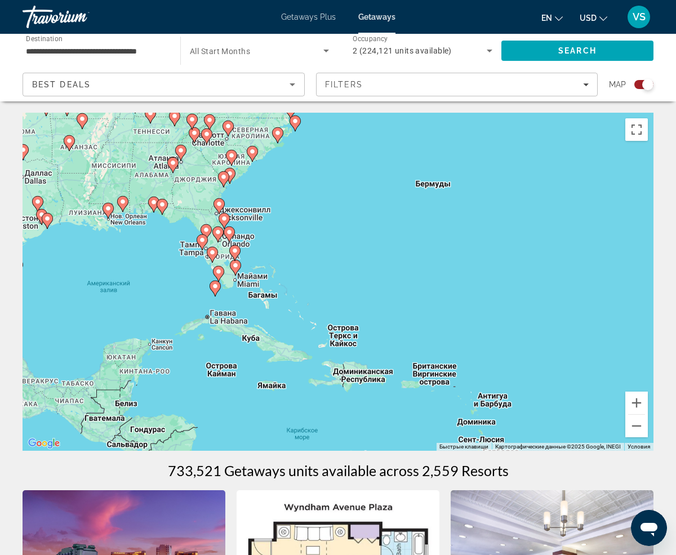
click at [331, 239] on div "Чтобы активировать перетаскивание с помощью клавиатуры, нажмите Alt + Ввод. Пос…" at bounding box center [338, 282] width 631 height 338
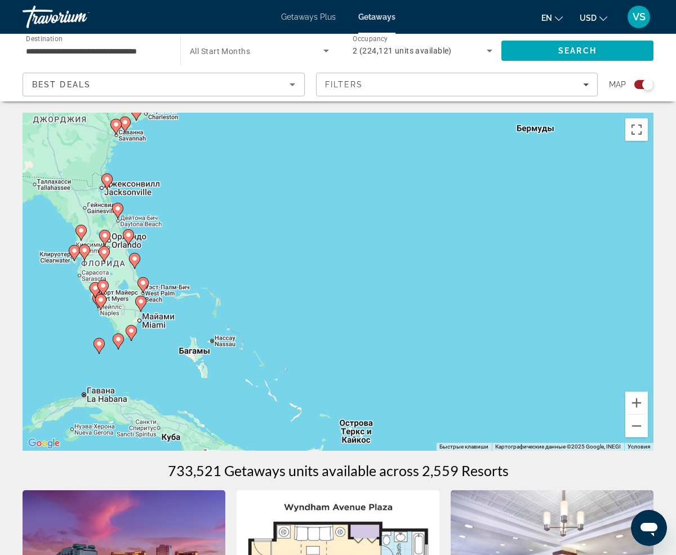
click at [262, 218] on div "Чтобы активировать перетаскивание с помощью клавиатуры, нажмите Alt + Ввод. Пос…" at bounding box center [338, 282] width 631 height 338
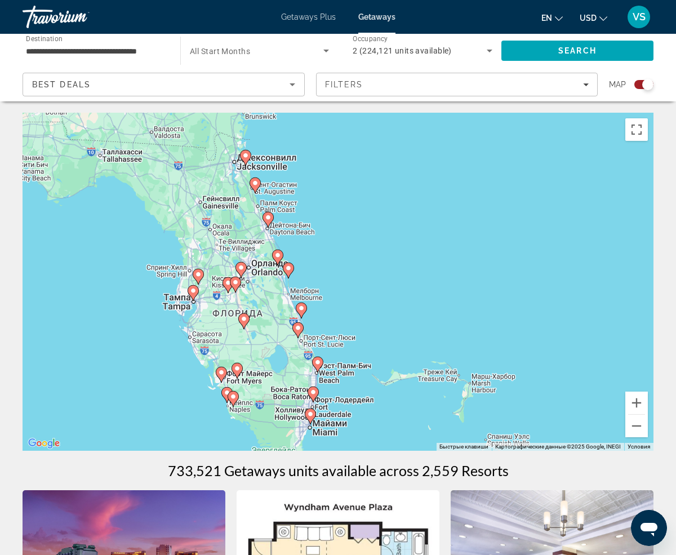
drag, startPoint x: 169, startPoint y: 272, endPoint x: 475, endPoint y: 282, distance: 305.3
click at [480, 282] on div "Чтобы активировать перетаскивание с помощью клавиатуры, нажмите Alt + Ввод. Пос…" at bounding box center [338, 282] width 631 height 338
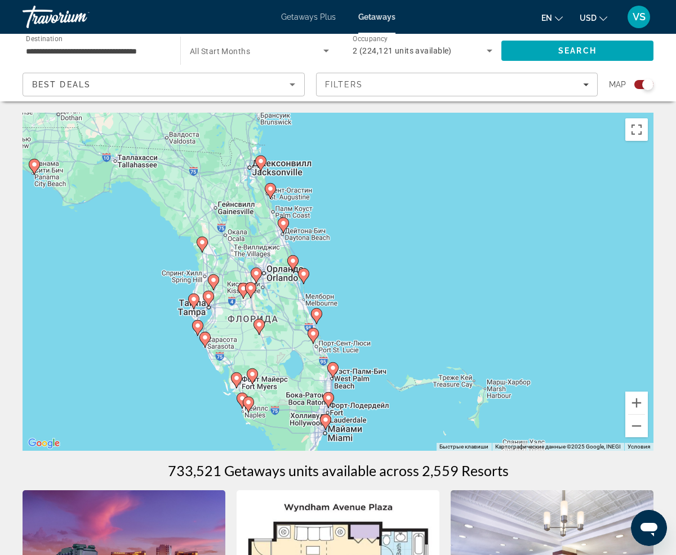
click at [359, 260] on div "Чтобы активировать перетаскивание с помощью клавиатуры, нажмите Alt + Ввод. Пос…" at bounding box center [338, 282] width 631 height 338
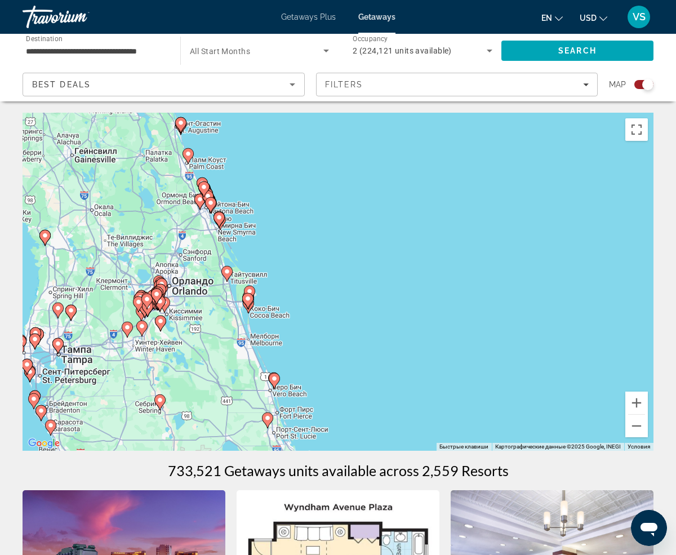
click at [338, 275] on div "Чтобы активировать перетаскивание с помощью клавиатуры, нажмите Alt + Ввод. Пос…" at bounding box center [338, 282] width 631 height 338
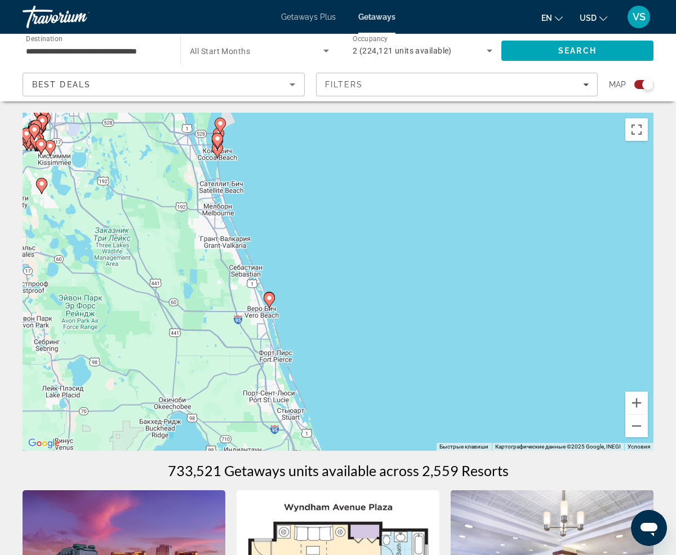
drag, startPoint x: 328, startPoint y: 349, endPoint x: 389, endPoint y: 154, distance: 204.6
click at [389, 154] on div "Чтобы активировать перетаскивание с помощью клавиатуры, нажмите Alt + Ввод. Пос…" at bounding box center [338, 282] width 631 height 338
click at [327, 173] on div "Чтобы активировать перетаскивание с помощью клавиатуры, нажмите Alt + Ввод. Пос…" at bounding box center [338, 282] width 631 height 338
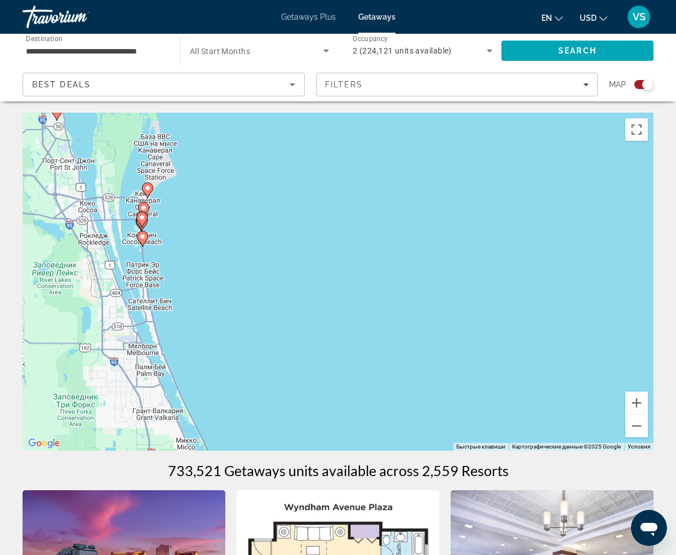
drag, startPoint x: 303, startPoint y: 178, endPoint x: 339, endPoint y: 298, distance: 125.1
click at [339, 298] on div "Чтобы активировать перетаскивание с помощью клавиатуры, нажмите Alt + Ввод. Пос…" at bounding box center [338, 282] width 631 height 338
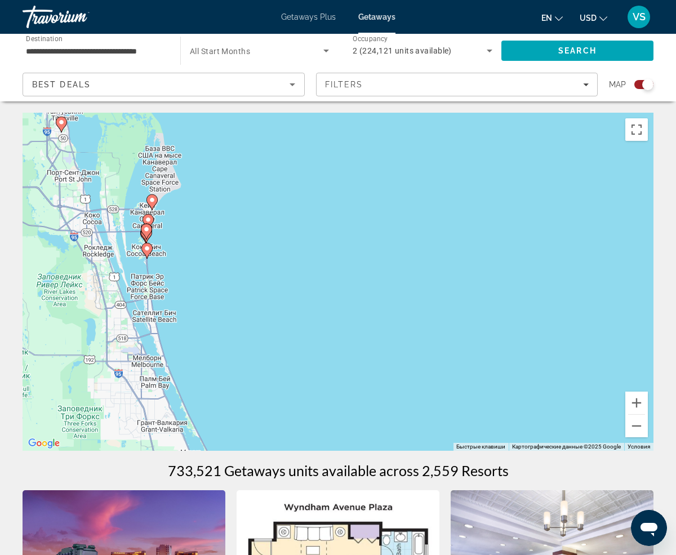
click at [284, 301] on div "Чтобы активировать перетаскивание с помощью клавиатуры, нажмите Alt + Ввод. Пос…" at bounding box center [338, 282] width 631 height 338
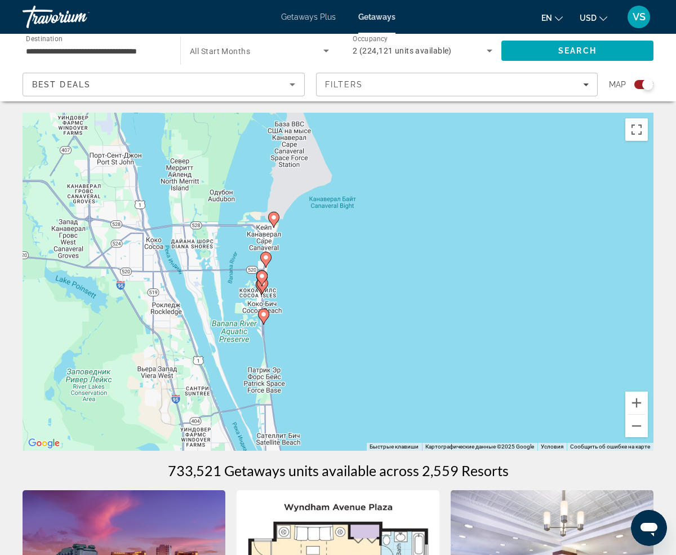
drag, startPoint x: 131, startPoint y: 266, endPoint x: 387, endPoint y: 374, distance: 277.8
click at [387, 374] on div "Чтобы активировать перетаскивание с помощью клавиатуры, нажмите Alt + Ввод. Пос…" at bounding box center [338, 282] width 631 height 338
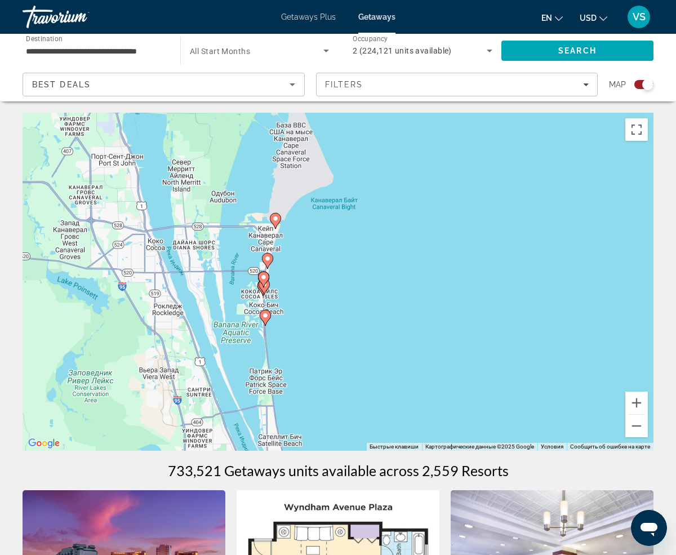
click at [378, 343] on div "Чтобы активировать перетаскивание с помощью клавиатуры, нажмите Alt + Ввод. Пос…" at bounding box center [338, 282] width 631 height 338
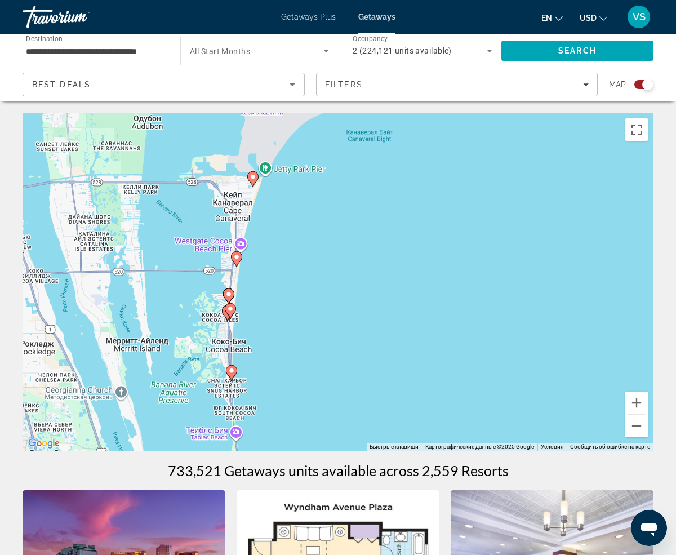
drag, startPoint x: 362, startPoint y: 335, endPoint x: 440, endPoint y: 409, distance: 107.5
click at [444, 410] on div "Чтобы активировать перетаскивание с помощью клавиатуры, нажмите Alt + Ввод. Пос…" at bounding box center [338, 282] width 631 height 338
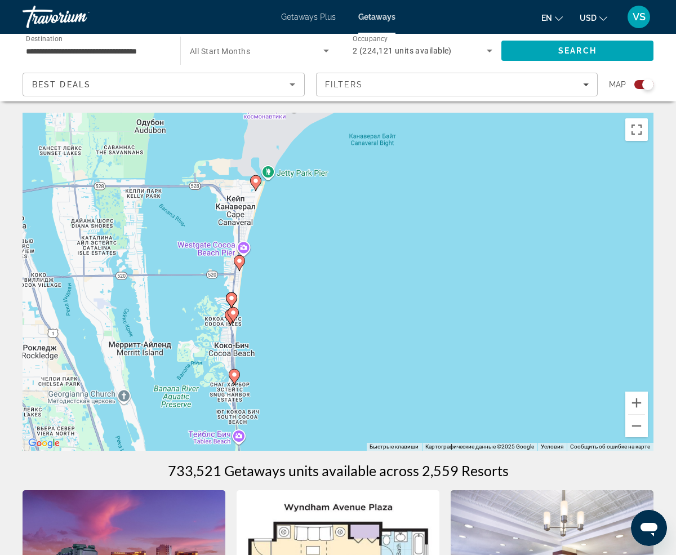
click at [342, 352] on div "Чтобы активировать перетаскивание с помощью клавиатуры, нажмите Alt + Ввод. Пос…" at bounding box center [338, 282] width 631 height 338
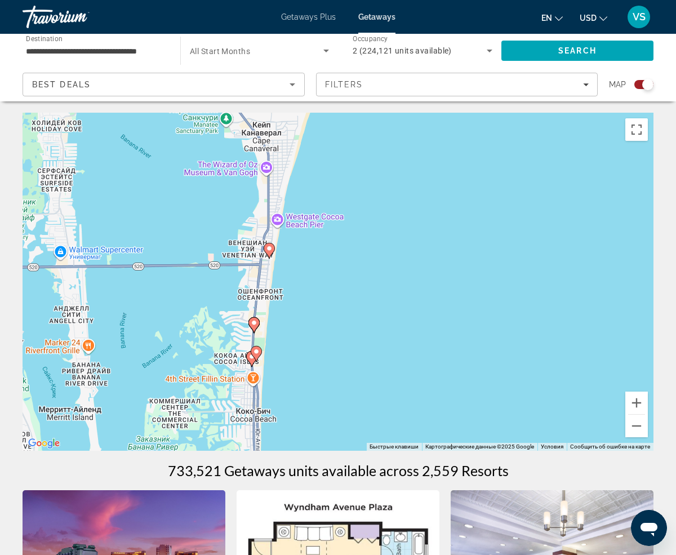
drag, startPoint x: 231, startPoint y: 329, endPoint x: 369, endPoint y: 399, distance: 154.1
click at [369, 399] on div "Чтобы активировать перетаскивание с помощью клавиатуры, нажмите Alt + Ввод. Пос…" at bounding box center [338, 282] width 631 height 338
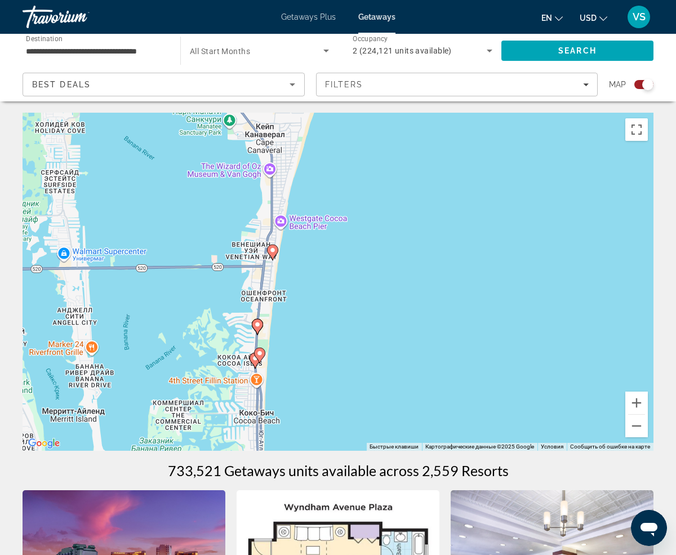
click at [254, 359] on gmp-advanced-marker "Main content" at bounding box center [259, 355] width 11 height 17
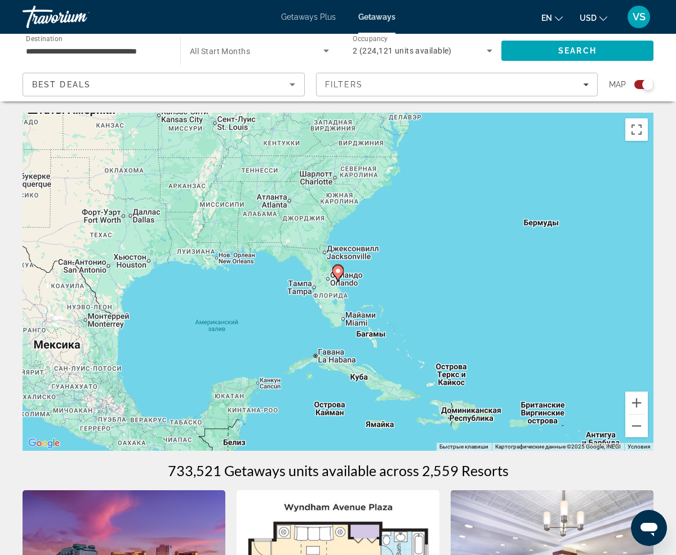
click at [338, 272] on image "Main content" at bounding box center [337, 270] width 7 height 7
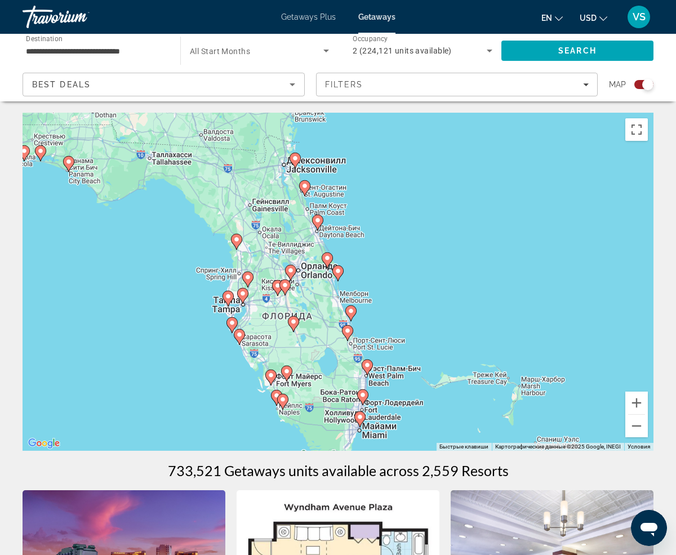
click at [326, 256] on image "Main content" at bounding box center [327, 257] width 7 height 7
type input "**********"
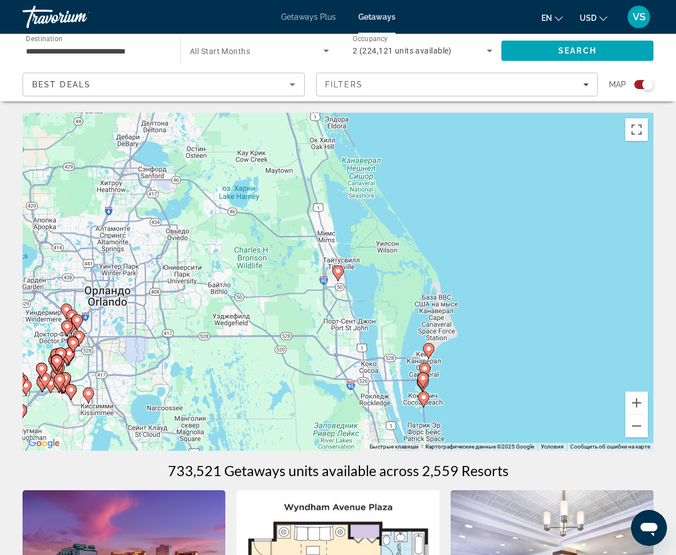
click at [426, 400] on image "Main content" at bounding box center [423, 397] width 7 height 7
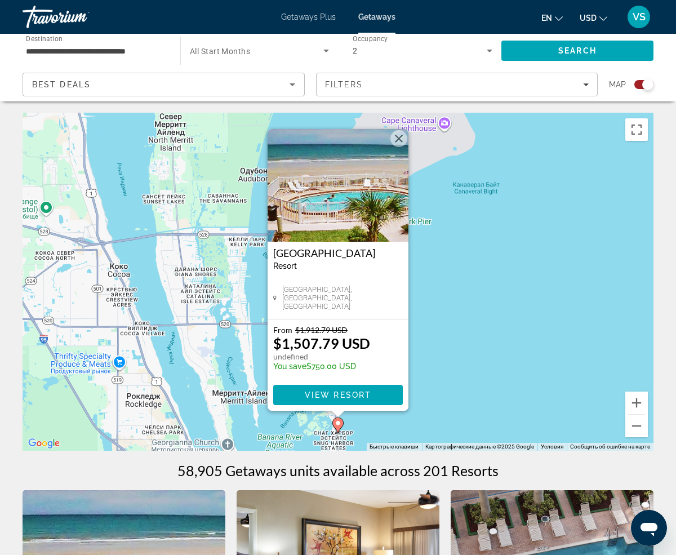
click at [397, 138] on button "Закрыть" at bounding box center [398, 138] width 17 height 17
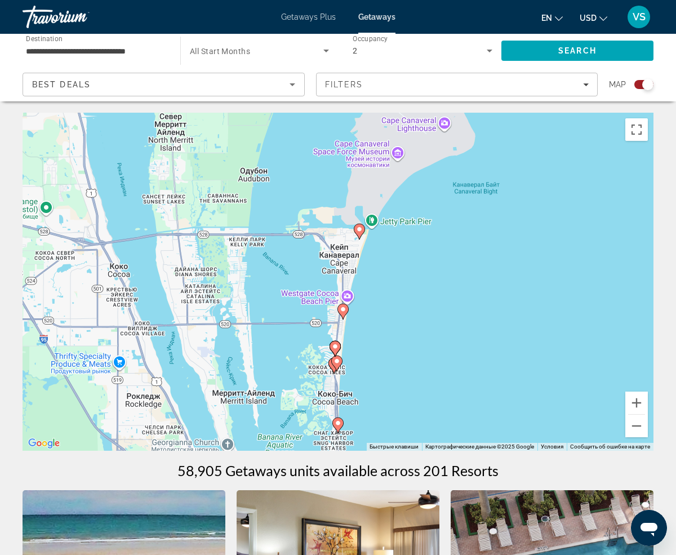
click at [333, 367] on gmp-advanced-marker "Main content" at bounding box center [336, 363] width 11 height 17
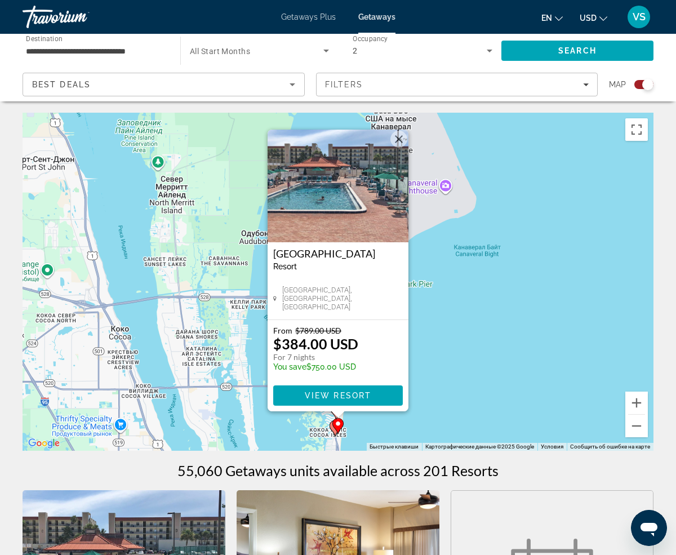
click at [466, 352] on div "Чтобы активировать перетаскивание с помощью клавиатуры, нажмите Alt + Ввод. Пос…" at bounding box center [338, 282] width 631 height 338
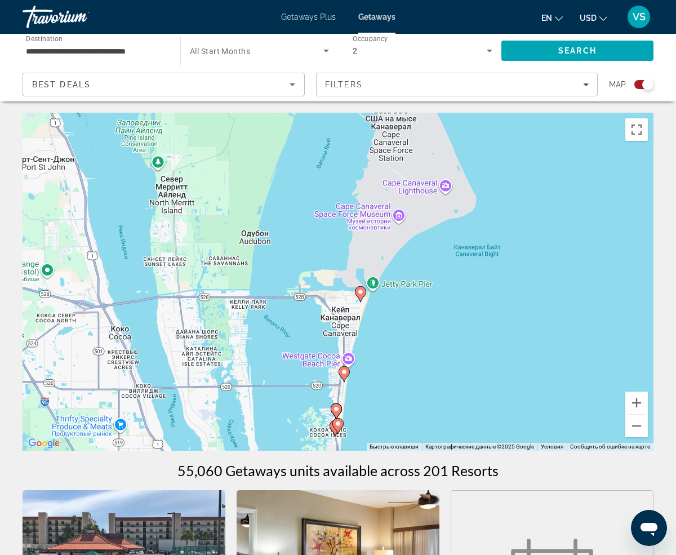
click at [372, 419] on div "Чтобы активировать перетаскивание с помощью клавиатуры, нажмите Alt + Ввод. Пос…" at bounding box center [338, 282] width 631 height 338
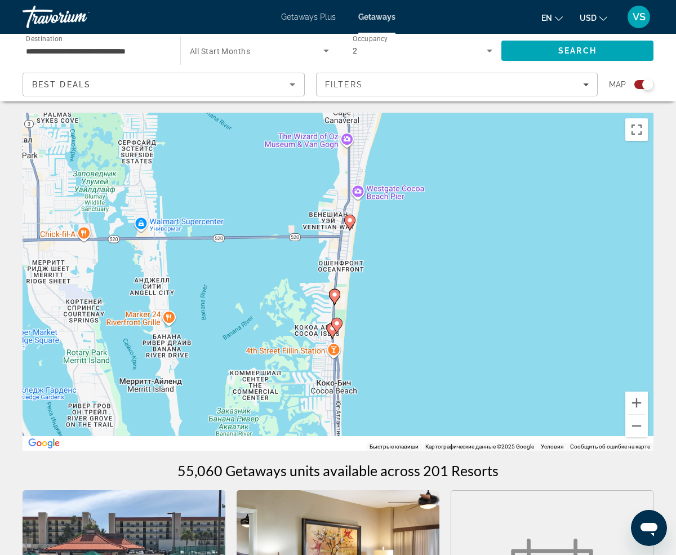
drag, startPoint x: 368, startPoint y: 419, endPoint x: 410, endPoint y: 275, distance: 150.3
click at [410, 273] on div "Чтобы активировать перетаскивание с помощью клавиатуры, нажмите Alt + Ввод. Пос…" at bounding box center [338, 282] width 631 height 338
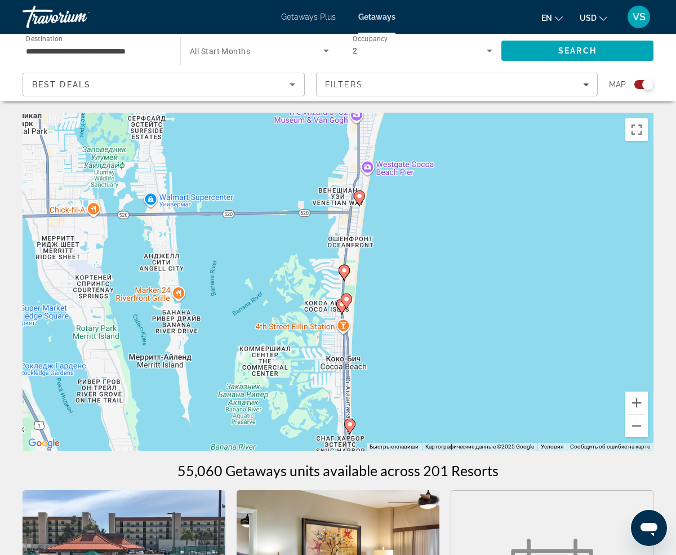
click at [341, 305] on gmp-advanced-marker "Main content" at bounding box center [346, 301] width 11 height 17
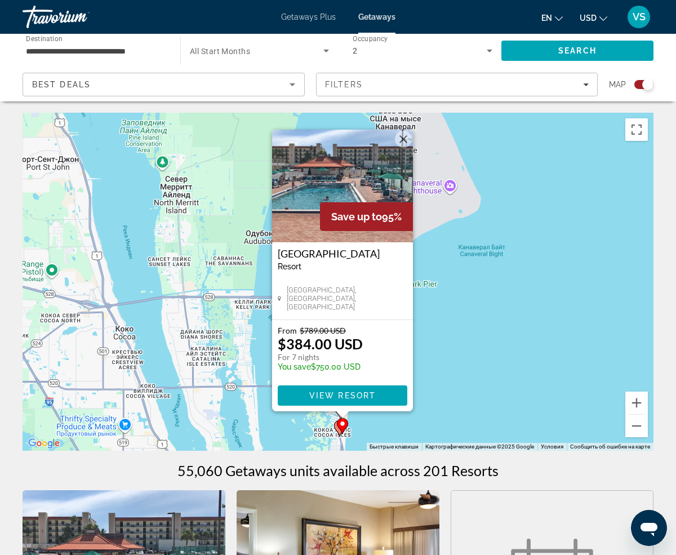
click at [497, 293] on div "Чтобы активировать перетаскивание с помощью клавиатуры, нажмите Alt + Ввод. Пос…" at bounding box center [338, 282] width 631 height 338
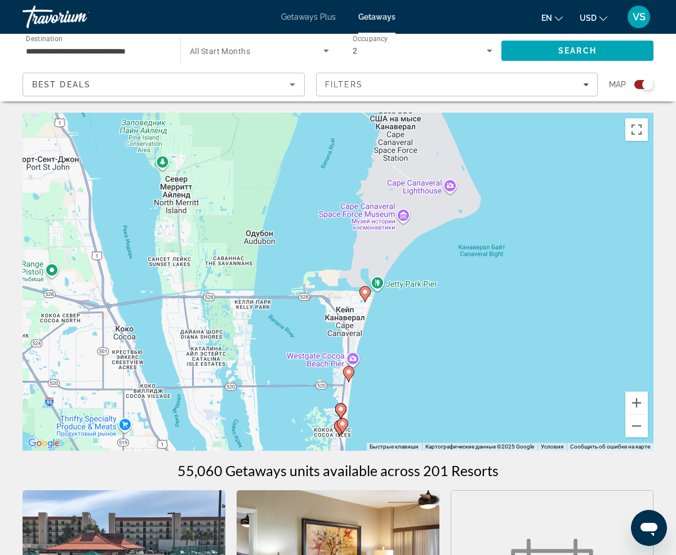
click at [400, 415] on div "Чтобы активировать перетаскивание с помощью клавиатуры, нажмите Alt + Ввод. Пос…" at bounding box center [338, 282] width 631 height 338
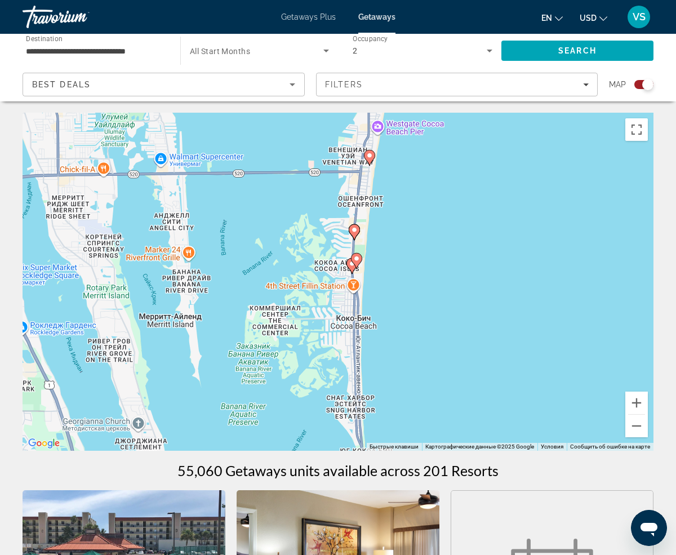
drag, startPoint x: 399, startPoint y: 405, endPoint x: 471, endPoint y: 222, distance: 197.2
click at [471, 222] on div "Чтобы активировать перетаскивание с помощью клавиатуры, нажмите Alt + Ввод. Пос…" at bounding box center [338, 282] width 631 height 338
click at [350, 266] on image "Main content" at bounding box center [351, 263] width 7 height 7
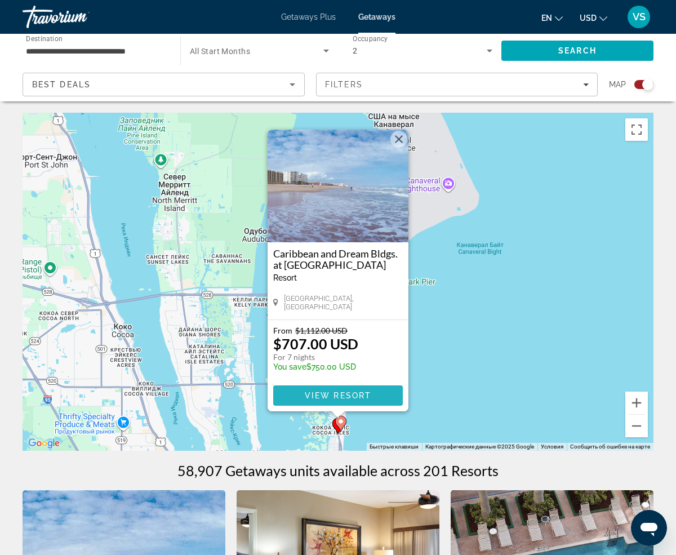
click at [355, 391] on span "View Resort" at bounding box center [338, 395] width 66 height 9
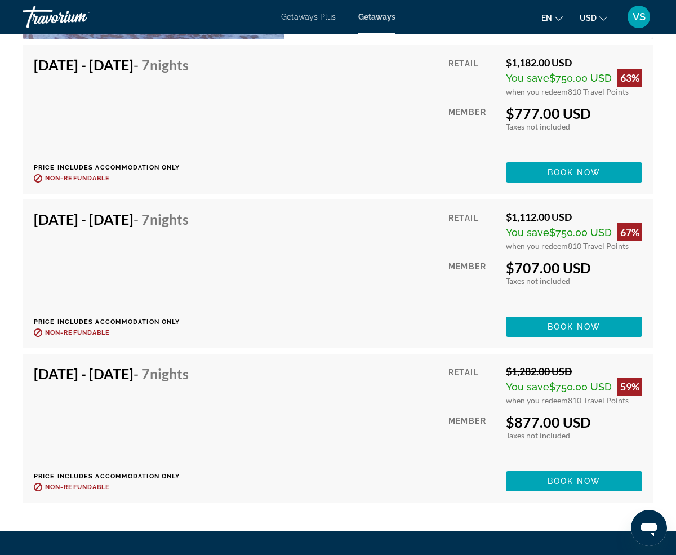
scroll to position [2156, 0]
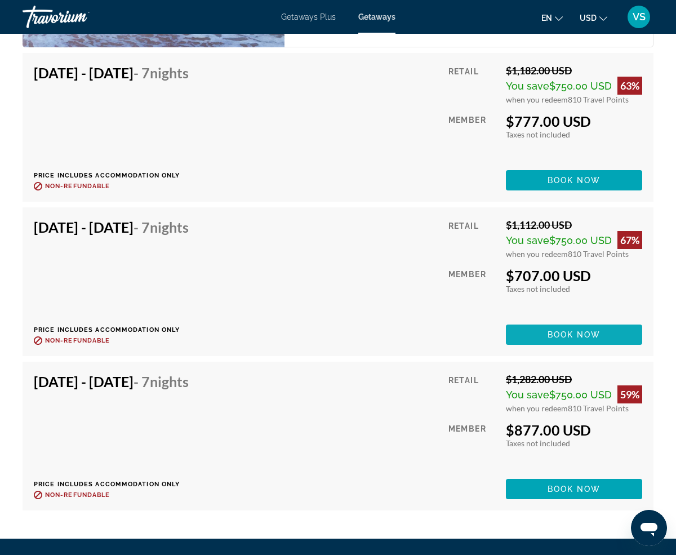
click at [569, 333] on span "Book now" at bounding box center [573, 334] width 53 height 9
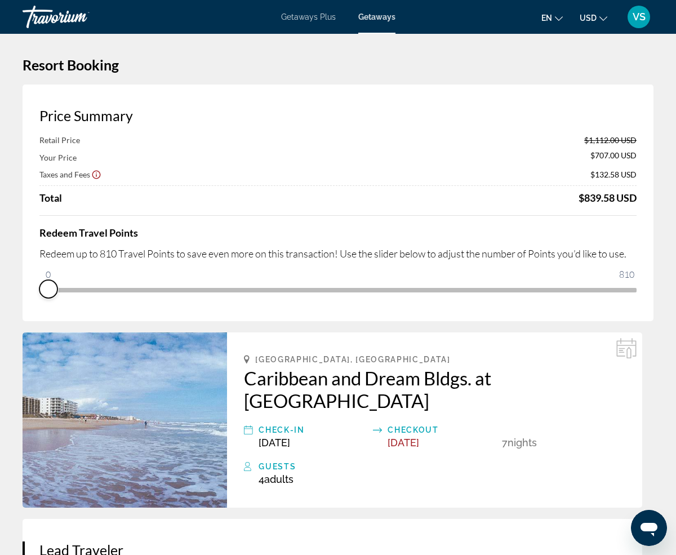
drag, startPoint x: 632, startPoint y: 303, endPoint x: 38, endPoint y: 262, distance: 595.3
click at [38, 262] on div "Price Summary Retail Price $1,112.00 USD Your Price $707.00 USD Taxes and Fees …" at bounding box center [338, 202] width 631 height 236
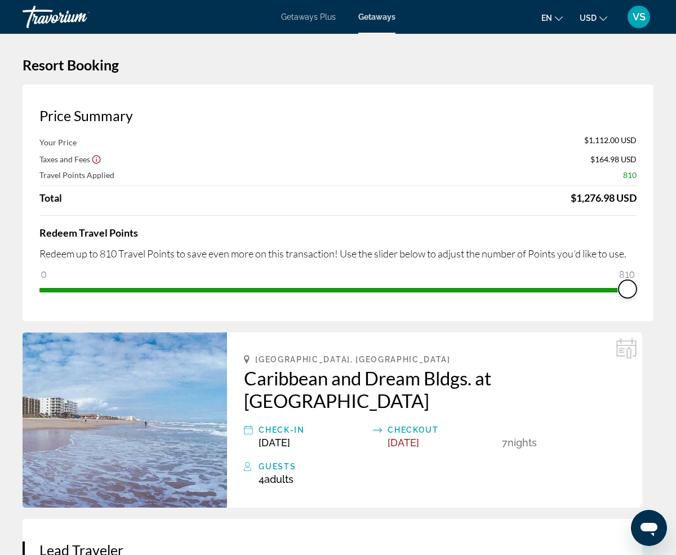
drag, startPoint x: 47, startPoint y: 270, endPoint x: 642, endPoint y: 329, distance: 598.0
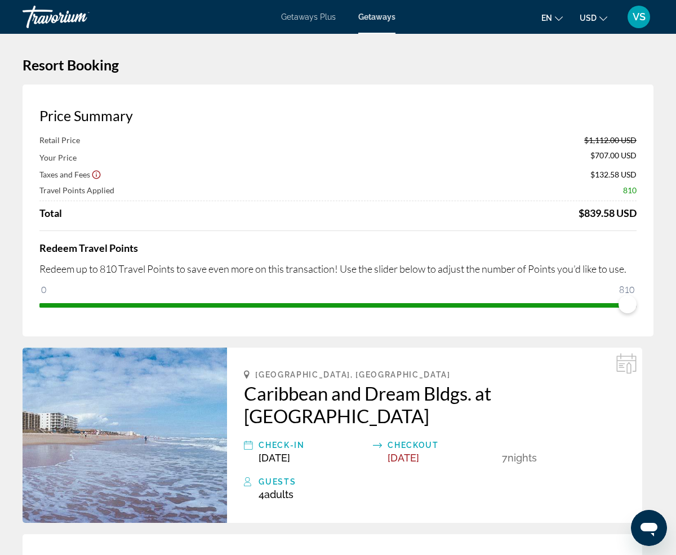
click at [312, 17] on span "Getaways Plus" at bounding box center [308, 16] width 55 height 9
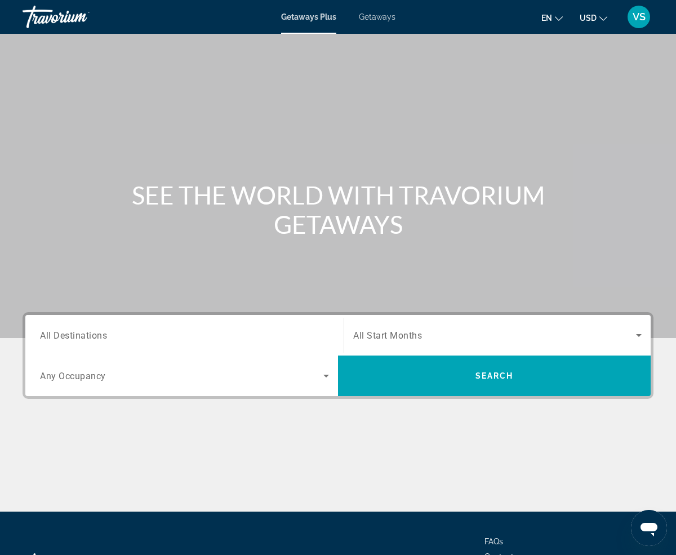
click at [70, 337] on span "All Destinations" at bounding box center [73, 334] width 67 height 11
click at [70, 337] on input "Destination All Destinations" at bounding box center [184, 336] width 289 height 14
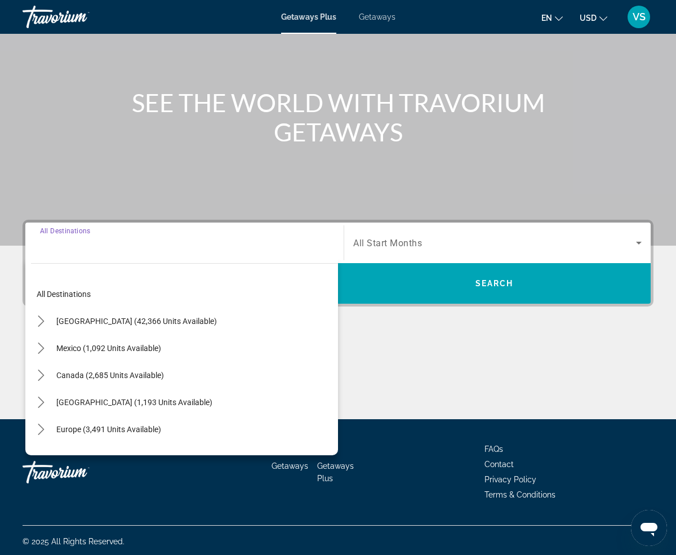
scroll to position [95, 0]
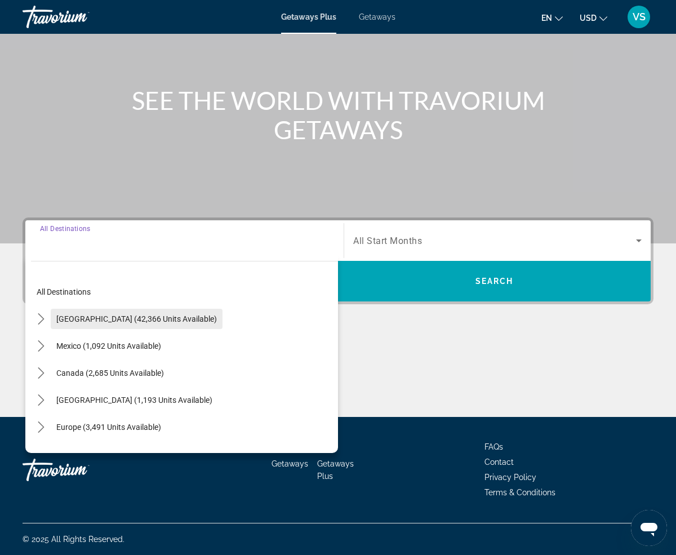
click at [132, 316] on span "[GEOGRAPHIC_DATA] (42,366 units available)" at bounding box center [136, 318] width 160 height 9
type input "**********"
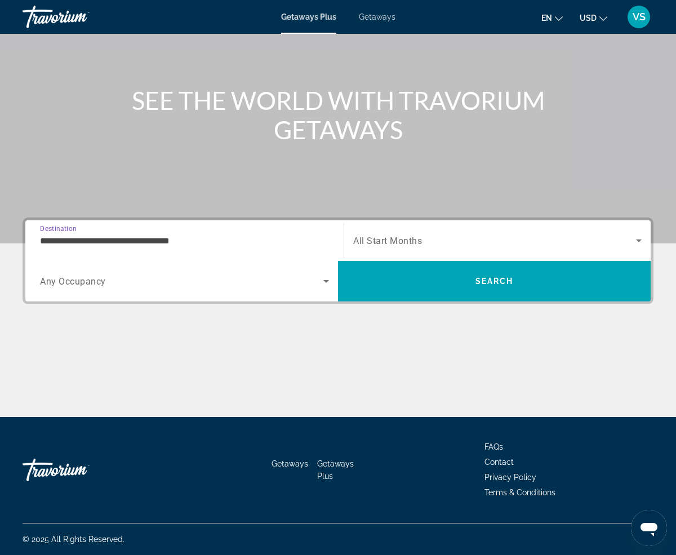
click at [164, 277] on span "Search widget" at bounding box center [181, 281] width 283 height 14
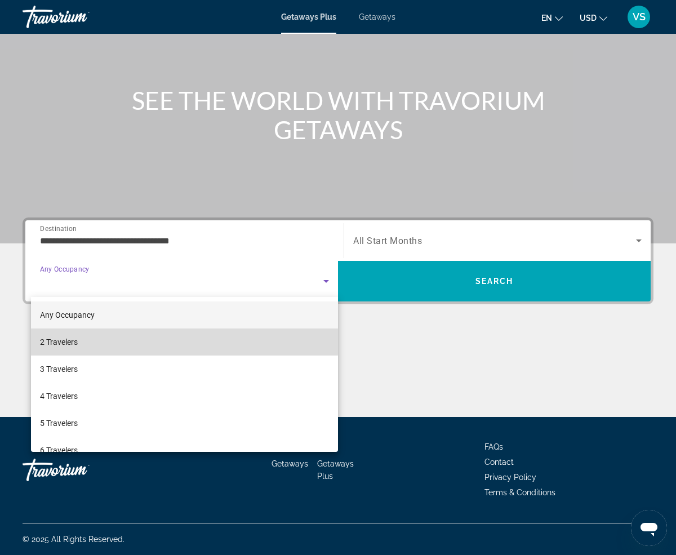
click at [136, 339] on mat-option "2 Travelers" at bounding box center [184, 341] width 307 height 27
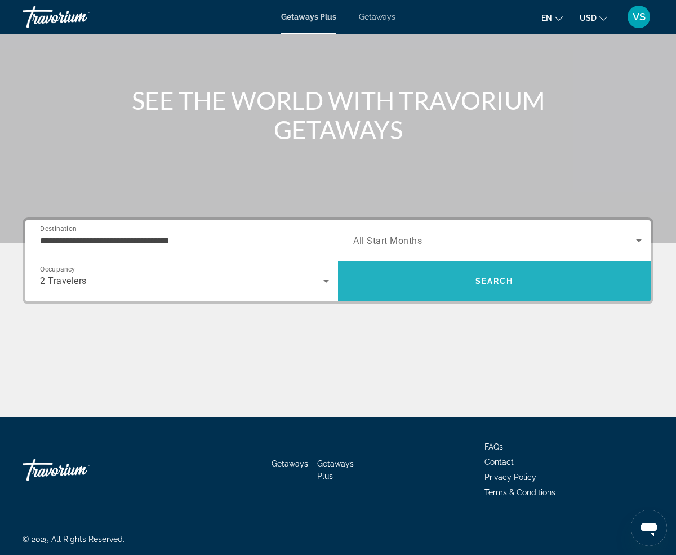
click at [503, 278] on span "Search" at bounding box center [494, 280] width 38 height 9
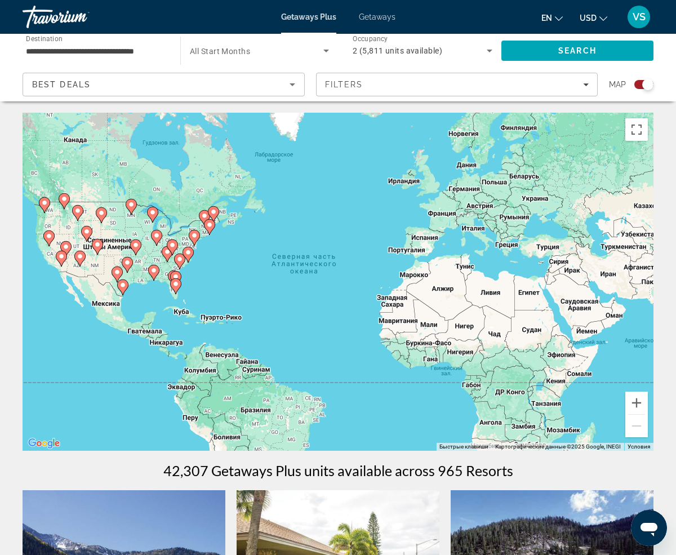
click at [230, 291] on div "Чтобы активировать перетаскивание с помощью клавиатуры, нажмите Alt + Ввод. Пос…" at bounding box center [338, 282] width 631 height 338
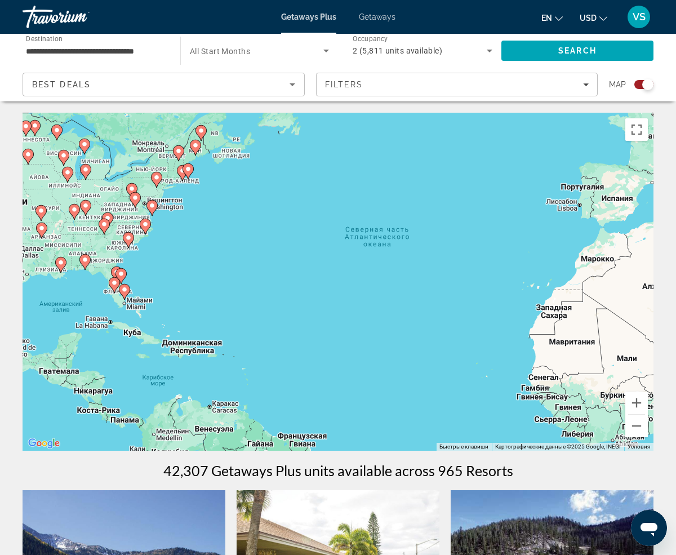
click at [230, 291] on div "Чтобы активировать перетаскивание с помощью клавиатуры, нажмите Alt + Ввод. Пос…" at bounding box center [338, 282] width 631 height 338
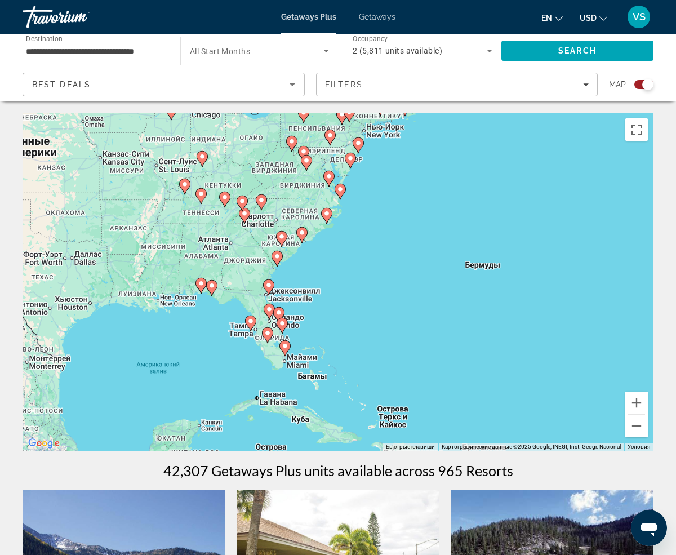
drag, startPoint x: 106, startPoint y: 283, endPoint x: 369, endPoint y: 325, distance: 266.2
click at [372, 327] on div "Чтобы активировать перетаскивание с помощью клавиатуры, нажмите Alt + Ввод. Пос…" at bounding box center [338, 282] width 631 height 338
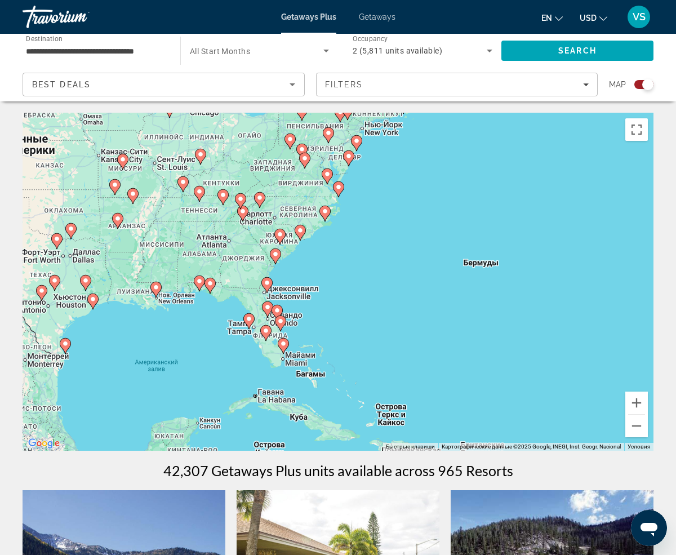
click at [321, 324] on div "Чтобы активировать перетаскивание с помощью клавиатуры, нажмите Alt + Ввод. Пос…" at bounding box center [338, 282] width 631 height 338
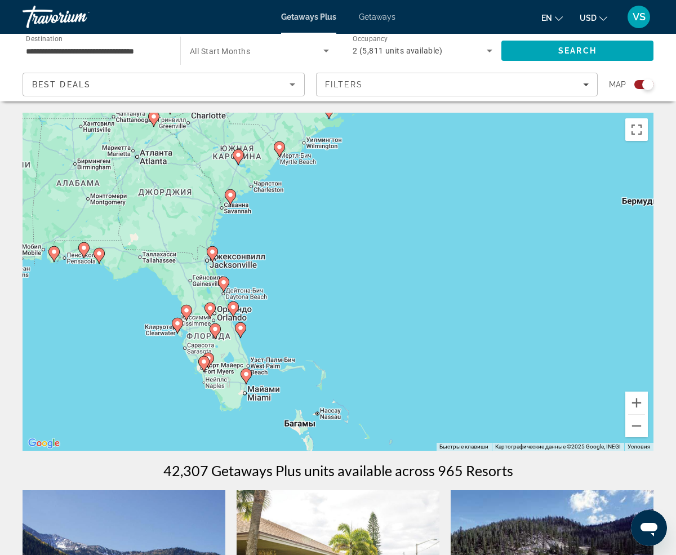
click at [284, 324] on div "Чтобы активировать перетаскивание с помощью клавиатуры, нажмите Alt + Ввод. Пос…" at bounding box center [338, 282] width 631 height 338
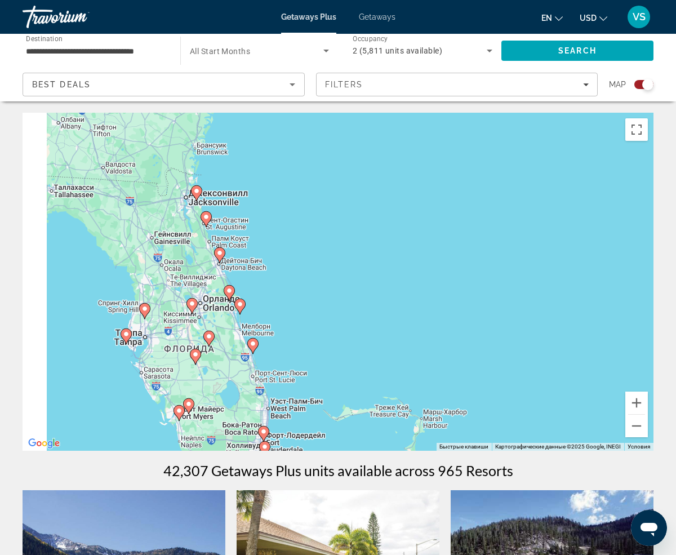
drag, startPoint x: 284, startPoint y: 324, endPoint x: 467, endPoint y: 336, distance: 183.9
click at [467, 336] on div "Чтобы активировать перетаскивание с помощью клавиатуры, нажмите Alt + Ввод. Пос…" at bounding box center [338, 282] width 631 height 338
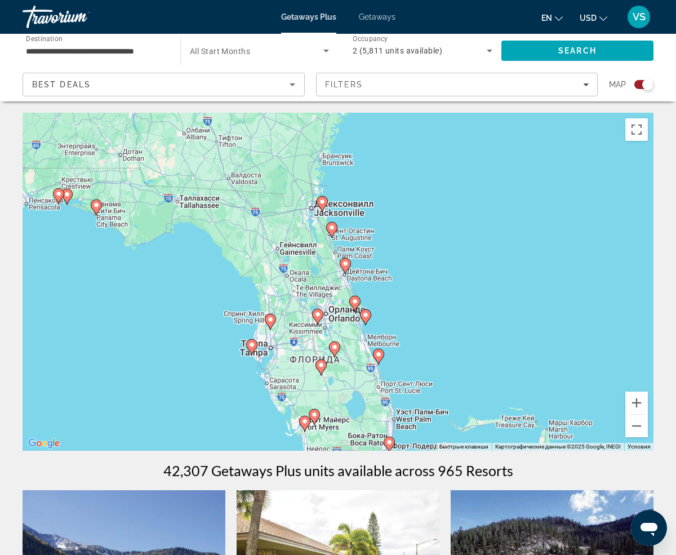
click at [393, 321] on div "Чтобы активировать перетаскивание с помощью клавиатуры, нажмите Alt + Ввод. Пос…" at bounding box center [338, 282] width 631 height 338
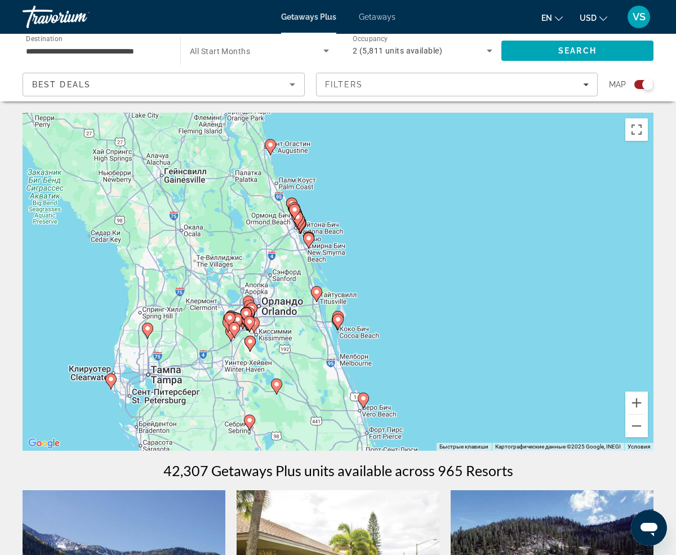
click at [393, 321] on div "Чтобы активировать перетаскивание с помощью клавиатуры, нажмите Alt + Ввод. Пос…" at bounding box center [338, 282] width 631 height 338
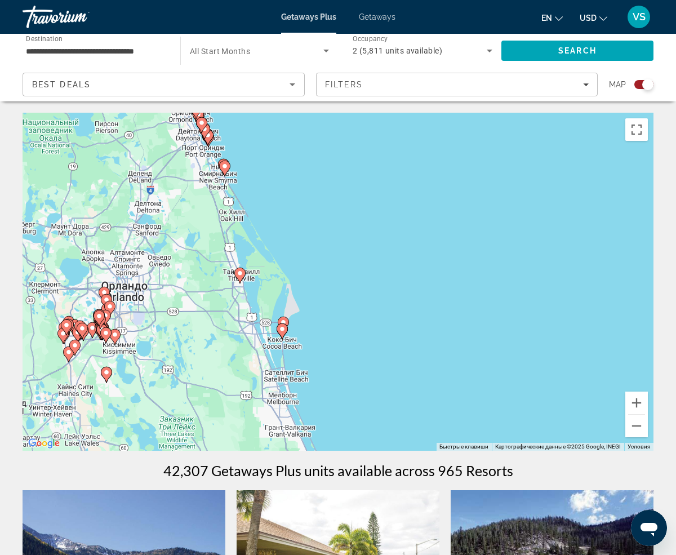
click at [324, 322] on div "Чтобы активировать перетаскивание с помощью клавиатуры, нажмите Alt + Ввод. Пос…" at bounding box center [338, 282] width 631 height 338
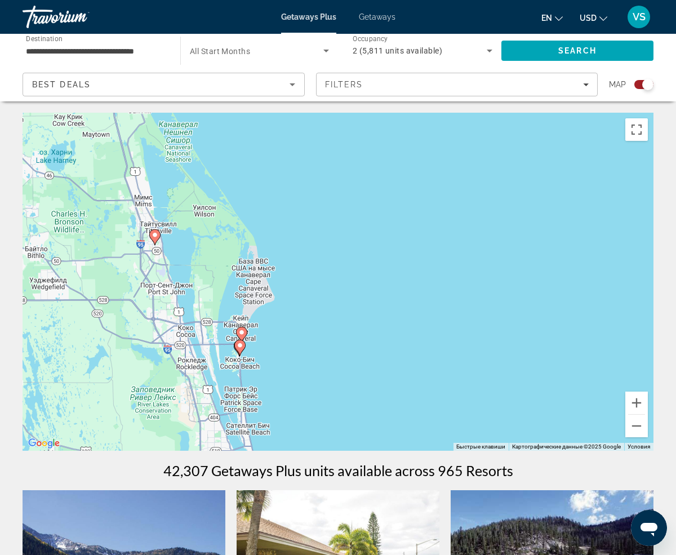
click at [293, 341] on div "Чтобы активировать перетаскивание с помощью клавиатуры, нажмите Alt + Ввод. Пос…" at bounding box center [338, 282] width 631 height 338
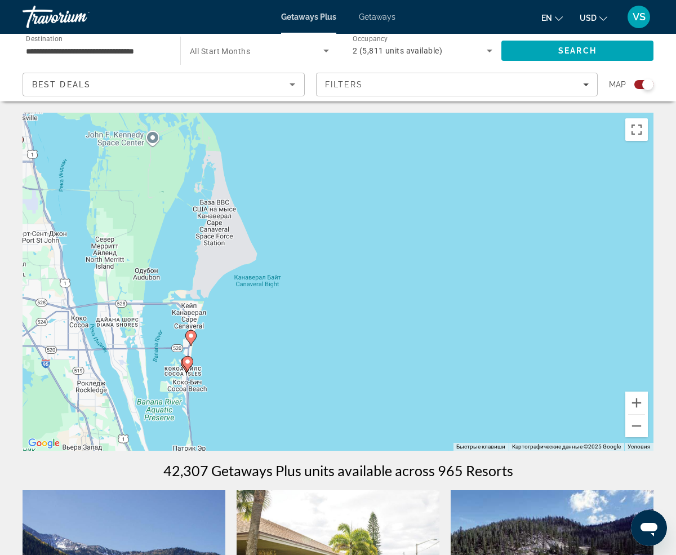
click at [230, 369] on div "Чтобы активировать перетаскивание с помощью клавиатуры, нажмите Alt + Ввод. Пос…" at bounding box center [338, 282] width 631 height 338
click at [231, 359] on div "Чтобы активировать перетаскивание с помощью клавиатуры, нажмите Alt + Ввод. Пос…" at bounding box center [338, 282] width 631 height 338
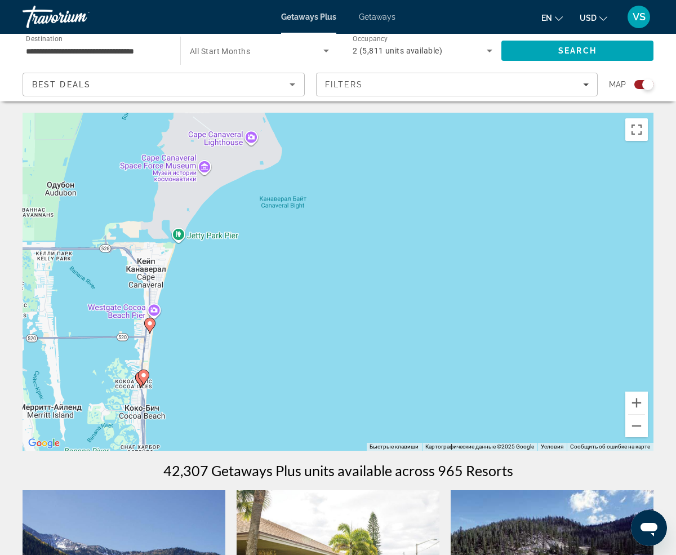
click at [221, 375] on div "Чтобы активировать перетаскивание с помощью клавиатуры, нажмите Alt + Ввод. Пос…" at bounding box center [338, 282] width 631 height 338
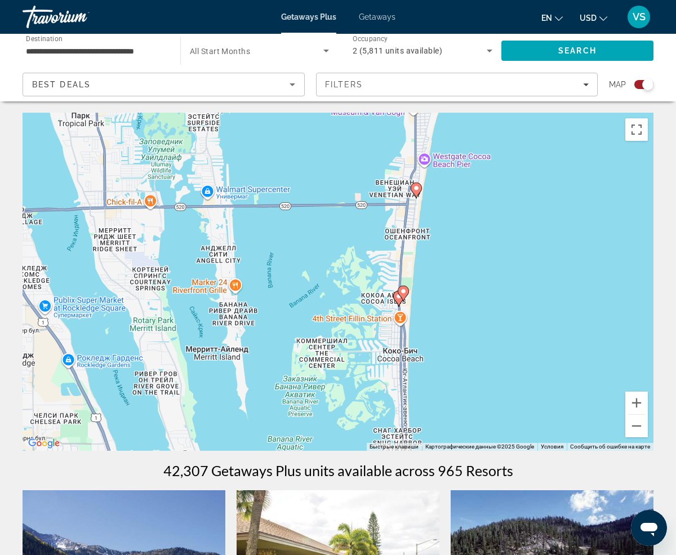
drag, startPoint x: 169, startPoint y: 379, endPoint x: 505, endPoint y: 285, distance: 348.5
click at [505, 285] on div "Чтобы активировать перетаскивание с помощью клавиатуры, нажмите Alt + Ввод. Пос…" at bounding box center [338, 282] width 631 height 338
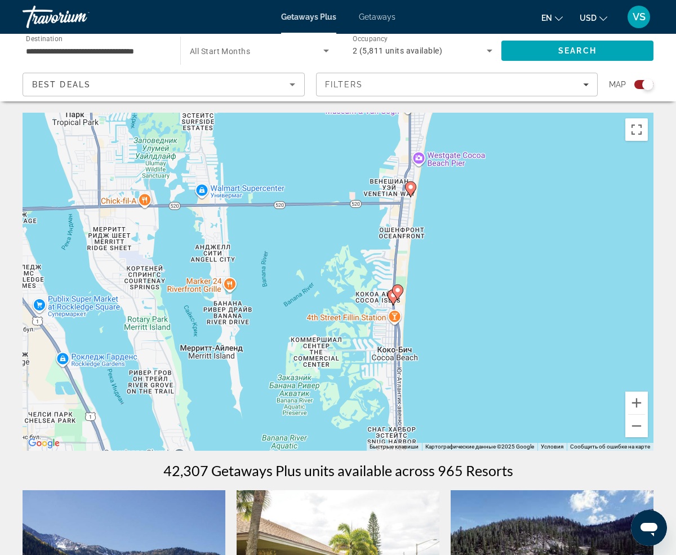
click at [392, 295] on gmp-advanced-marker "Main content" at bounding box center [397, 292] width 11 height 17
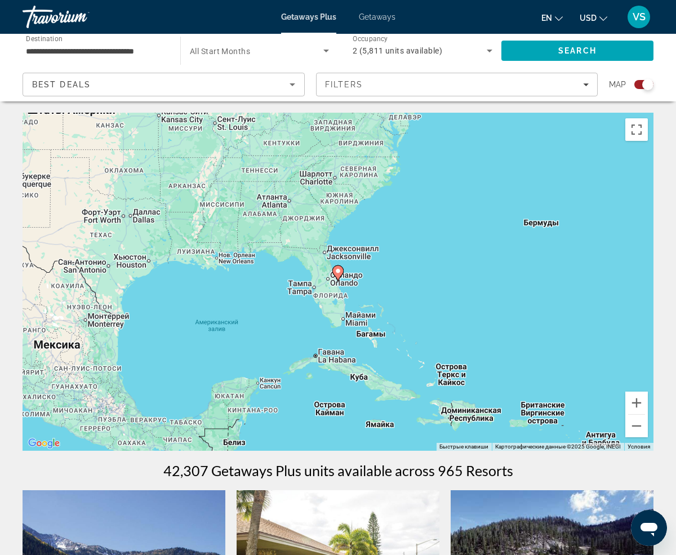
click at [341, 271] on image "Main content" at bounding box center [337, 270] width 7 height 7
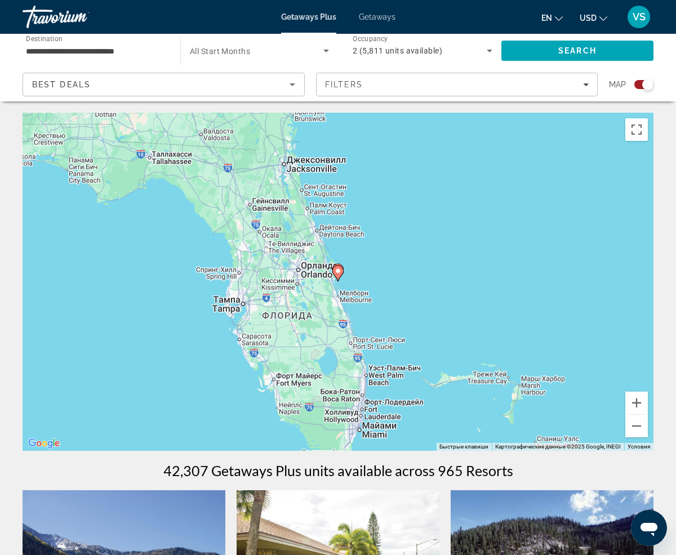
click at [336, 270] on image "Main content" at bounding box center [337, 270] width 7 height 7
type input "**********"
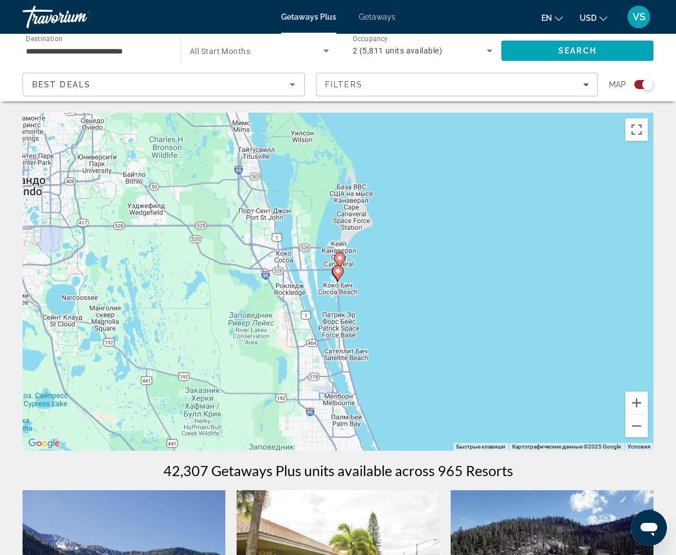
click at [337, 274] on image "Main content" at bounding box center [337, 270] width 7 height 7
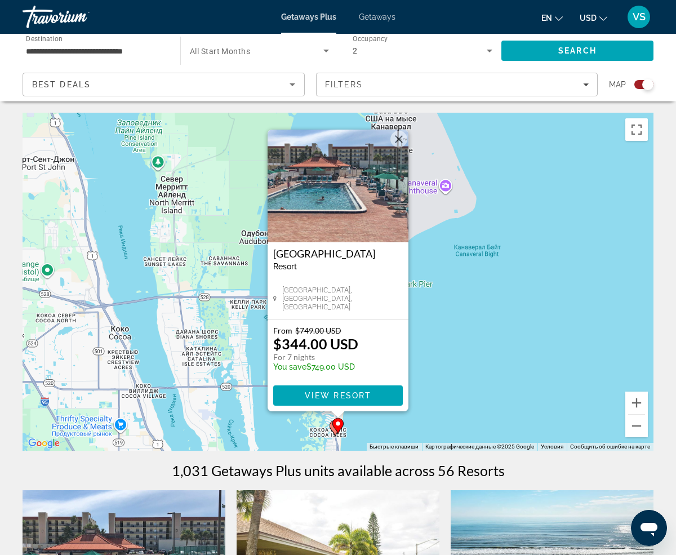
click at [438, 355] on div "Чтобы активировать перетаскивание с помощью клавиатуры, нажмите Alt + Ввод. Пос…" at bounding box center [338, 282] width 631 height 338
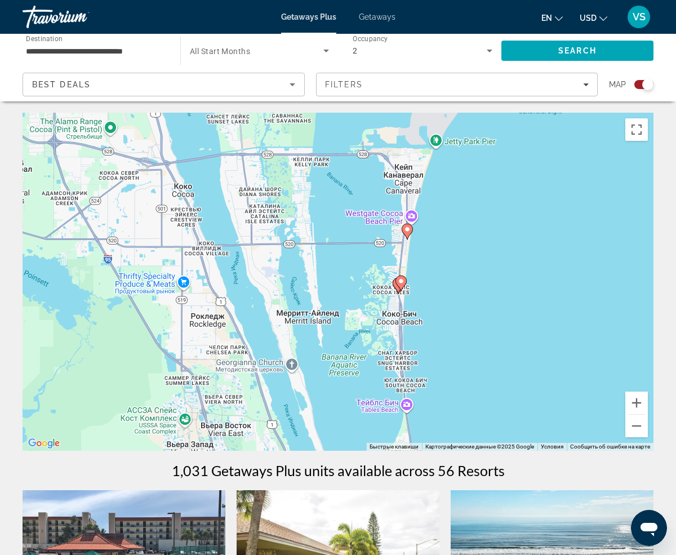
drag, startPoint x: 371, startPoint y: 398, endPoint x: 434, endPoint y: 256, distance: 155.8
click at [434, 256] on div "Чтобы активировать перетаскивание с помощью клавиатуры, нажмите Alt + Ввод. Пос…" at bounding box center [338, 282] width 631 height 338
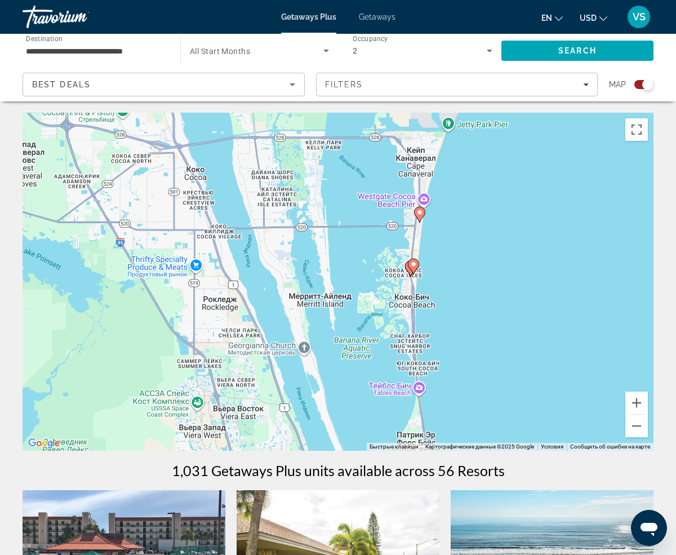
click at [410, 271] on gmp-advanced-marker "Main content" at bounding box center [413, 266] width 11 height 17
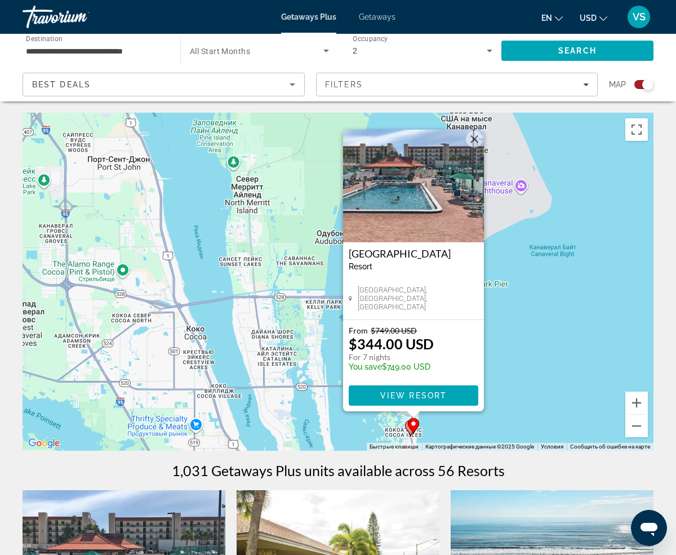
click at [498, 386] on div "Чтобы активировать перетаскивание с помощью клавиатуры, нажмите Alt + Ввод. Пос…" at bounding box center [338, 282] width 631 height 338
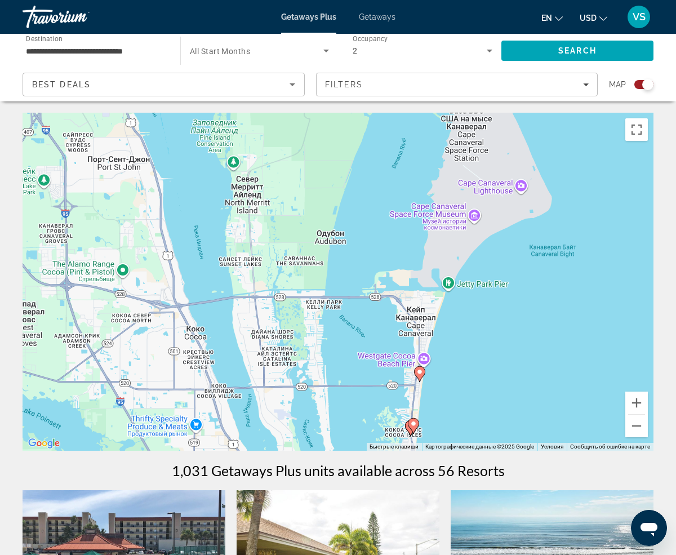
click at [451, 418] on div "Чтобы активировать перетаскивание с помощью клавиатуры, нажмите Alt + Ввод. Пос…" at bounding box center [338, 282] width 631 height 338
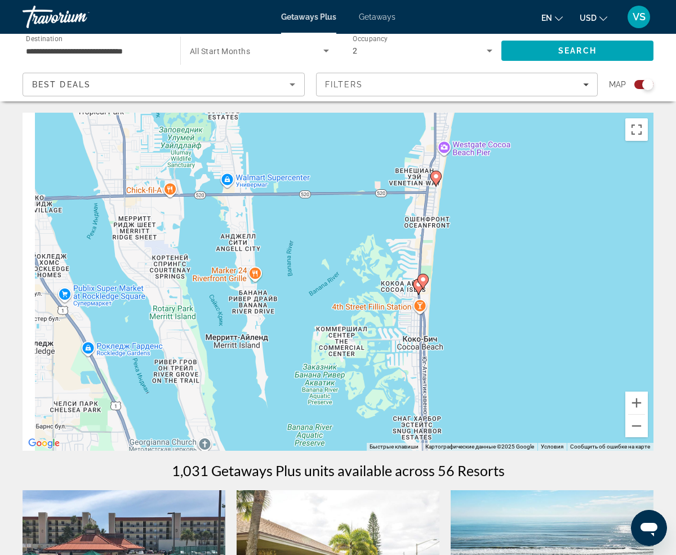
drag, startPoint x: 453, startPoint y: 414, endPoint x: 502, endPoint y: 247, distance: 174.8
click at [502, 247] on div "Чтобы активировать перетаскивание с помощью клавиатуры, нажмите Alt + Ввод. Пос…" at bounding box center [338, 282] width 631 height 338
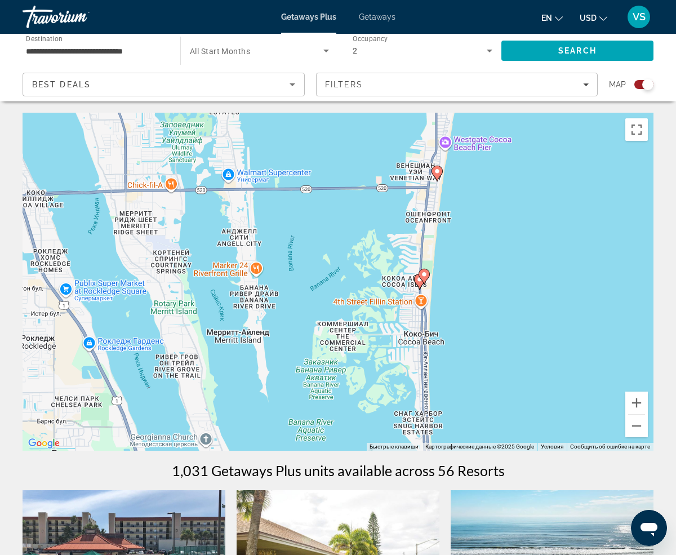
click at [418, 280] on gmp-advanced-marker "Main content" at bounding box center [423, 276] width 11 height 17
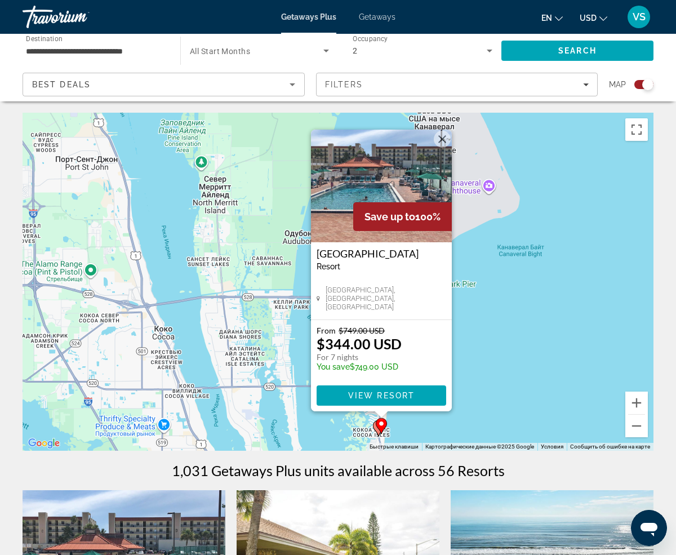
click at [530, 368] on div "Чтобы активировать перетаскивание с помощью клавиатуры, нажмите Alt + Ввод. Пос…" at bounding box center [338, 282] width 631 height 338
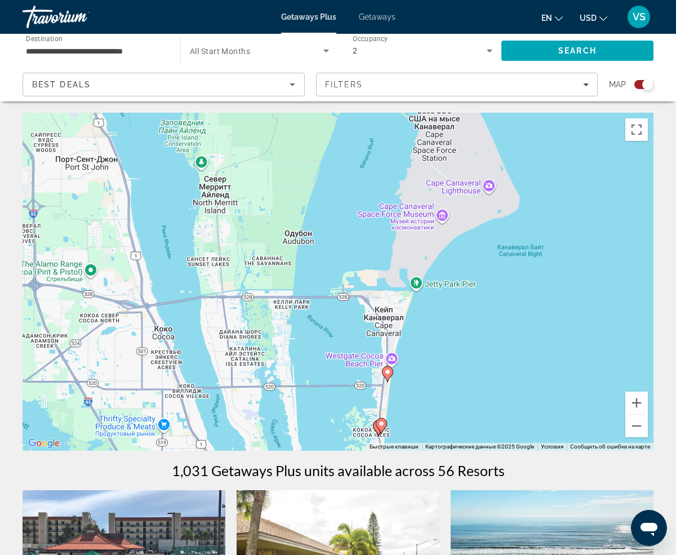
click at [429, 414] on div "Чтобы активировать перетаскивание с помощью клавиатуры, нажмите Alt + Ввод. Пос…" at bounding box center [338, 282] width 631 height 338
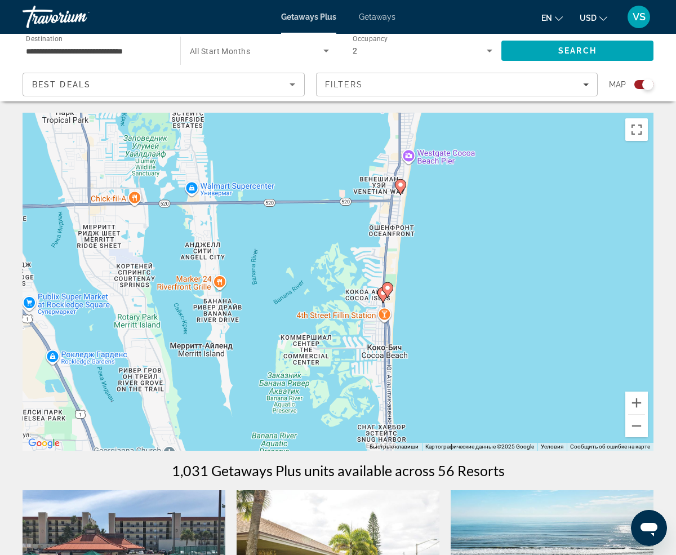
drag, startPoint x: 437, startPoint y: 406, endPoint x: 500, endPoint y: 224, distance: 192.3
click at [500, 224] on div "Чтобы активировать перетаскивание с помощью клавиатуры, нажмите Alt + Ввод. Пос…" at bounding box center [338, 282] width 631 height 338
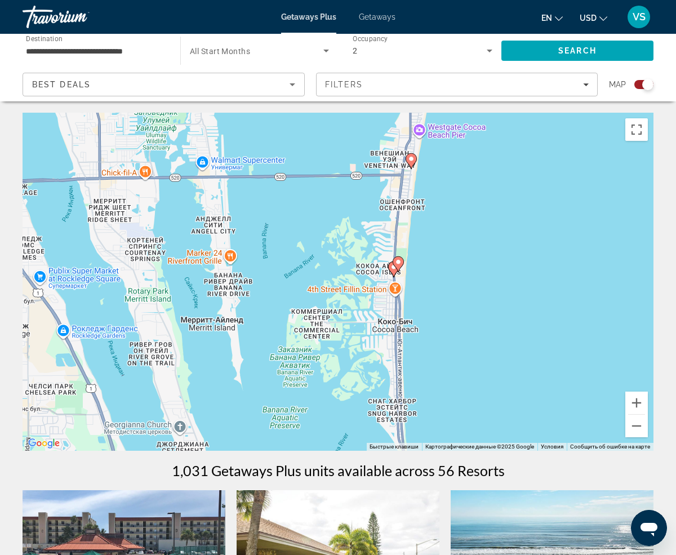
click at [394, 269] on gmp-advanced-marker "Main content" at bounding box center [397, 264] width 11 height 17
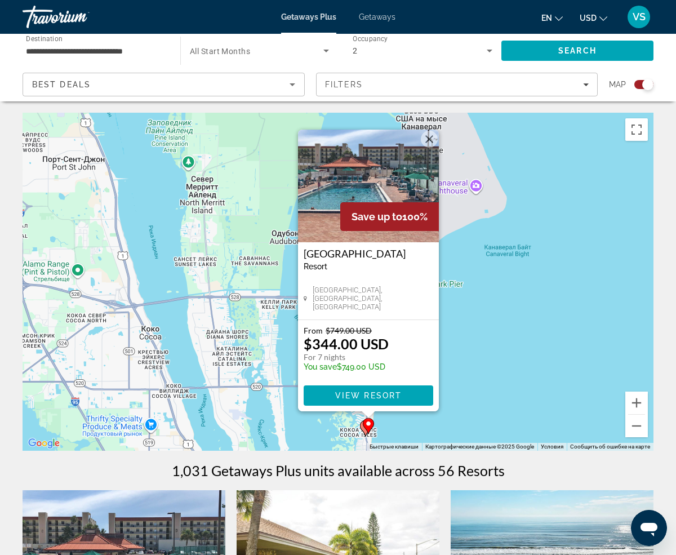
click at [474, 353] on div "Чтобы активировать перетаскивание с помощью клавиатуры, нажмите Alt + Ввод. Пос…" at bounding box center [338, 282] width 631 height 338
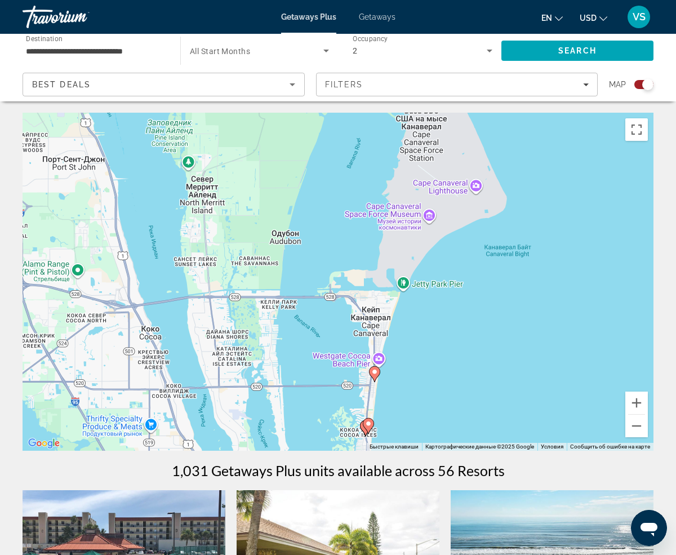
click at [392, 406] on div "Чтобы активировать перетаскивание с помощью клавиатуры, нажмите Alt + Ввод. Пос…" at bounding box center [338, 282] width 631 height 338
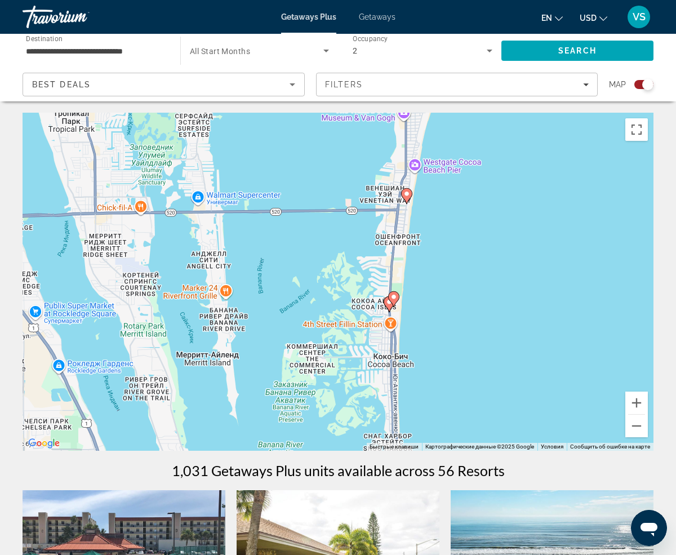
drag, startPoint x: 405, startPoint y: 390, endPoint x: 473, endPoint y: 204, distance: 197.9
click at [473, 204] on div "Чтобы активировать перетаскивание с помощью клавиатуры, нажмите Alt + Ввод. Пос…" at bounding box center [338, 282] width 631 height 338
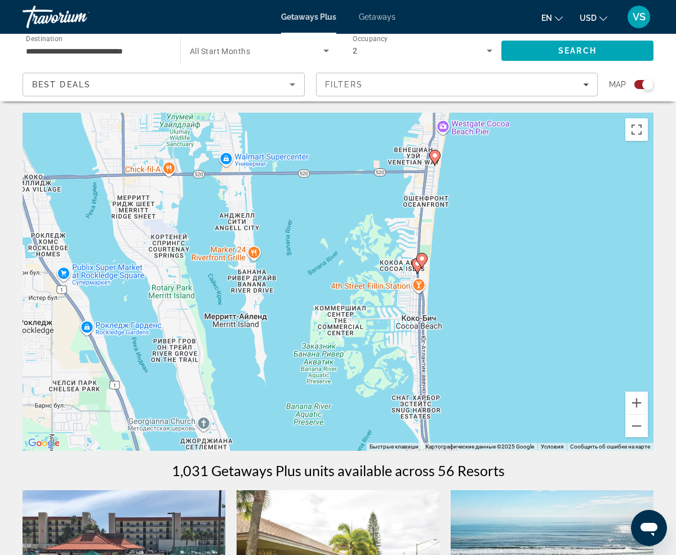
click at [423, 260] on image "Main content" at bounding box center [421, 258] width 7 height 7
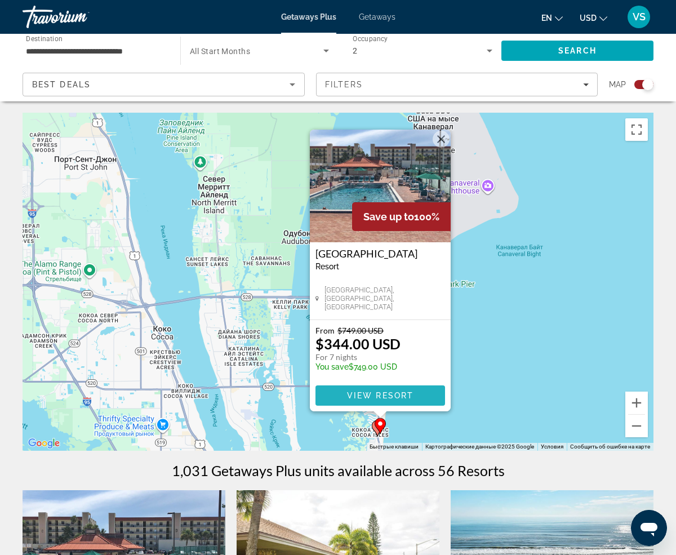
click at [384, 395] on span "View Resort" at bounding box center [380, 395] width 66 height 9
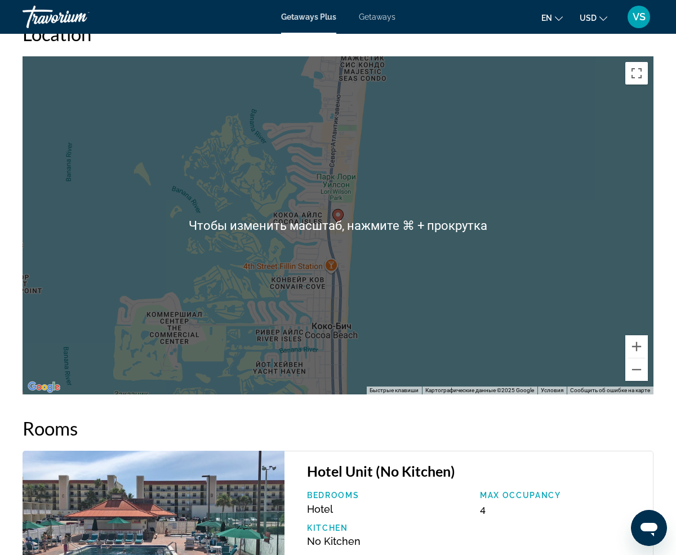
scroll to position [1590, 0]
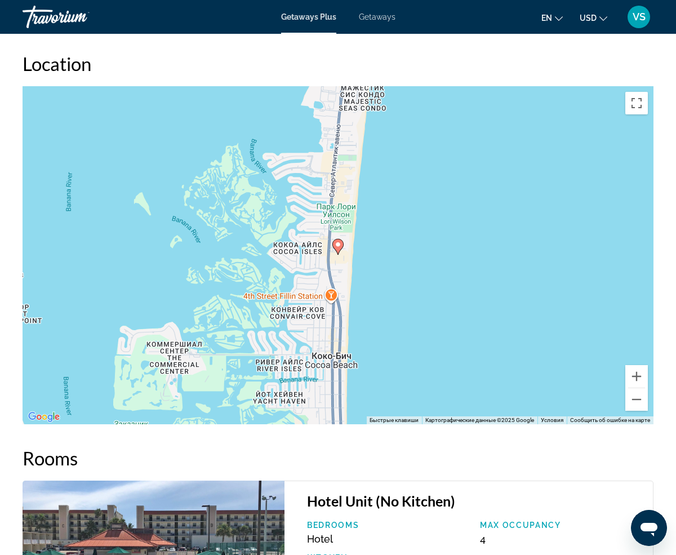
click at [339, 247] on image "Main content" at bounding box center [337, 244] width 7 height 7
click at [339, 244] on image "Main content" at bounding box center [337, 244] width 7 height 7
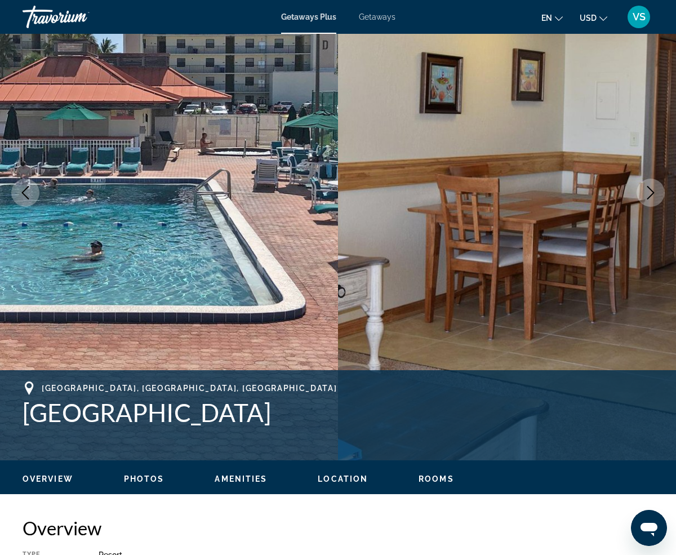
scroll to position [0, 0]
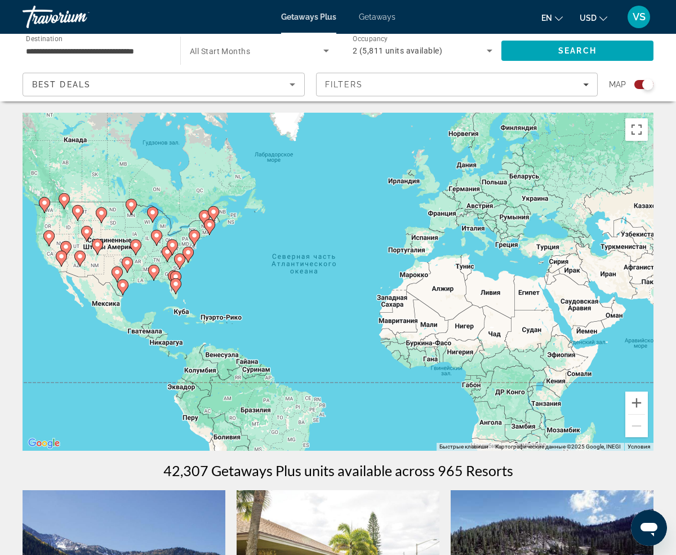
click at [231, 301] on div "Чтобы активировать перетаскивание с помощью клавиатуры, нажмите Alt + Ввод. Пос…" at bounding box center [338, 282] width 631 height 338
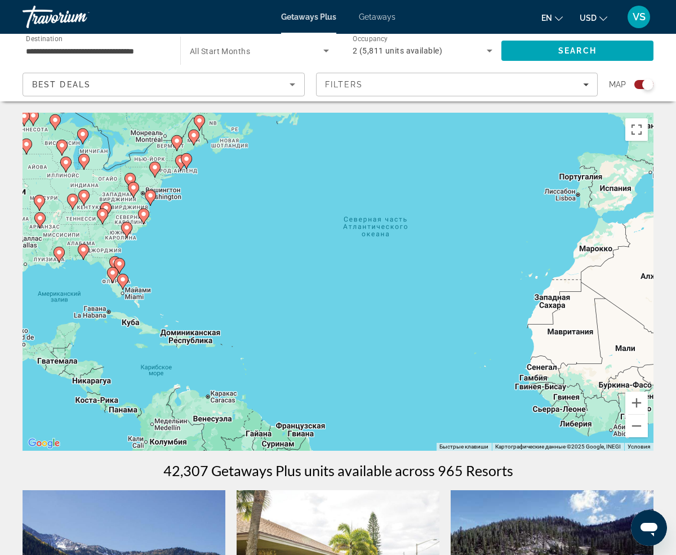
click at [231, 301] on div "Чтобы активировать перетаскивание с помощью клавиатуры, нажмите Alt + Ввод. Пос…" at bounding box center [338, 282] width 631 height 338
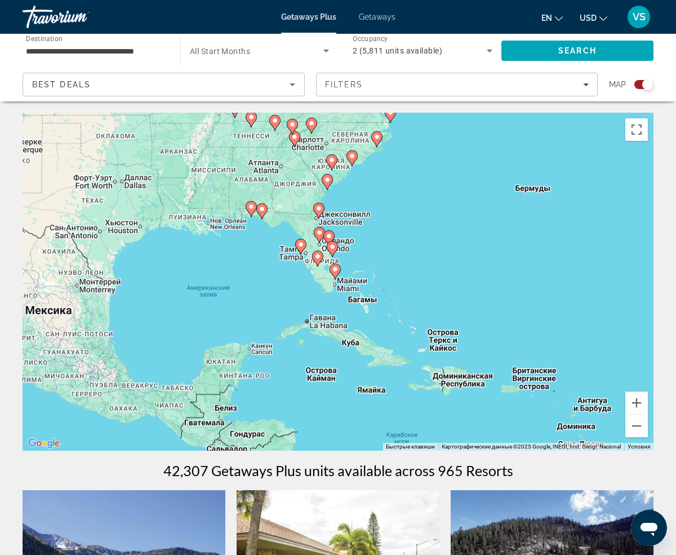
drag, startPoint x: 119, startPoint y: 274, endPoint x: 460, endPoint y: 271, distance: 340.6
click at [460, 271] on div "Чтобы активировать перетаскивание с помощью клавиатуры, нажмите Alt + Ввод. Пос…" at bounding box center [338, 282] width 631 height 338
click at [387, 223] on div "Чтобы активировать перетаскивание с помощью клавиатуры, нажмите Alt + Ввод. Пос…" at bounding box center [338, 282] width 631 height 338
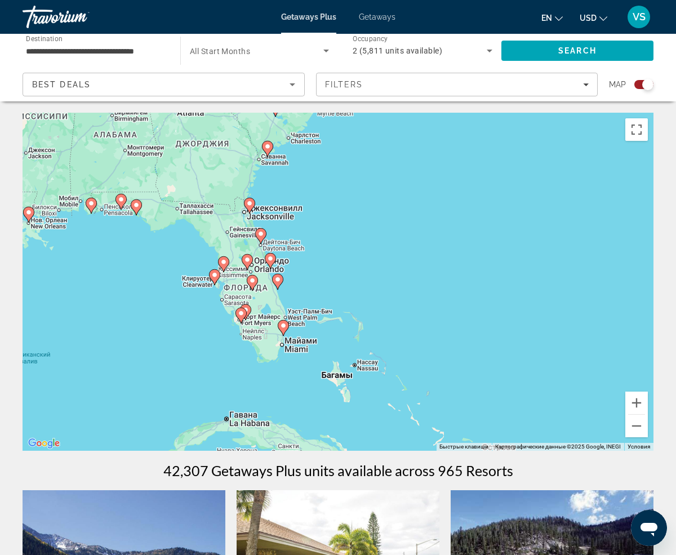
click at [269, 258] on image "Main content" at bounding box center [270, 258] width 7 height 7
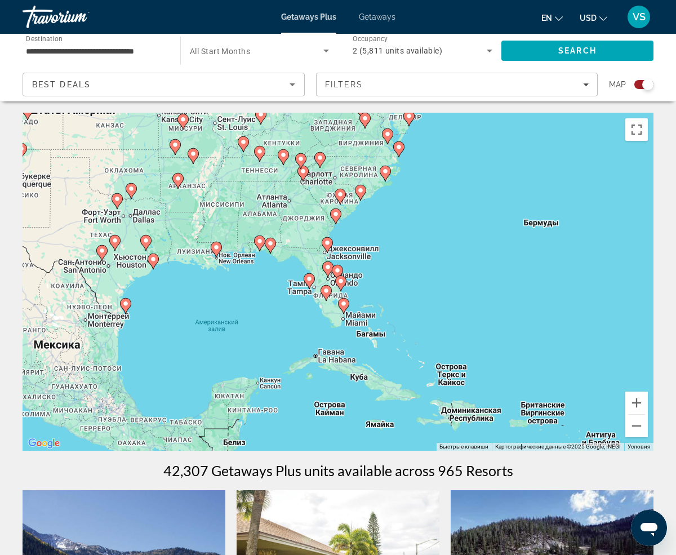
click at [339, 270] on image "Main content" at bounding box center [337, 270] width 7 height 7
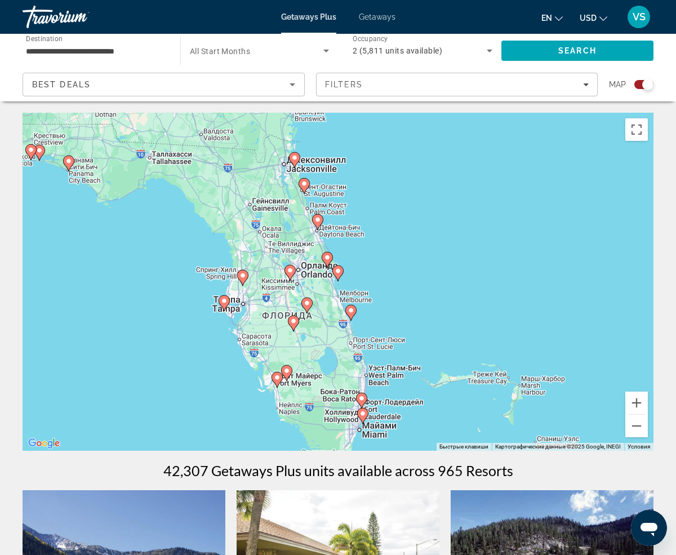
click at [327, 257] on image "Main content" at bounding box center [327, 257] width 7 height 7
type input "**********"
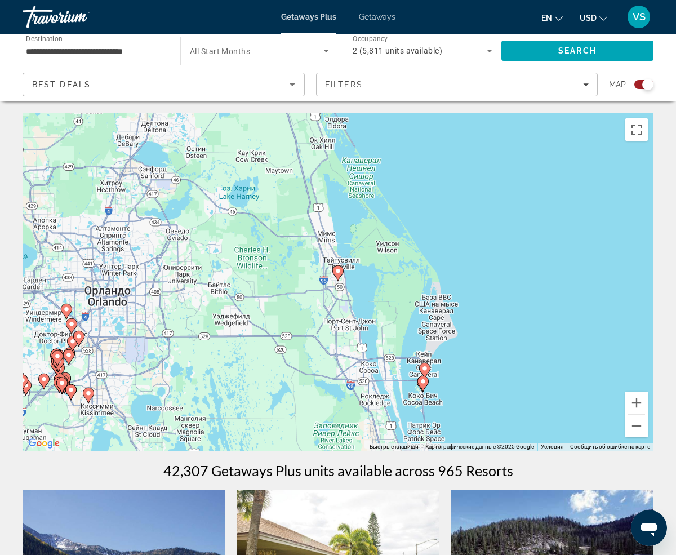
click at [423, 384] on image "Main content" at bounding box center [422, 381] width 7 height 7
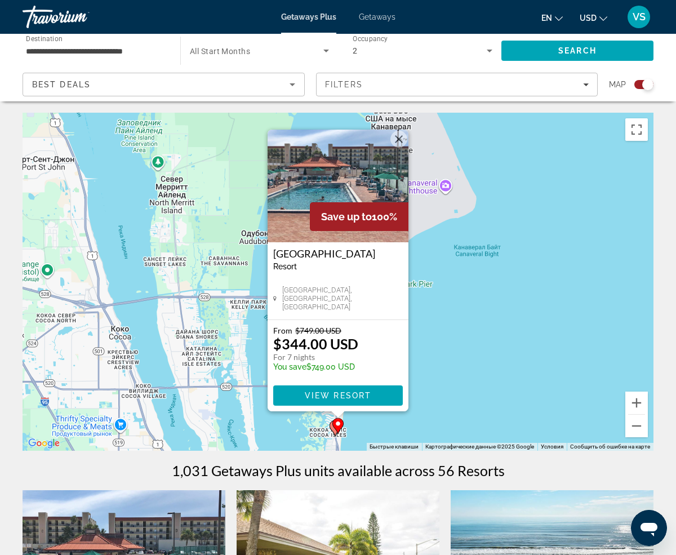
click at [471, 366] on div "Чтобы активировать перетаскивание с помощью клавиатуры, нажмите Alt + Ввод. Пос…" at bounding box center [338, 282] width 631 height 338
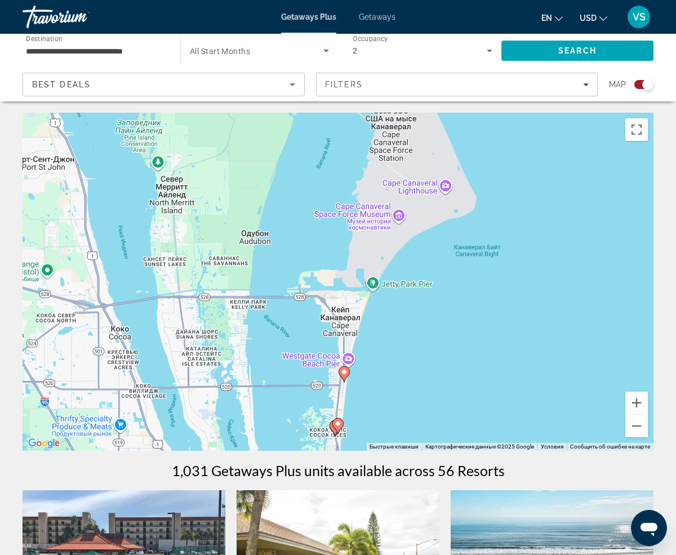
click at [448, 387] on div "Чтобы активировать перетаскивание с помощью клавиатуры, нажмите Alt + Ввод. Пос…" at bounding box center [338, 282] width 631 height 338
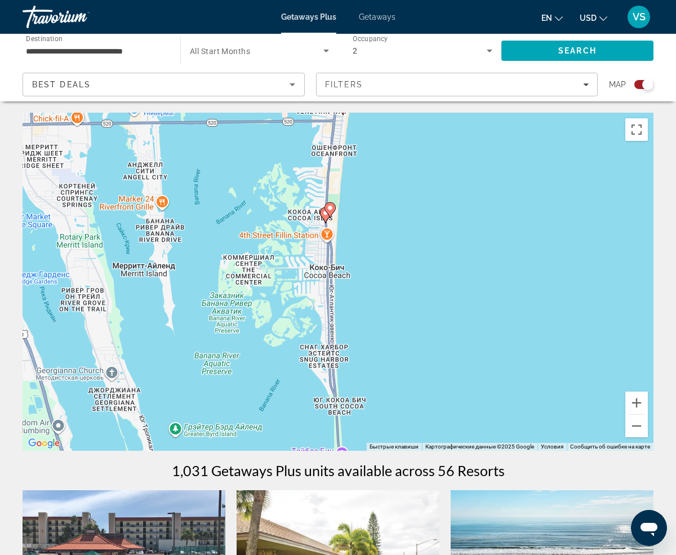
drag, startPoint x: 404, startPoint y: 393, endPoint x: 505, endPoint y: 128, distance: 283.4
click at [505, 128] on div "Чтобы активировать перетаскивание с помощью клавиатуры, нажмите Alt + Ввод. Пос…" at bounding box center [338, 282] width 631 height 338
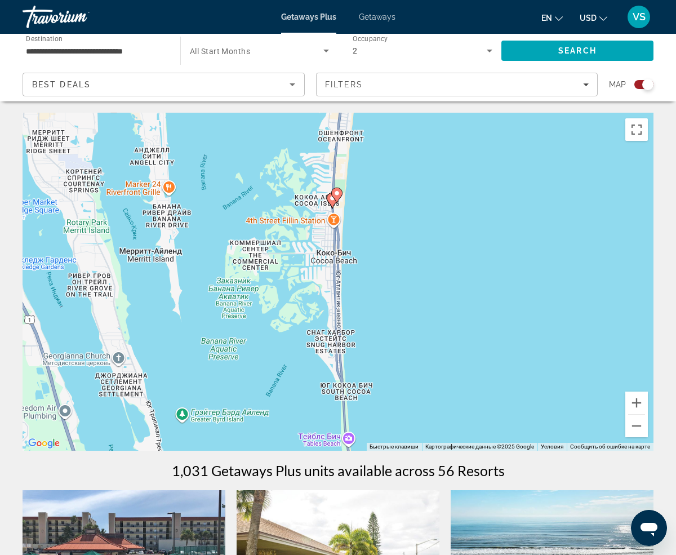
click at [331, 200] on gmp-advanced-marker "Main content" at bounding box center [336, 195] width 11 height 17
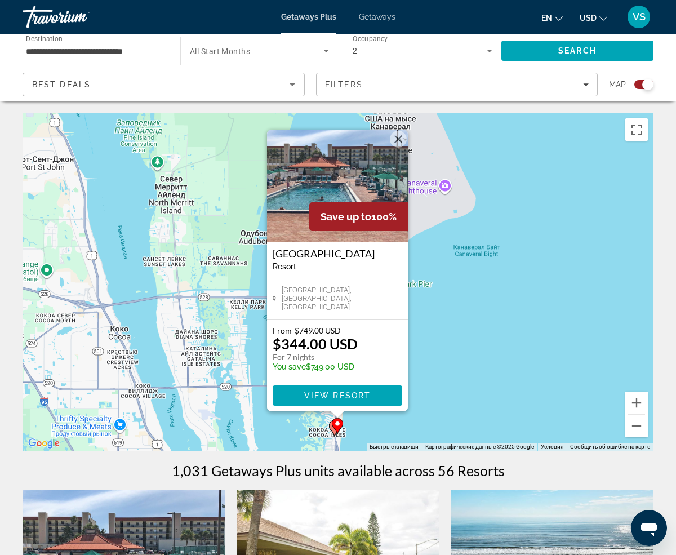
click at [467, 337] on div "Чтобы активировать перетаскивание с помощью клавиатуры, нажмите Alt + Ввод. Пос…" at bounding box center [338, 282] width 631 height 338
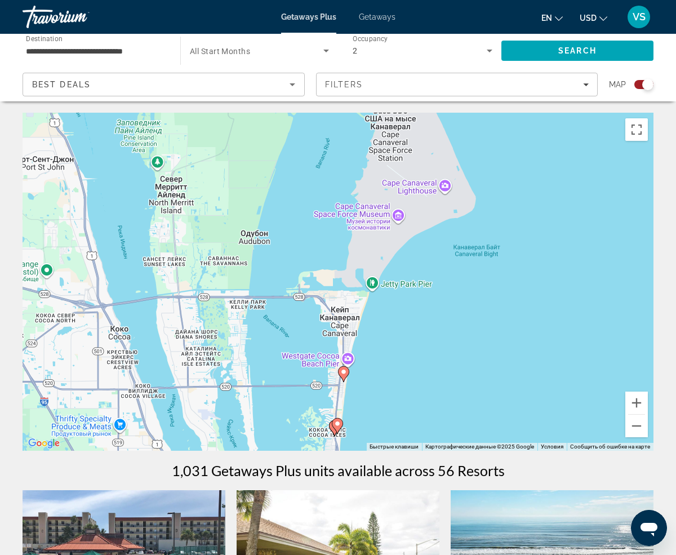
drag, startPoint x: 388, startPoint y: 395, endPoint x: 410, endPoint y: 309, distance: 88.5
click at [411, 309] on div "Чтобы активировать перетаскивание с помощью клавиатуры, нажмите Alt + Ввод. Пос…" at bounding box center [338, 282] width 631 height 338
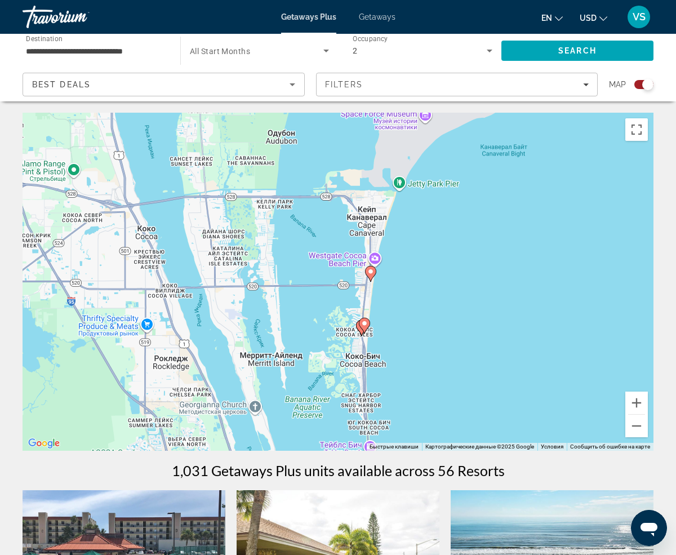
click at [413, 328] on div "Чтобы активировать перетаскивание с помощью клавиатуры, нажмите Alt + Ввод. Пос…" at bounding box center [338, 282] width 631 height 338
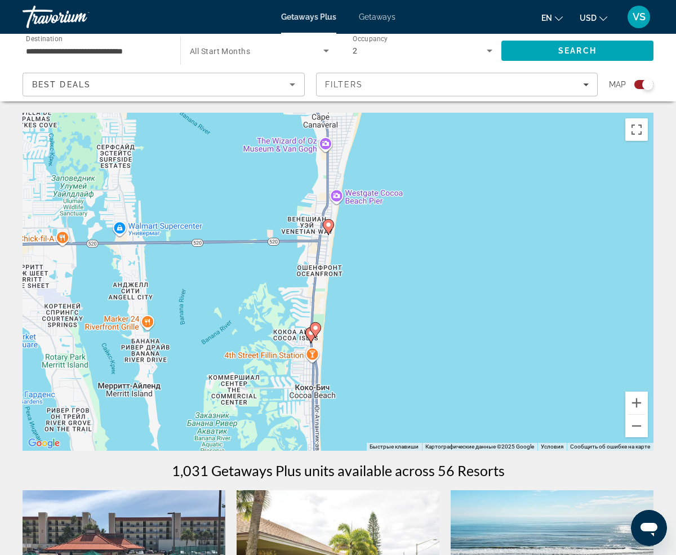
click at [404, 334] on div "Чтобы активировать перетаскивание с помощью клавиатуры, нажмите Alt + Ввод. Пос…" at bounding box center [338, 282] width 631 height 338
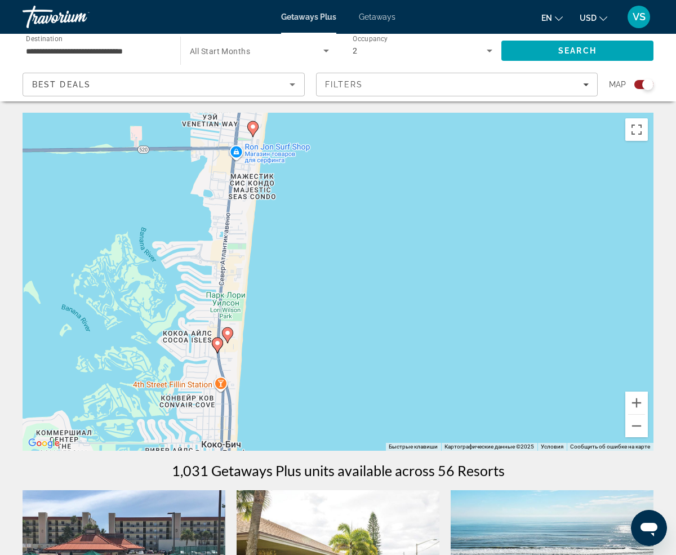
click at [216, 342] on image "Main content" at bounding box center [217, 342] width 7 height 7
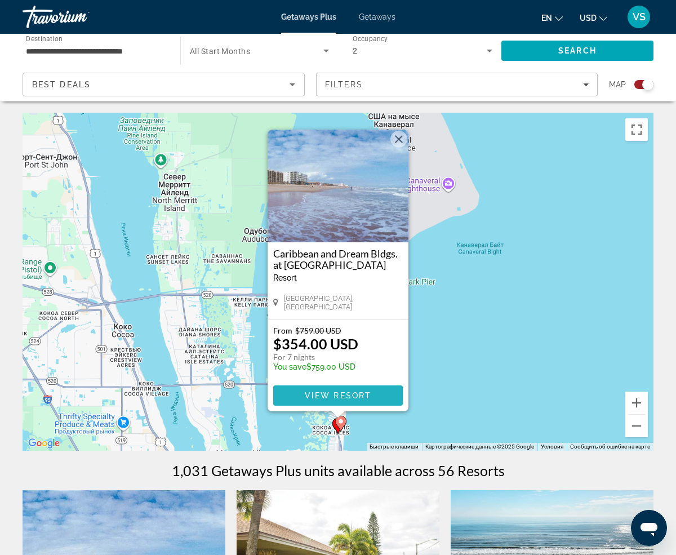
click at [365, 397] on span "View Resort" at bounding box center [338, 395] width 66 height 9
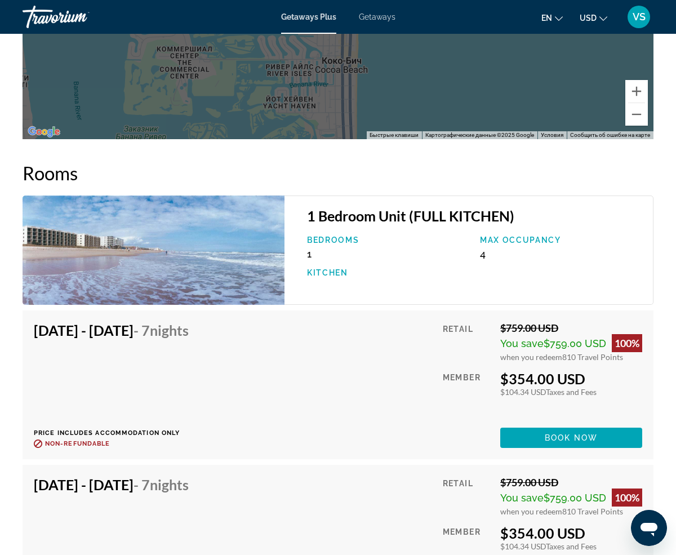
scroll to position [1851, 0]
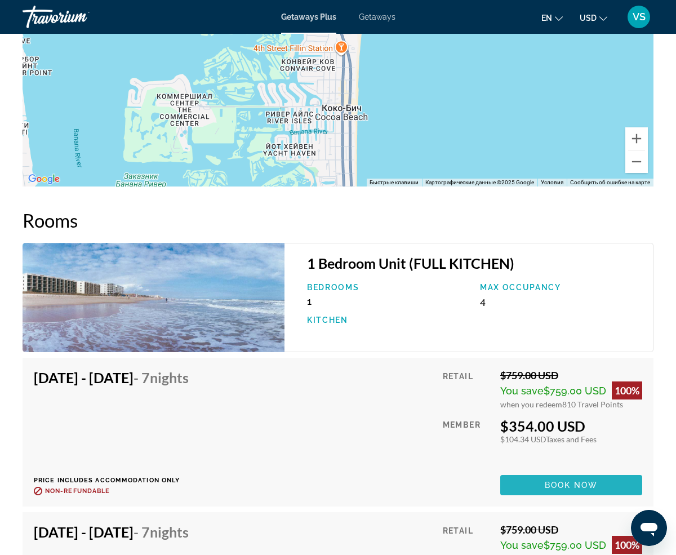
click at [599, 486] on span "Main content" at bounding box center [571, 484] width 142 height 27
